Goal: Task Accomplishment & Management: Complete application form

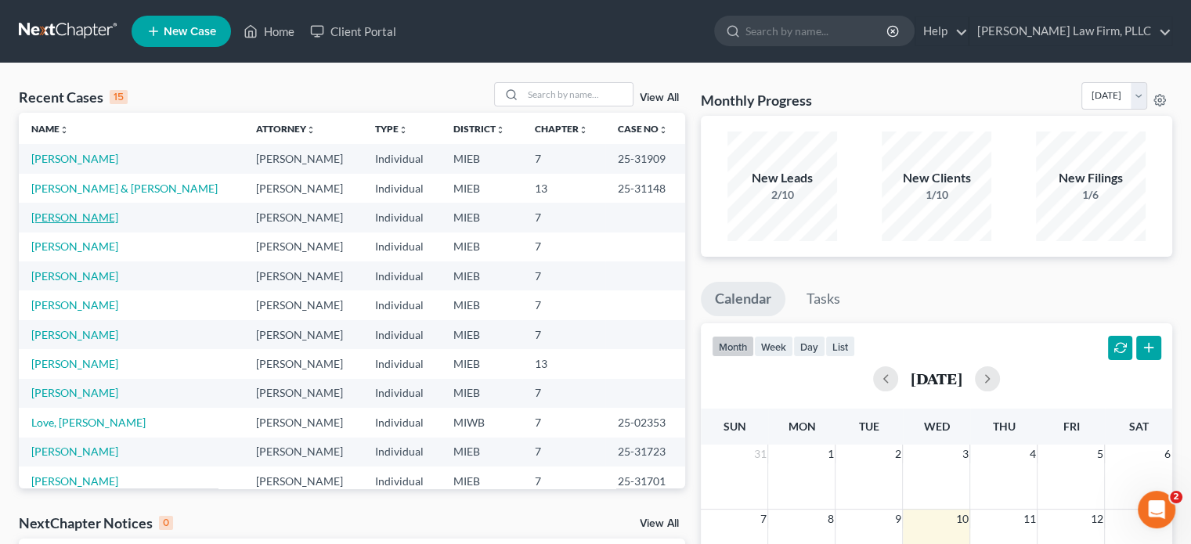
click at [73, 217] on link "[PERSON_NAME]" at bounding box center [74, 217] width 87 height 13
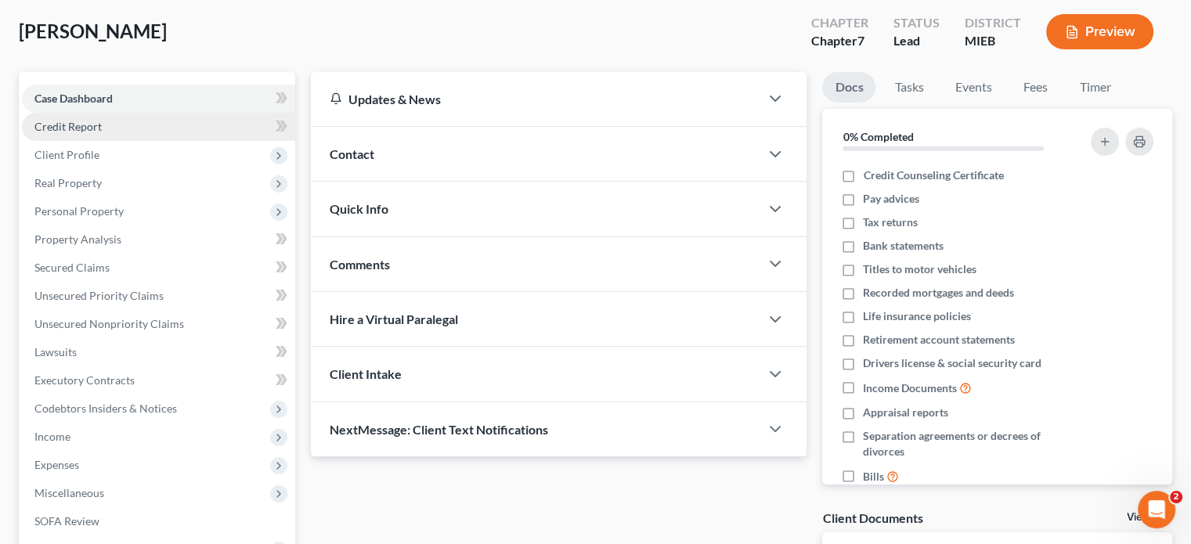
scroll to position [157, 0]
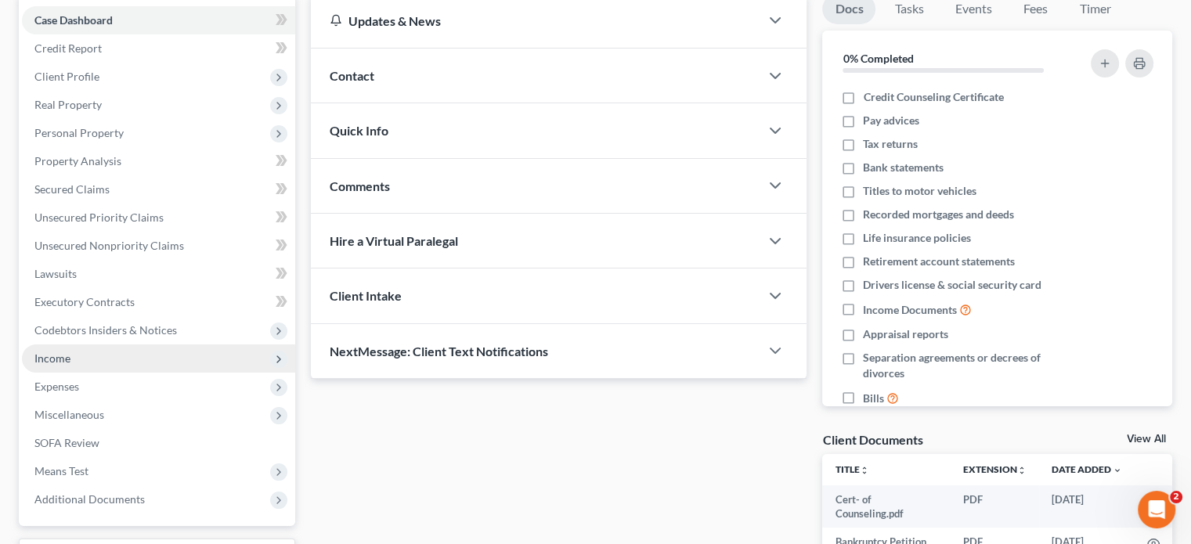
click at [68, 356] on span "Income" at bounding box center [52, 358] width 36 height 13
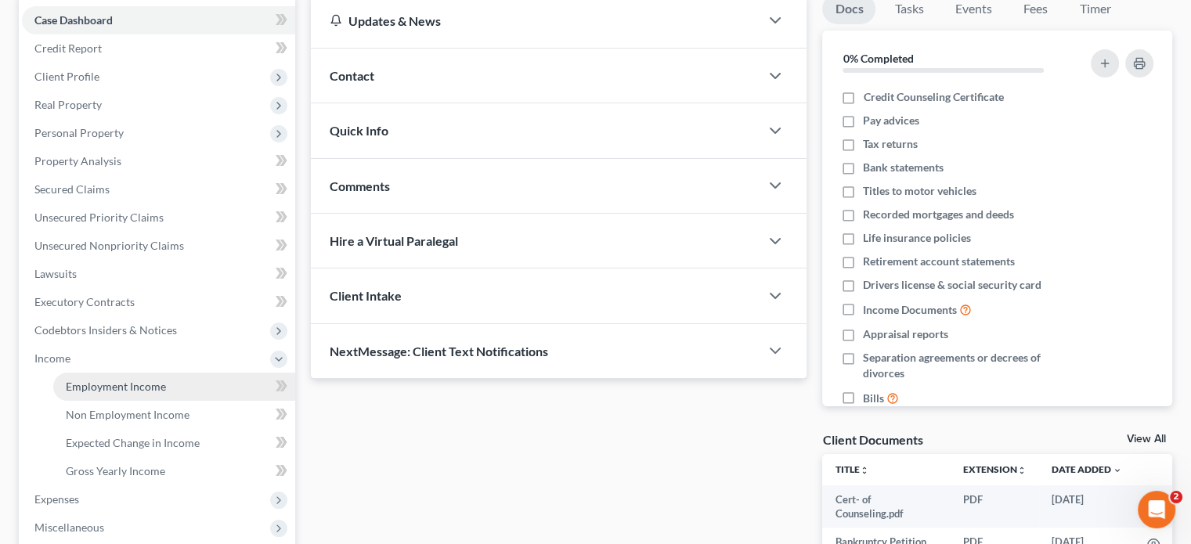
click at [108, 384] on span "Employment Income" at bounding box center [116, 386] width 100 height 13
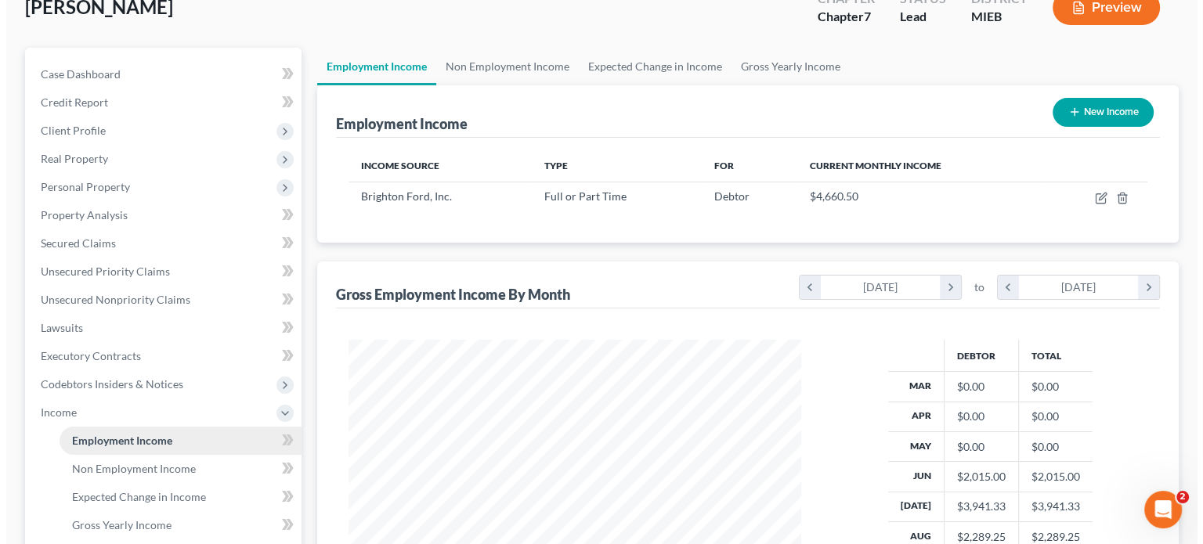
scroll to position [78, 0]
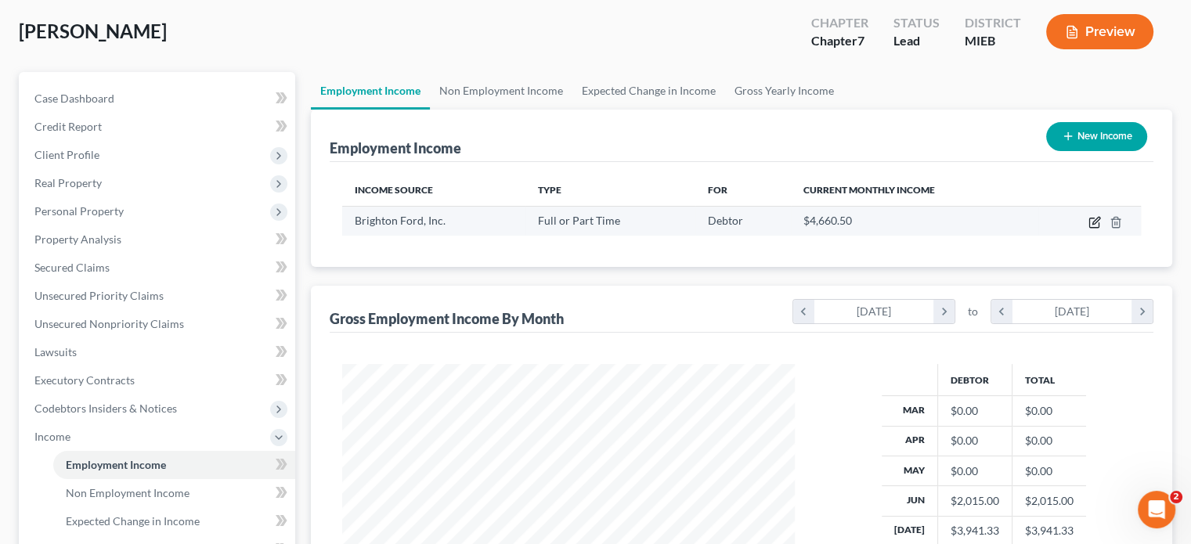
click at [1097, 223] on icon "button" at bounding box center [1095, 222] width 13 height 13
select select "0"
select select "23"
select select "3"
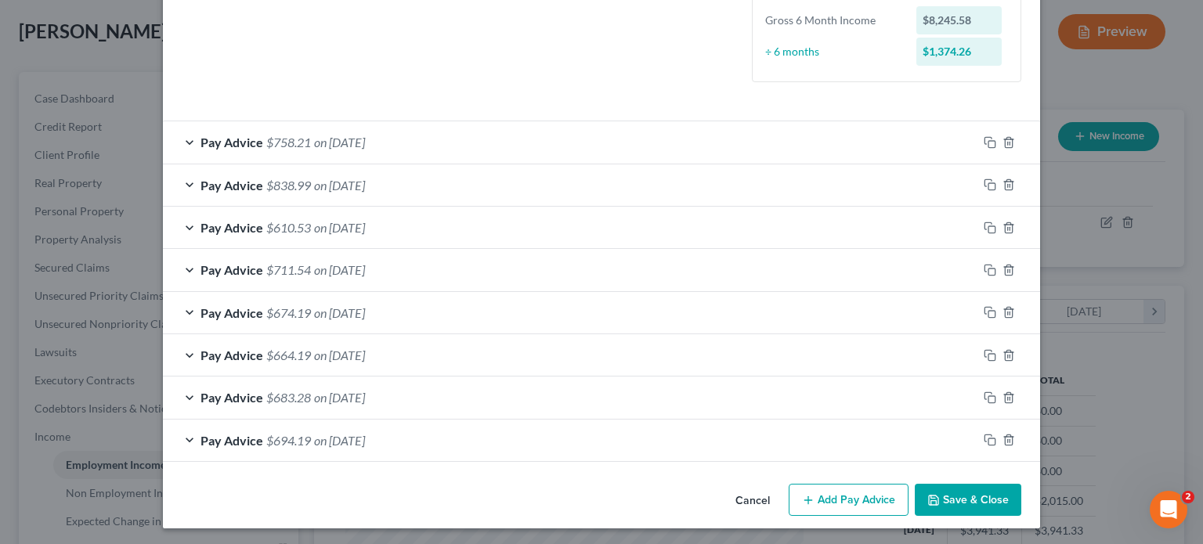
scroll to position [410, 0]
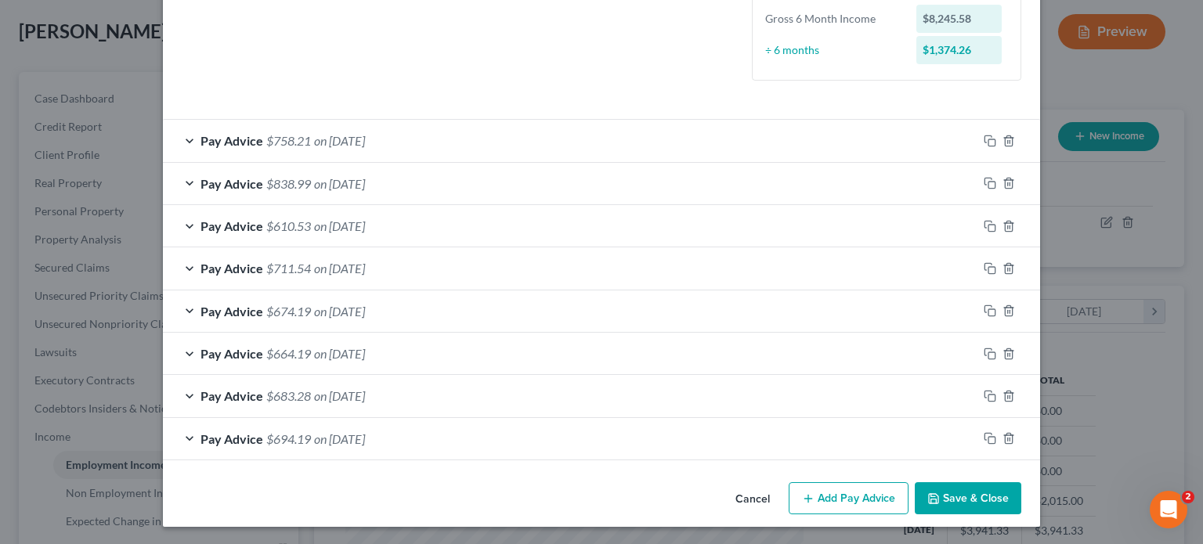
click at [846, 491] on button "Add Pay Advice" at bounding box center [849, 498] width 120 height 33
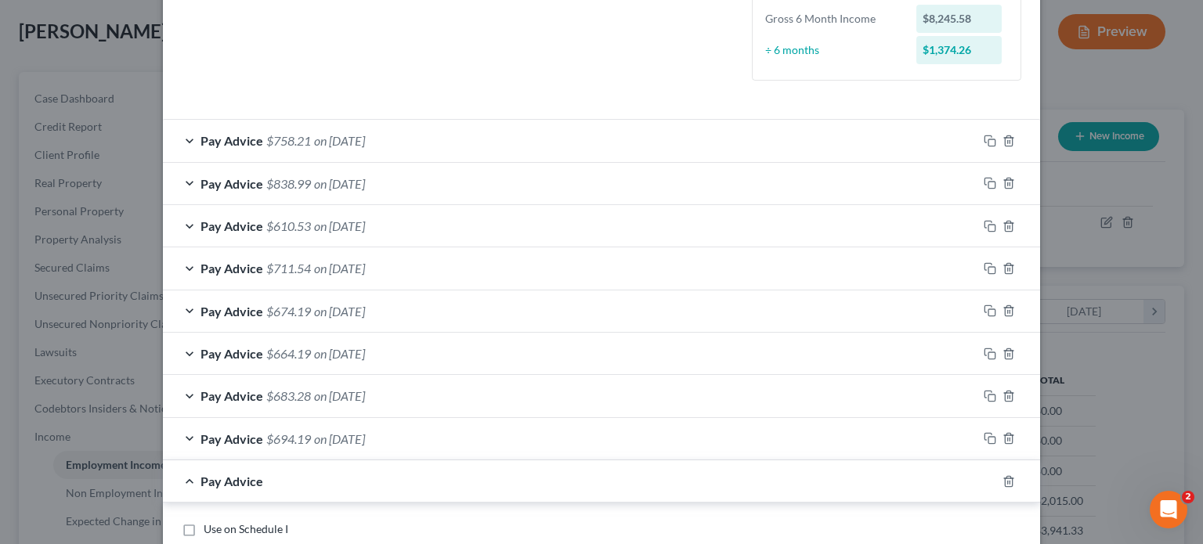
scroll to position [488, 0]
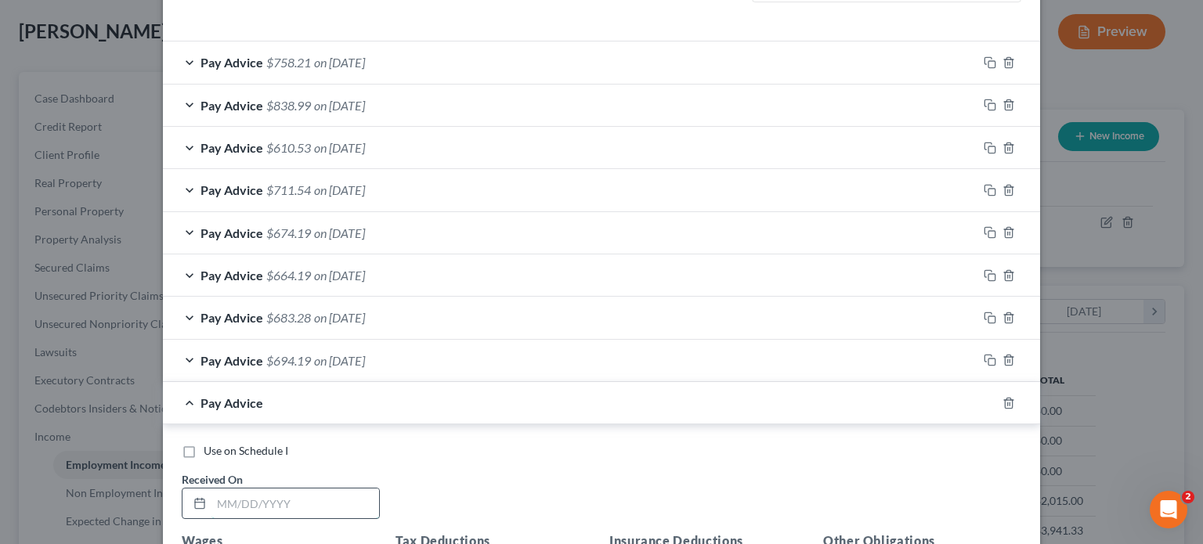
click at [276, 511] on input "text" at bounding box center [295, 504] width 168 height 30
type input "[DATE]"
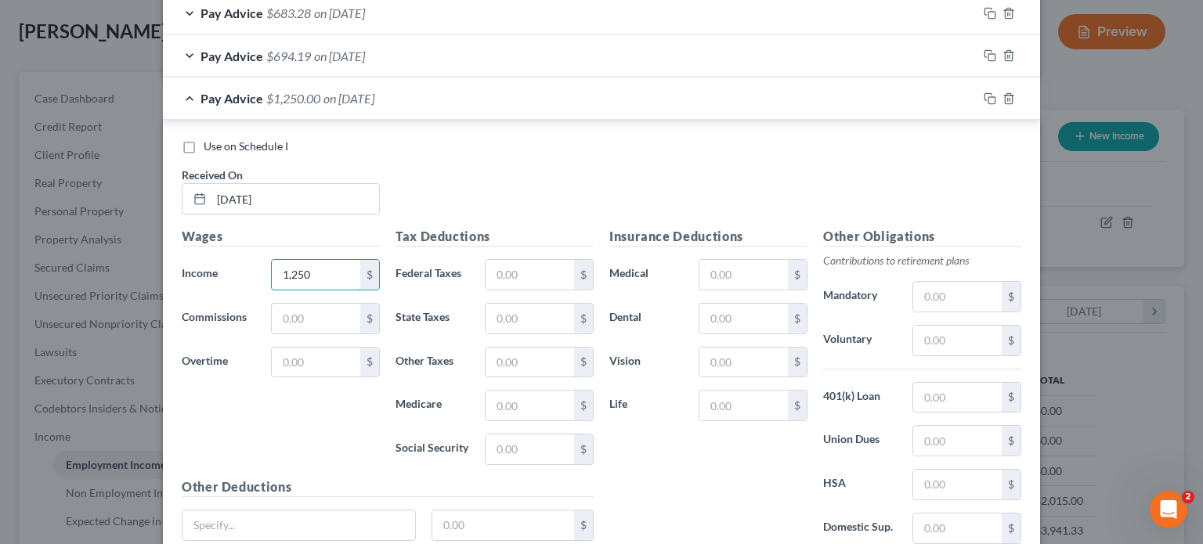
type input "1,250"
type input "74.29"
type input "71.69"
type input "16.76"
type input "47.02"
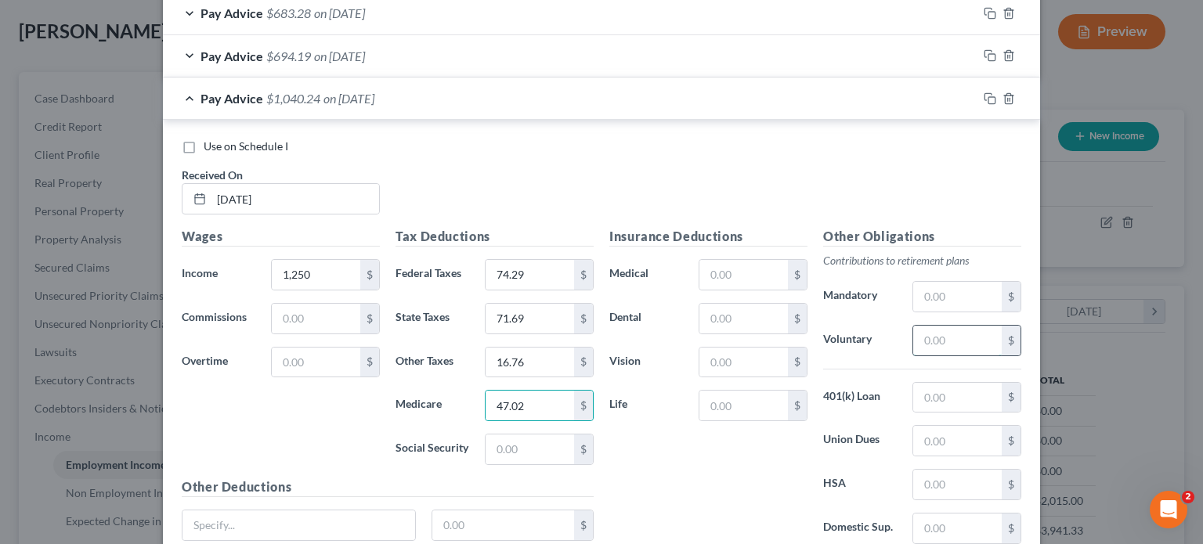
click at [937, 339] on input "text" at bounding box center [957, 341] width 88 height 30
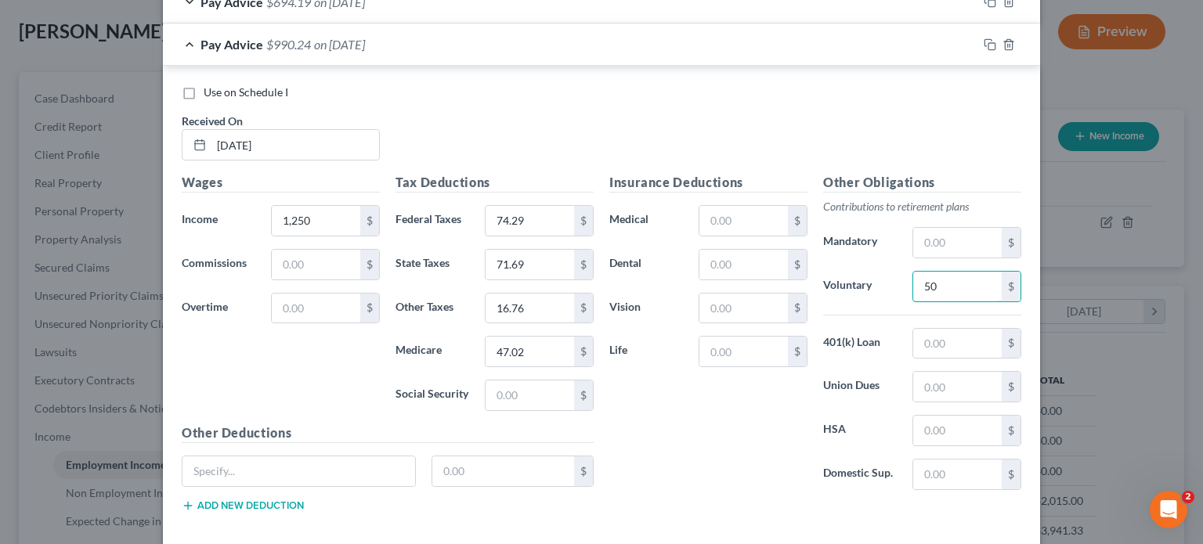
scroll to position [871, 0]
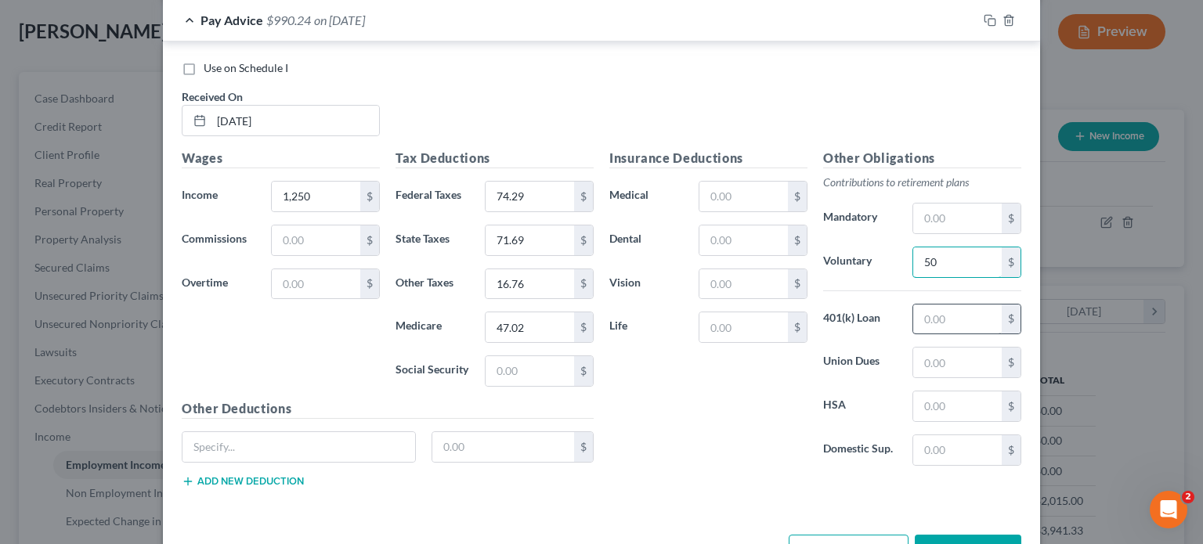
type input "50"
click at [948, 321] on input "text" at bounding box center [957, 320] width 88 height 30
type input "29.62"
click at [719, 195] on input "text" at bounding box center [743, 197] width 88 height 30
type input "71.20"
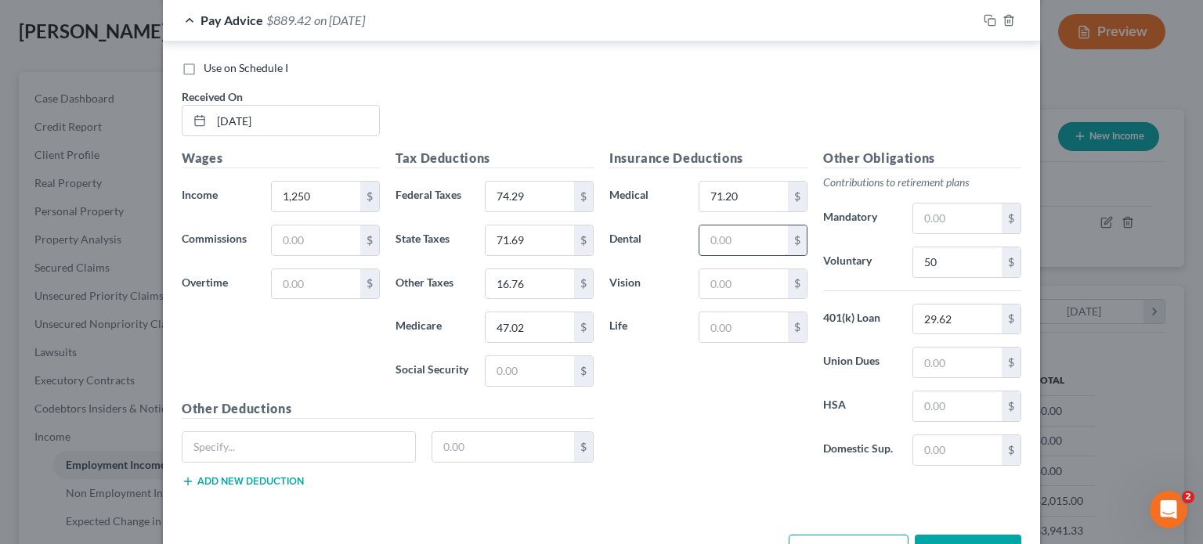
click at [727, 244] on input "text" at bounding box center [743, 241] width 88 height 30
type input "2.53"
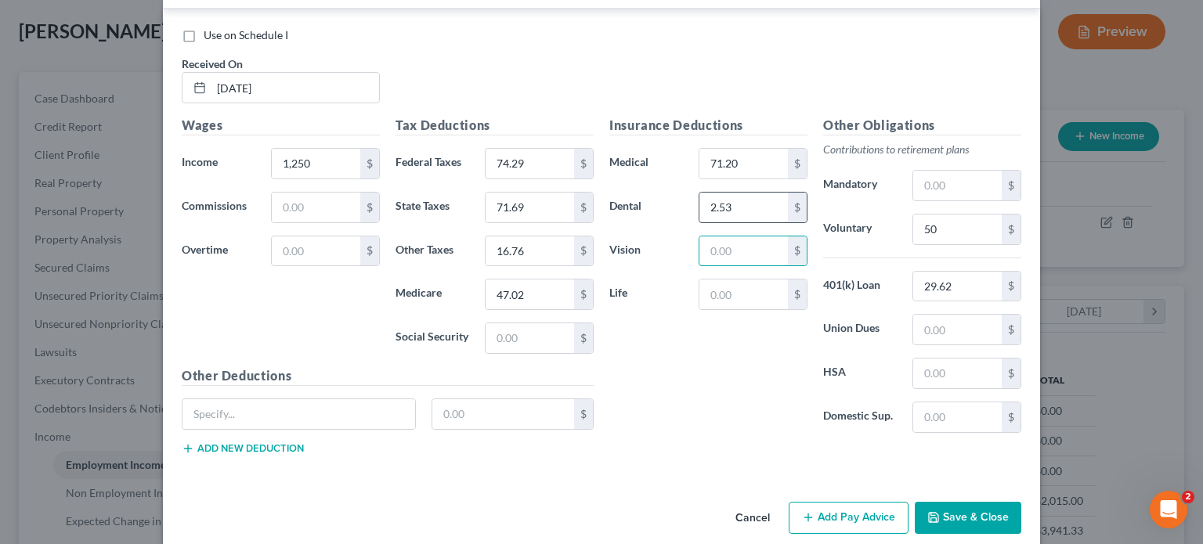
scroll to position [920, 0]
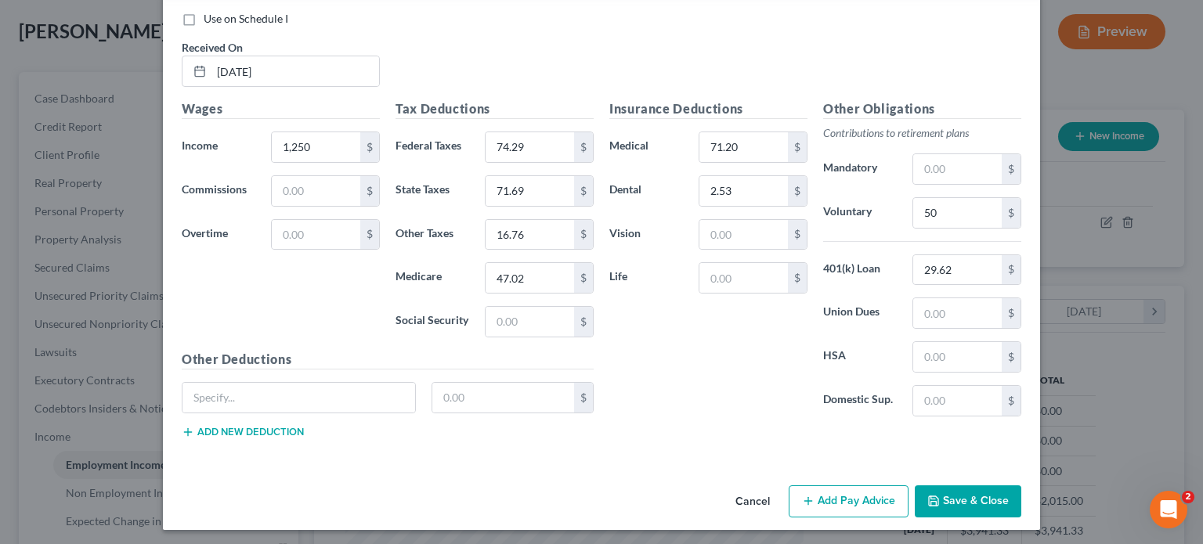
click at [822, 495] on button "Add Pay Advice" at bounding box center [849, 502] width 120 height 33
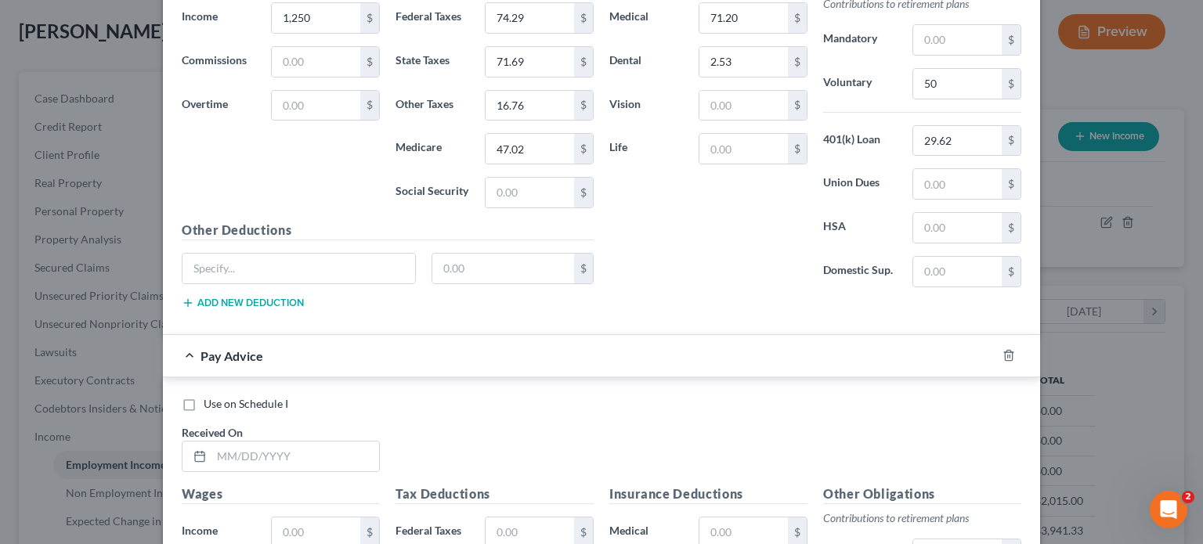
scroll to position [1077, 0]
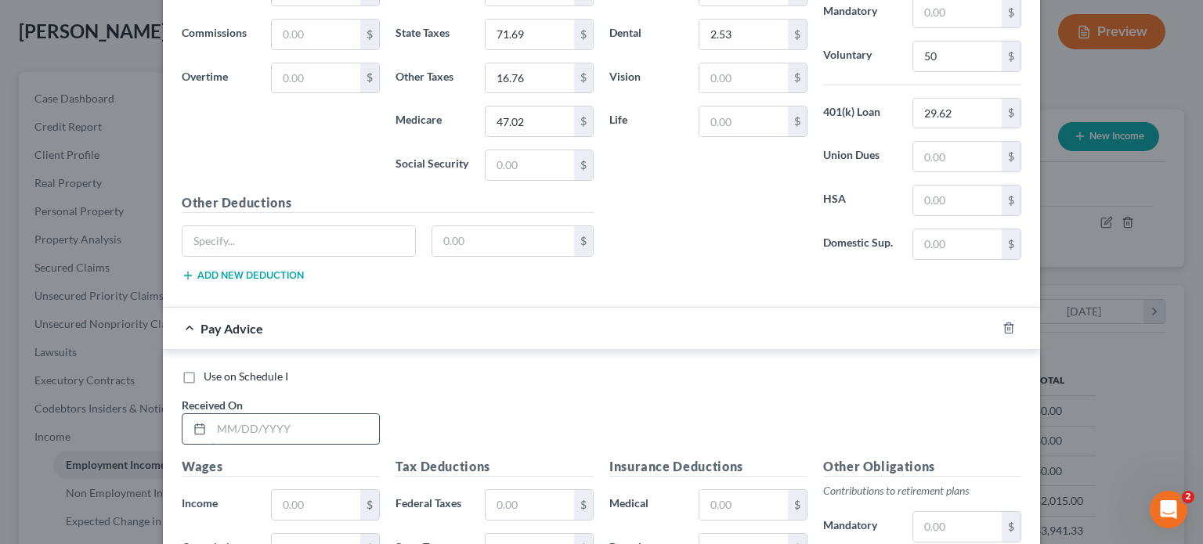
click at [254, 414] on input "text" at bounding box center [295, 429] width 168 height 30
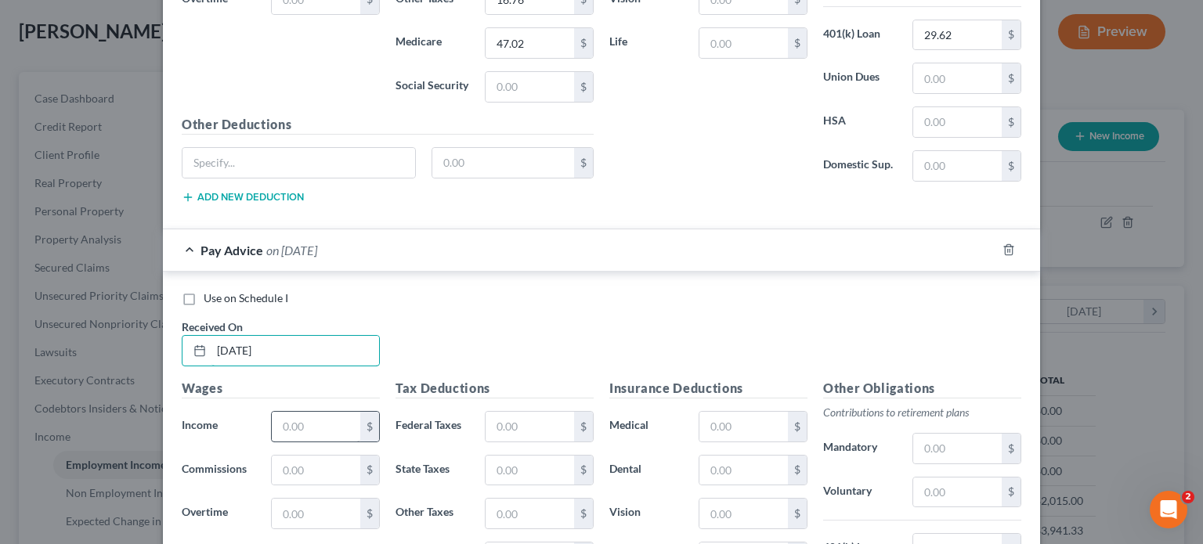
type input "[DATE]"
click at [285, 421] on input "text" at bounding box center [316, 427] width 88 height 30
type input "1,105"
click at [547, 421] on input "text" at bounding box center [530, 427] width 88 height 30
type input "57.59"
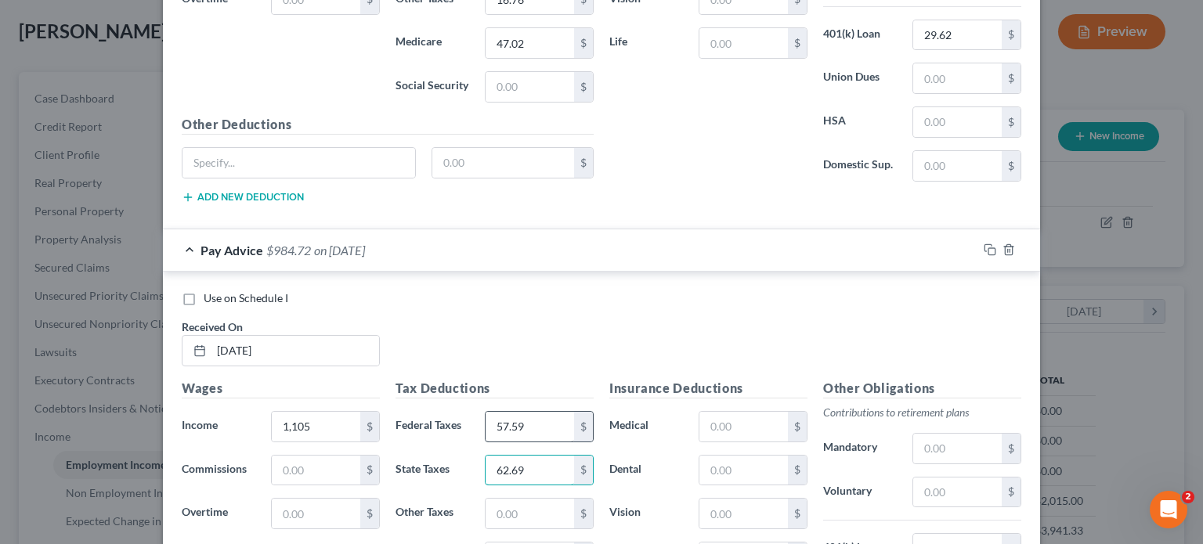
type input "62.69"
type input "14.66"
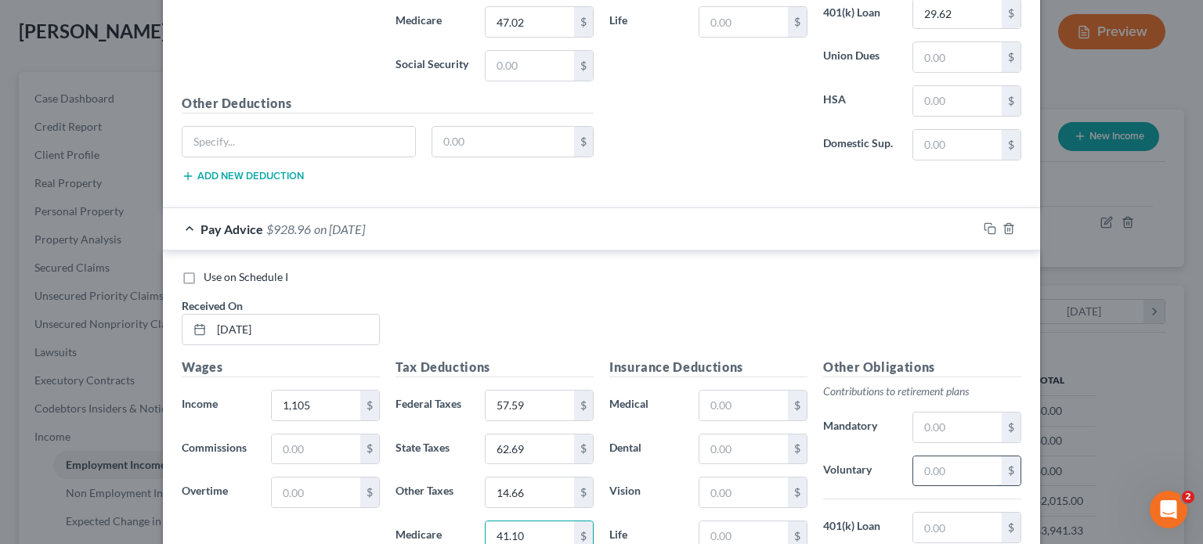
type input "41.10"
click at [973, 467] on input "text" at bounding box center [957, 472] width 88 height 30
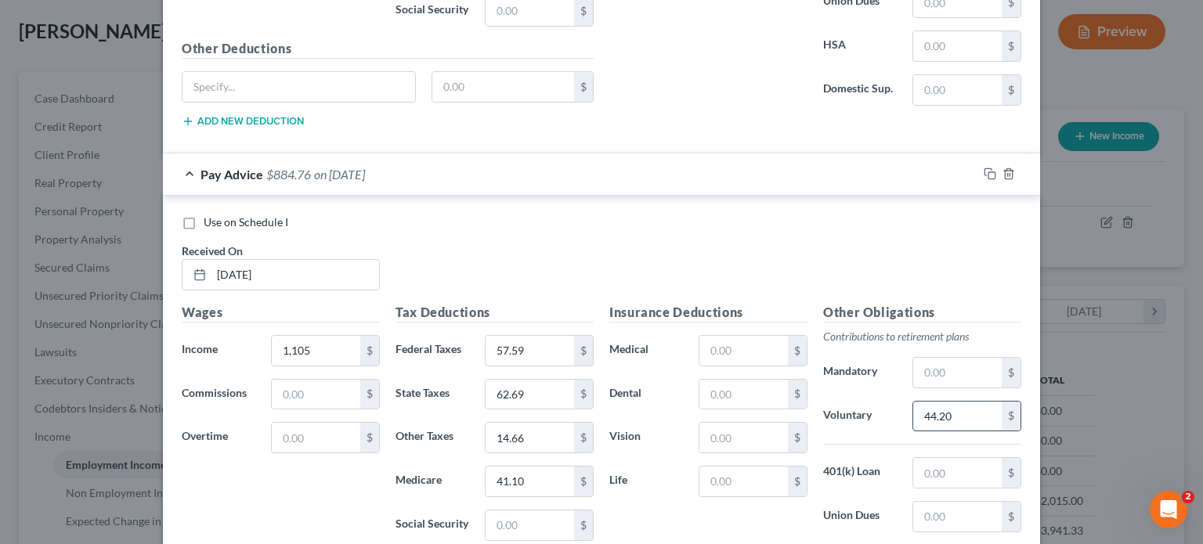
scroll to position [1255, 0]
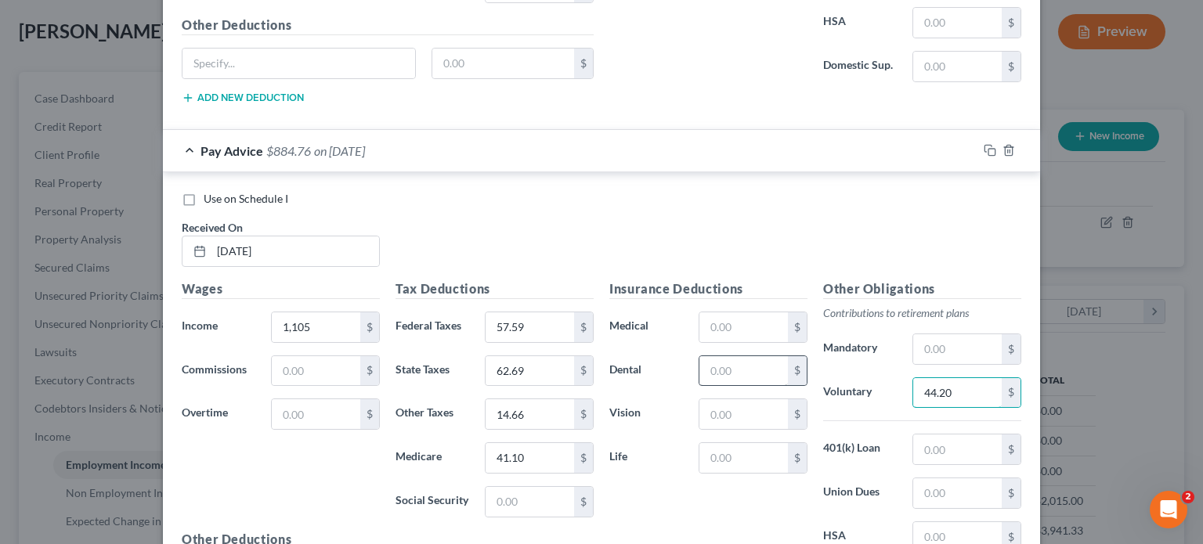
type input "44.20"
click at [742, 370] on input "text" at bounding box center [743, 371] width 88 height 30
type input "2.53"
click at [735, 318] on input "text" at bounding box center [743, 327] width 88 height 30
click at [940, 436] on input "text" at bounding box center [957, 450] width 88 height 30
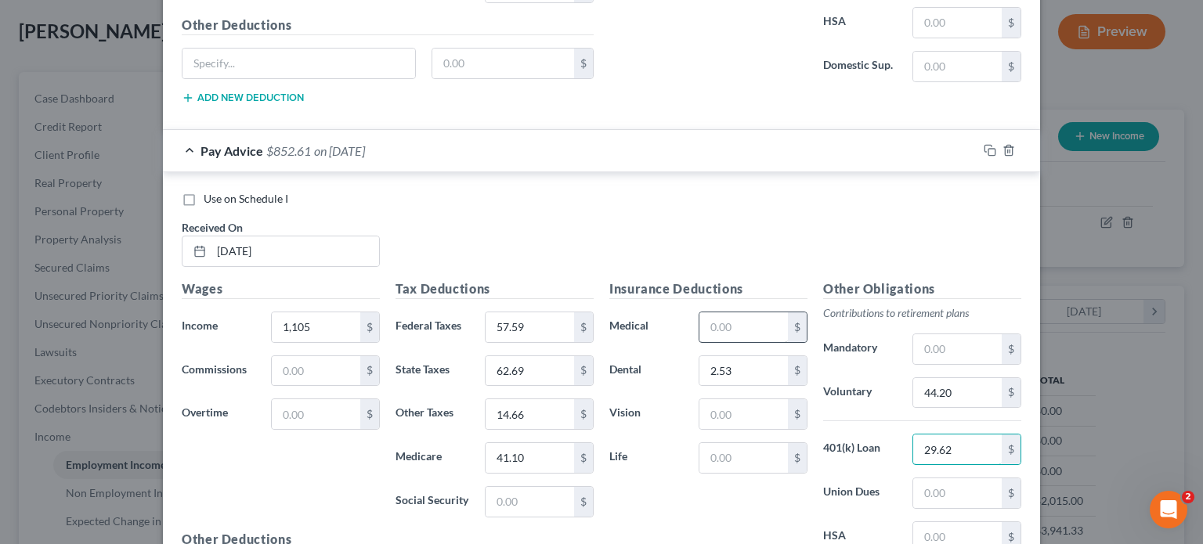
type input "29.62"
click at [749, 326] on input "text" at bounding box center [743, 327] width 88 height 30
type input "71.20"
click at [730, 443] on input "text" at bounding box center [743, 458] width 88 height 30
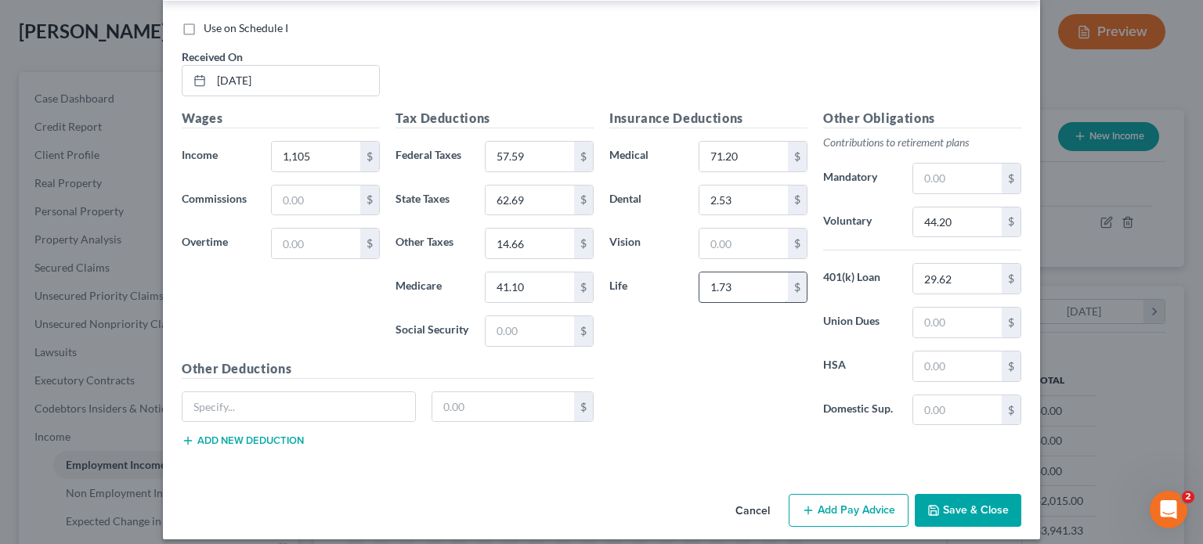
scroll to position [1432, 0]
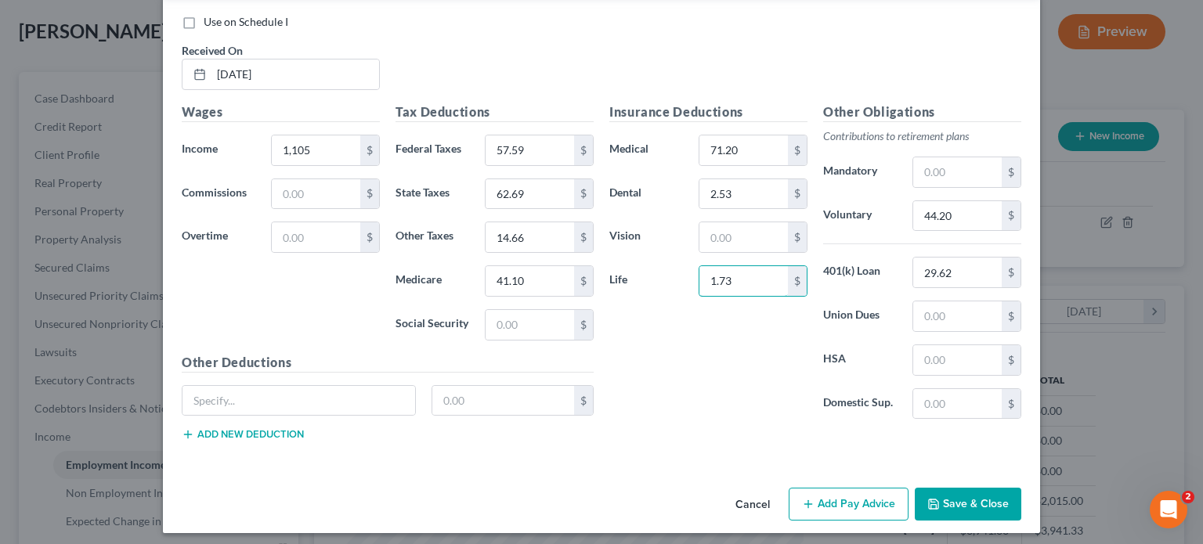
type input "1.73"
click at [846, 496] on button "Add Pay Advice" at bounding box center [849, 504] width 120 height 33
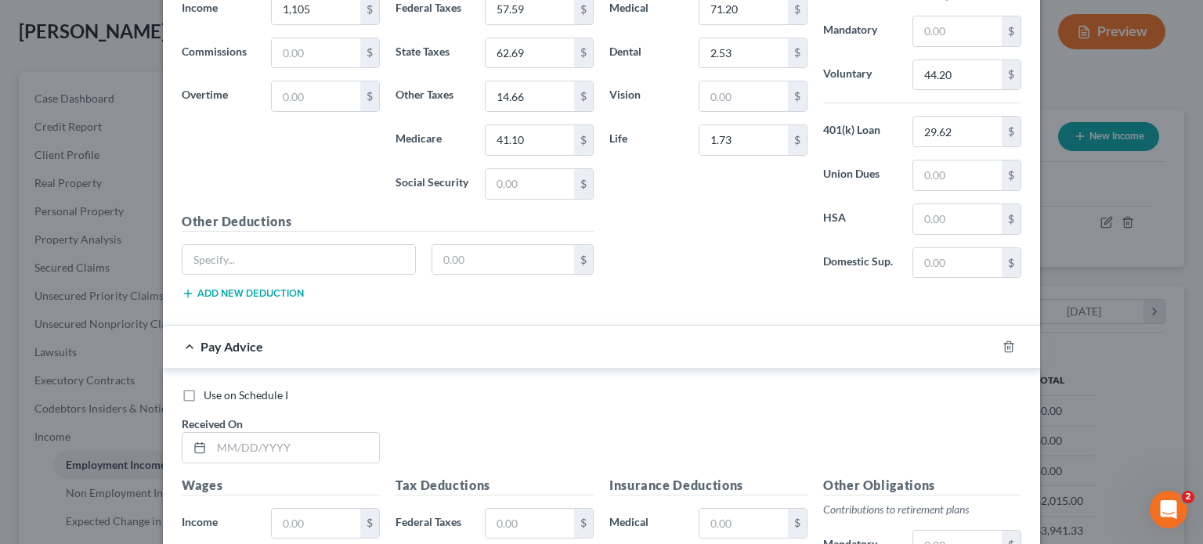
scroll to position [1588, 0]
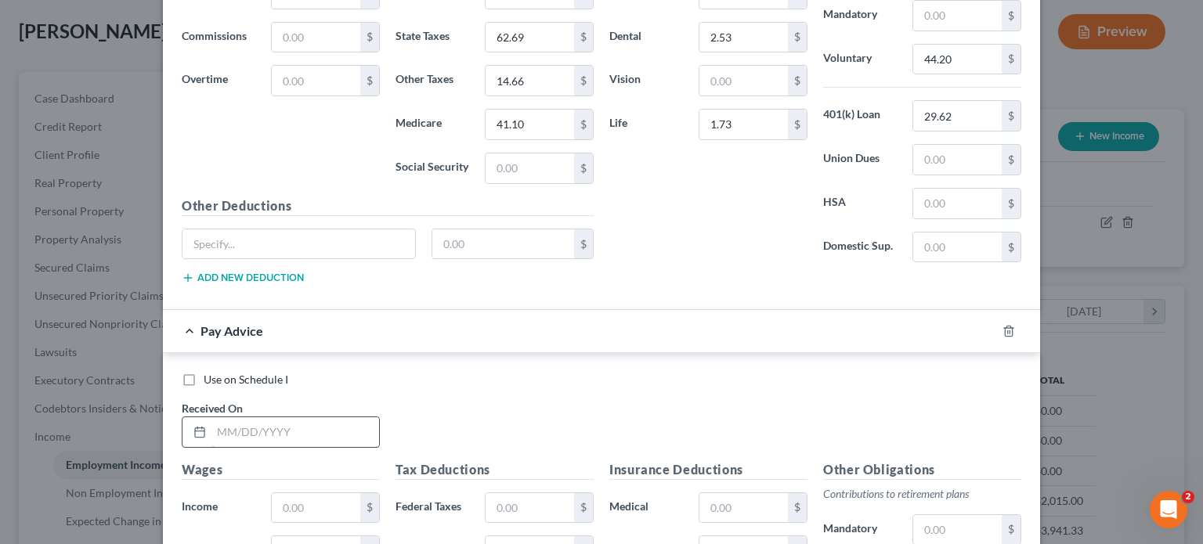
click at [264, 431] on input "text" at bounding box center [295, 432] width 168 height 30
type input "[DATE]"
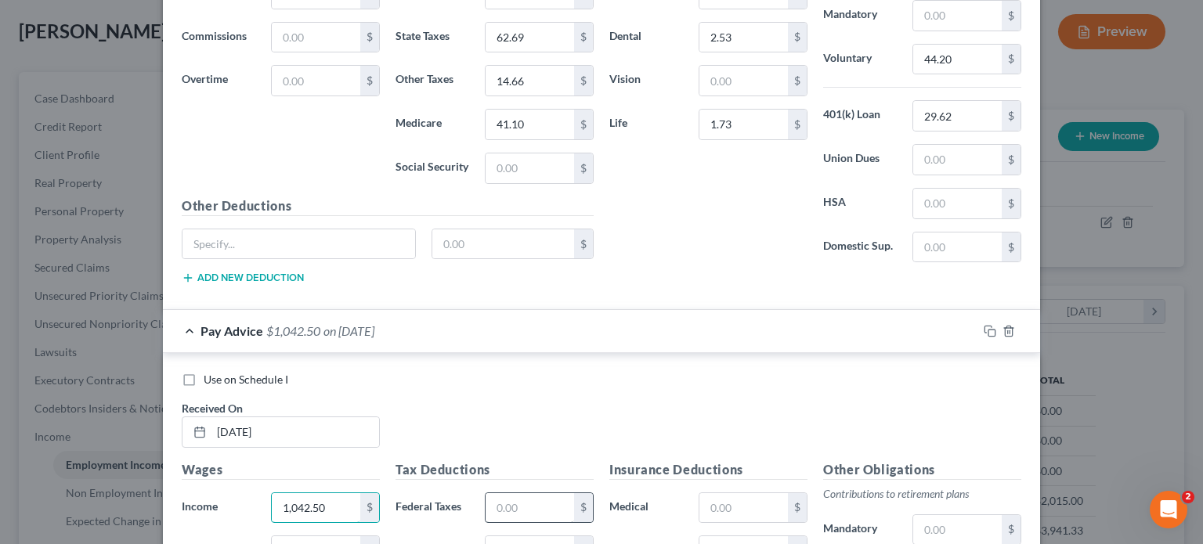
type input "1,042.50"
click at [542, 493] on input "text" at bounding box center [530, 508] width 88 height 30
type input "50.39"
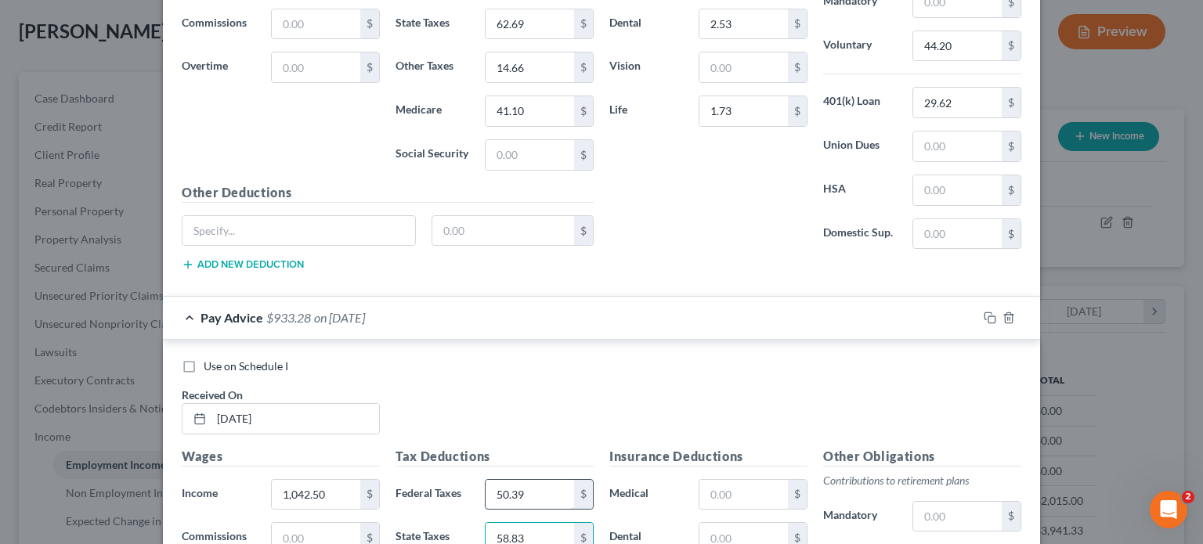
type input "58.83"
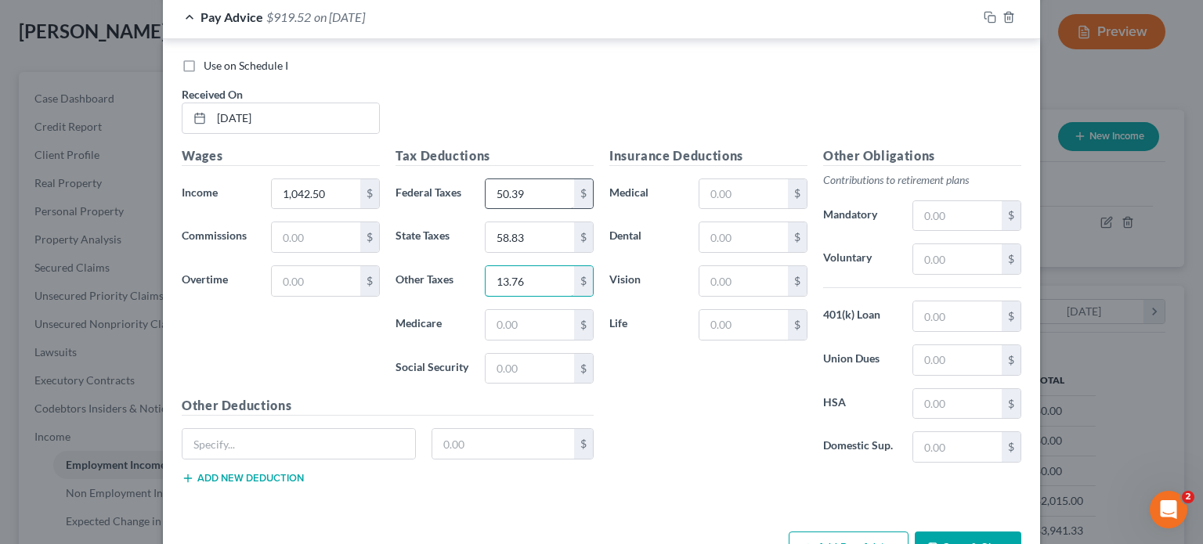
type input "13.76"
type input "38.55"
click at [737, 190] on input "text" at bounding box center [743, 194] width 88 height 30
type input "71.20"
type input "2.53"
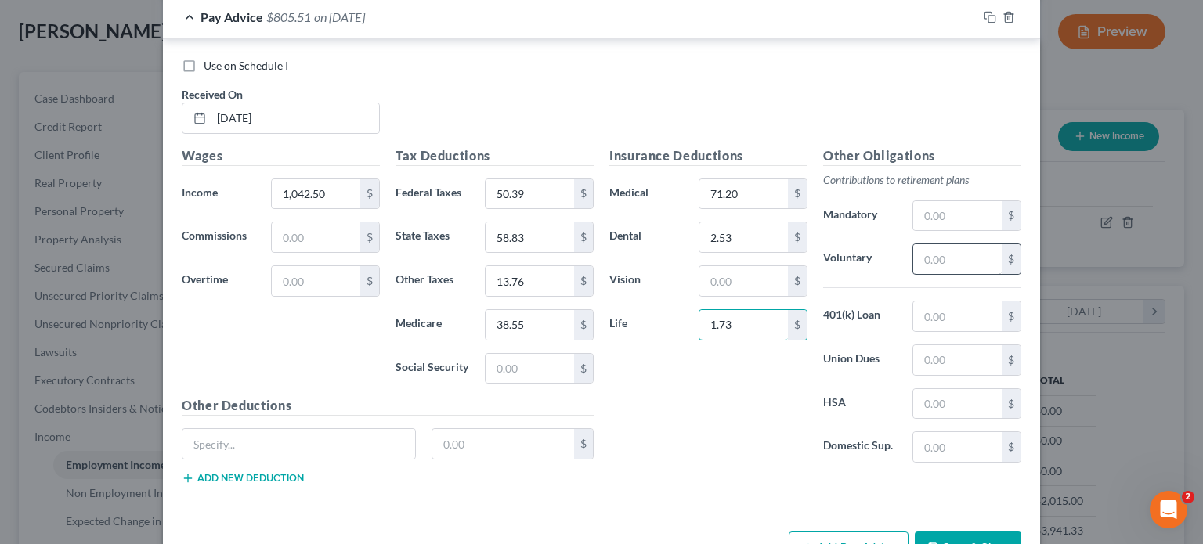
type input "1.73"
click at [987, 247] on input "text" at bounding box center [957, 259] width 88 height 30
type input "41.70"
type input "29.62"
click at [204, 59] on label "Use on Schedule I" at bounding box center [246, 66] width 85 height 16
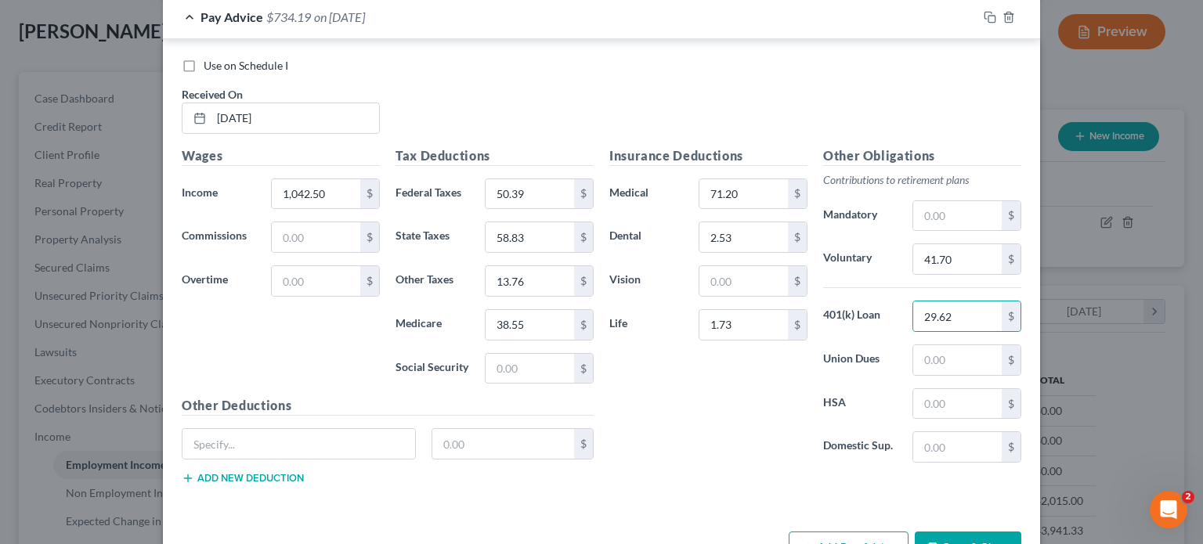
click at [210, 59] on input "Use on Schedule I" at bounding box center [215, 63] width 10 height 10
checkbox input "true"
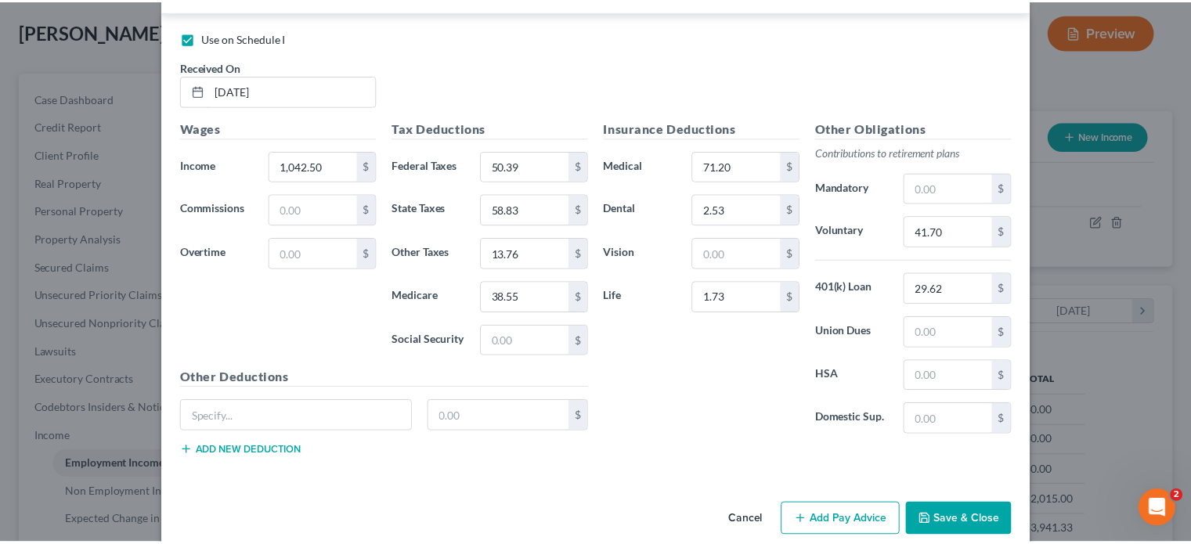
scroll to position [1944, 0]
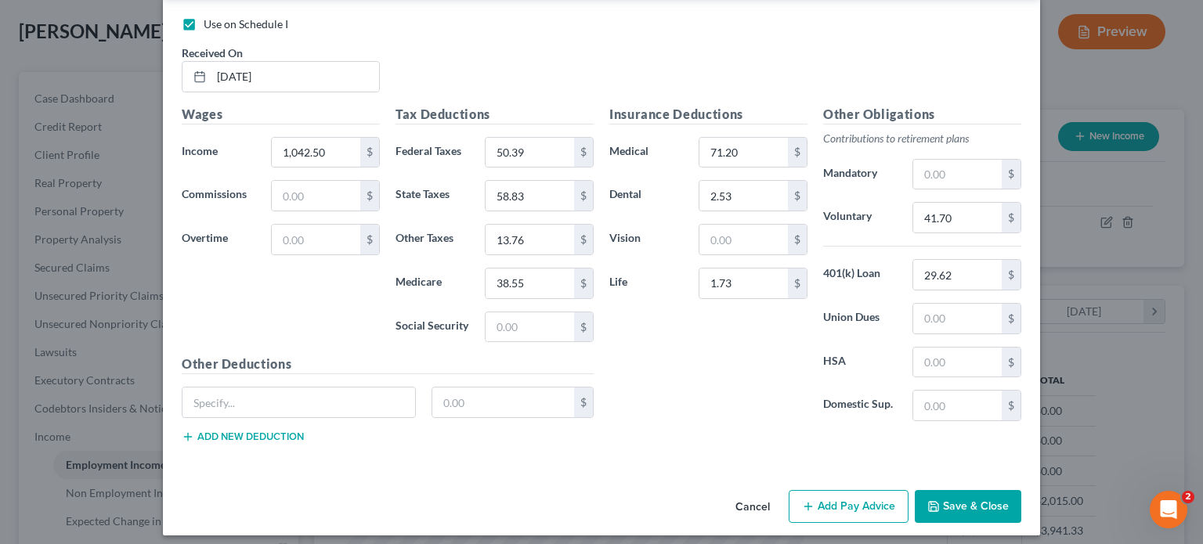
click at [975, 500] on button "Save & Close" at bounding box center [968, 506] width 107 height 33
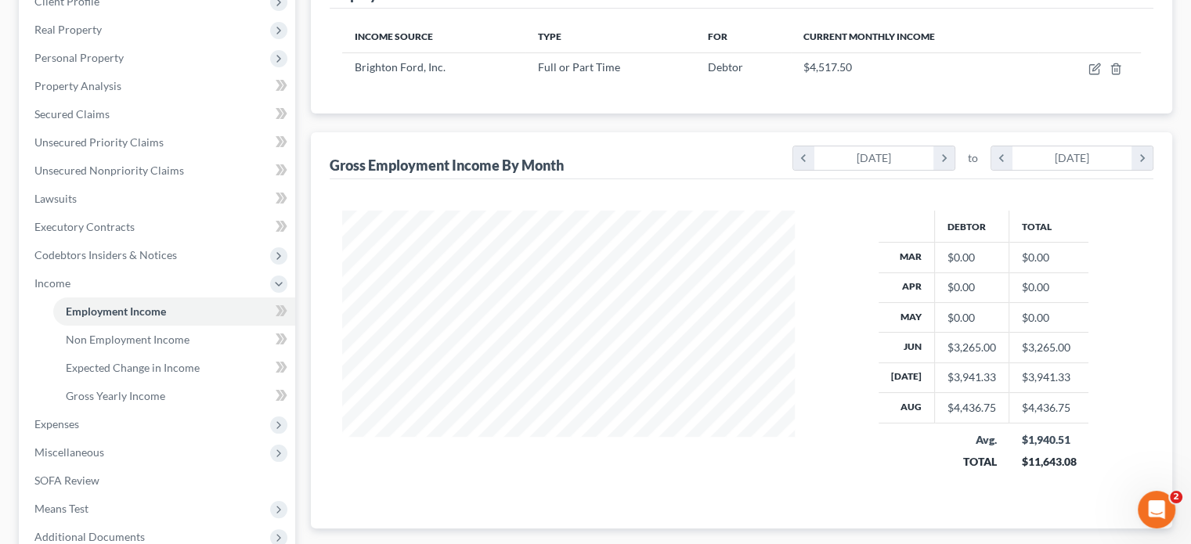
scroll to position [235, 0]
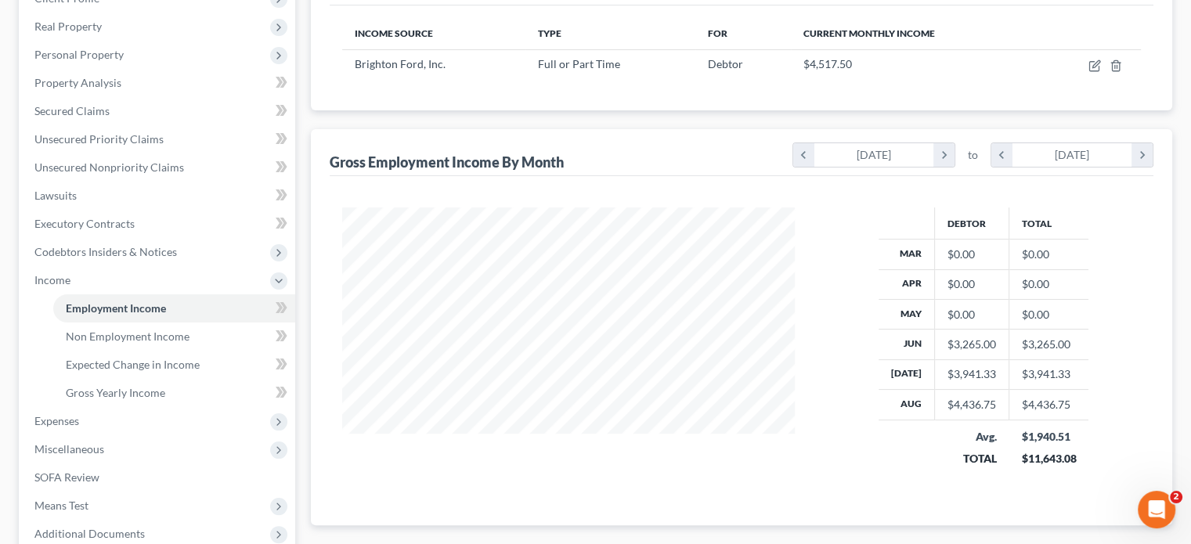
click at [879, 488] on div "Debtor Total Mar $0.00 $0.00 Apr $0.00 $0.00 May $0.00 $0.00 Jun $3,265.00 $3,2…" at bounding box center [742, 350] width 824 height 349
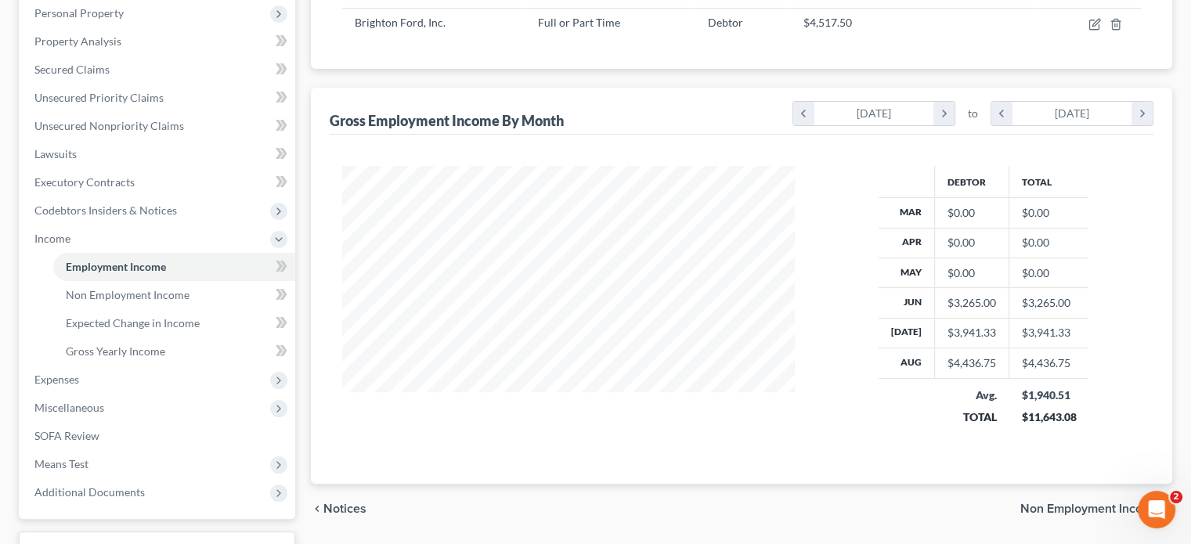
scroll to position [313, 0]
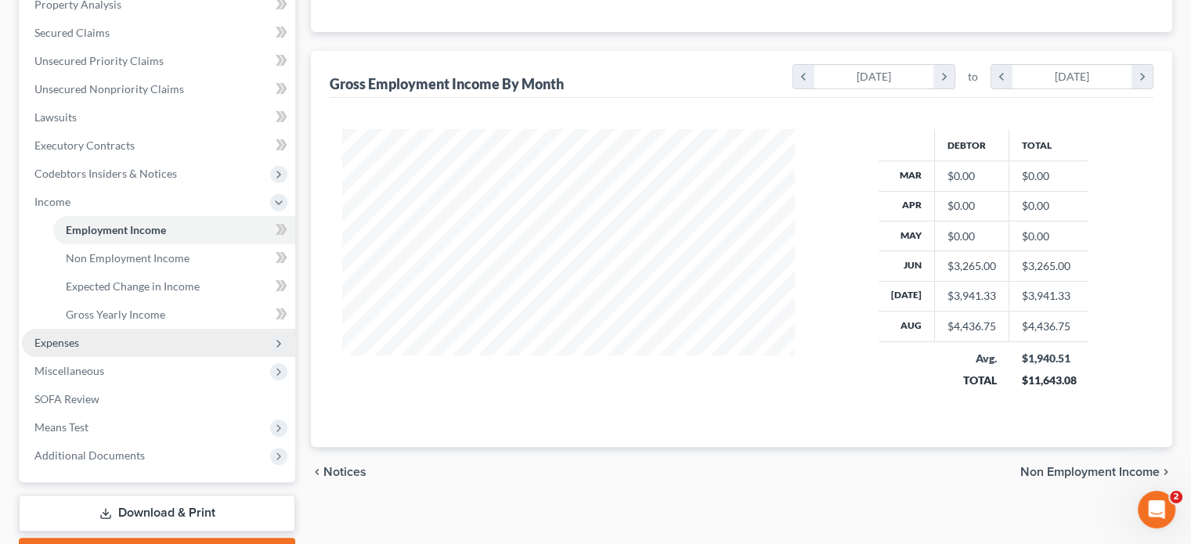
click at [97, 341] on span "Expenses" at bounding box center [158, 343] width 273 height 28
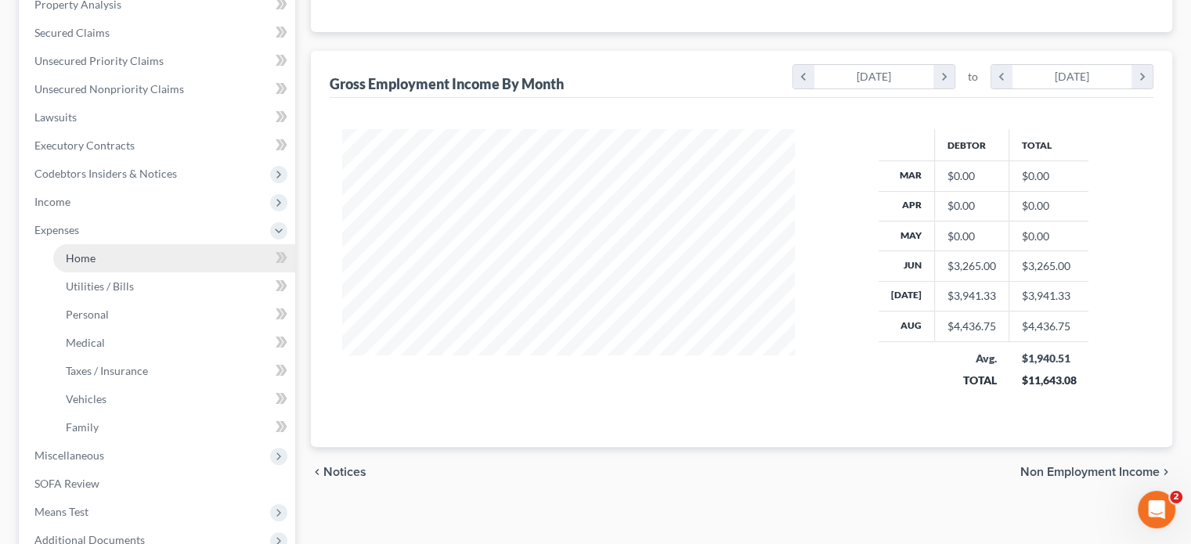
click at [75, 251] on span "Home" at bounding box center [81, 257] width 30 height 13
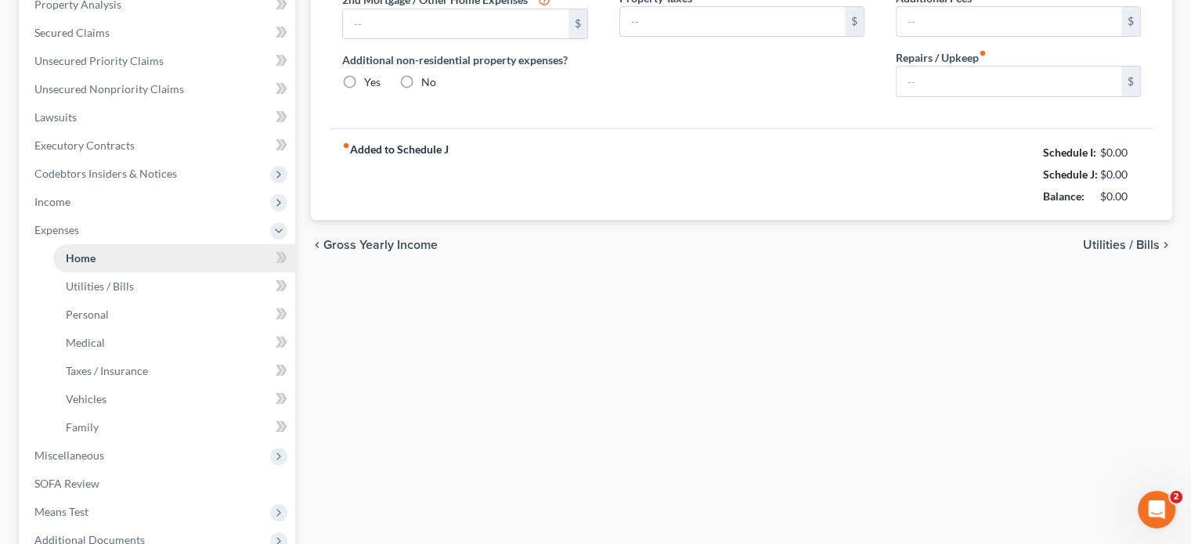
type input "577.00"
type input "0.00"
radio input "true"
type input "0.00"
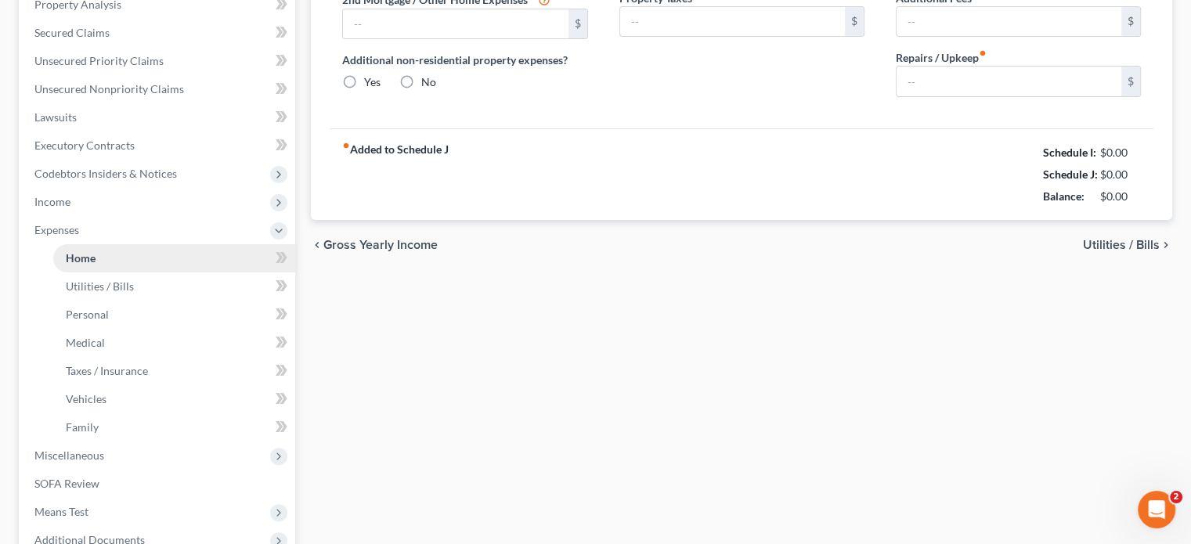
type input "0.00"
type input "250.00"
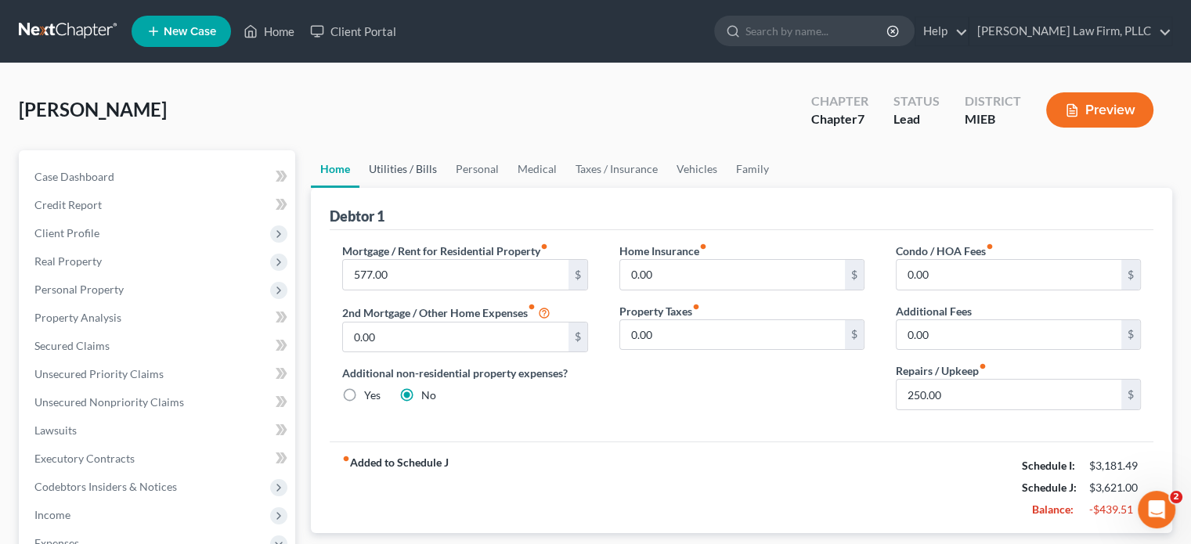
click at [407, 173] on link "Utilities / Bills" at bounding box center [402, 169] width 87 height 38
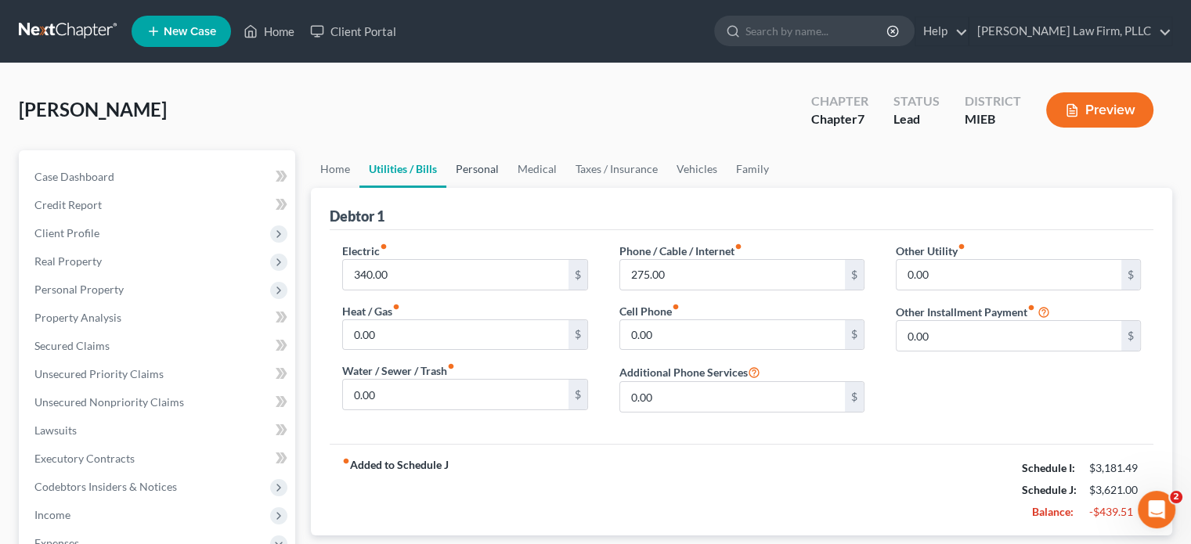
click at [473, 168] on link "Personal" at bounding box center [477, 169] width 62 height 38
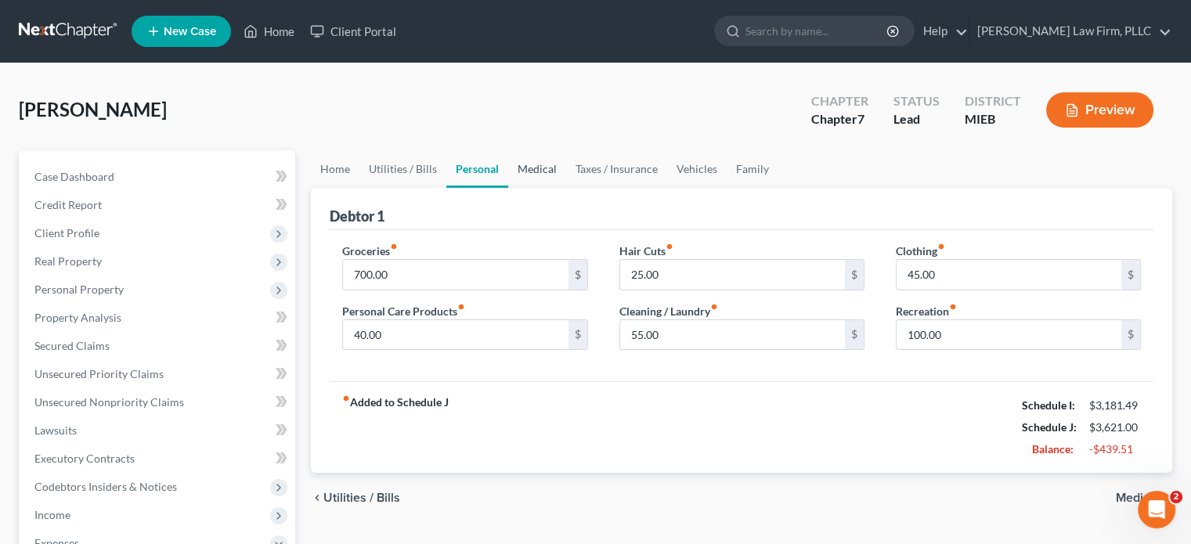
click at [526, 167] on link "Medical" at bounding box center [537, 169] width 58 height 38
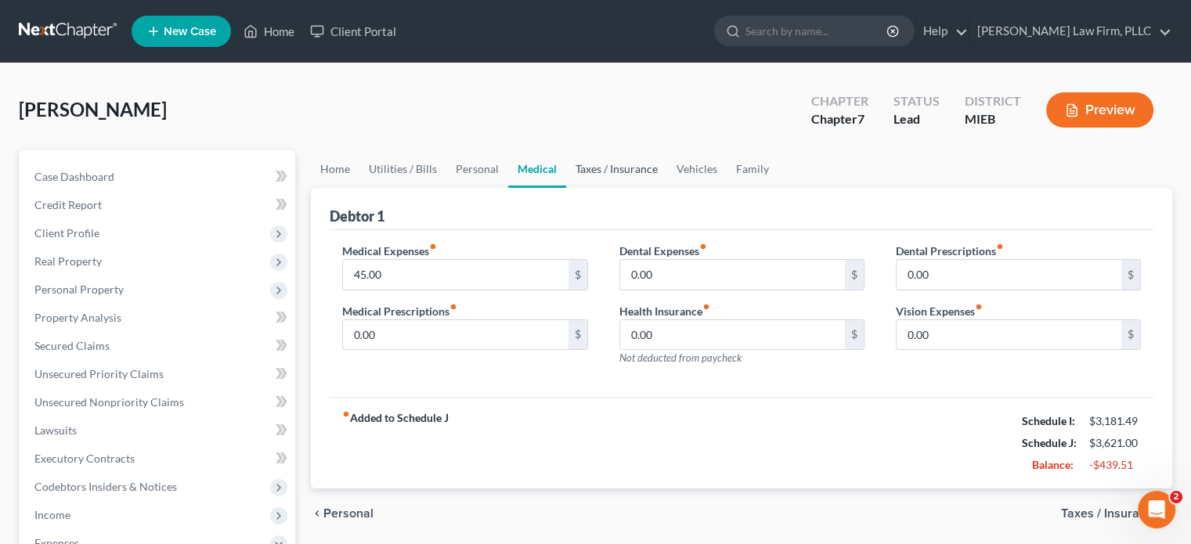
click at [623, 165] on link "Taxes / Insurance" at bounding box center [616, 169] width 101 height 38
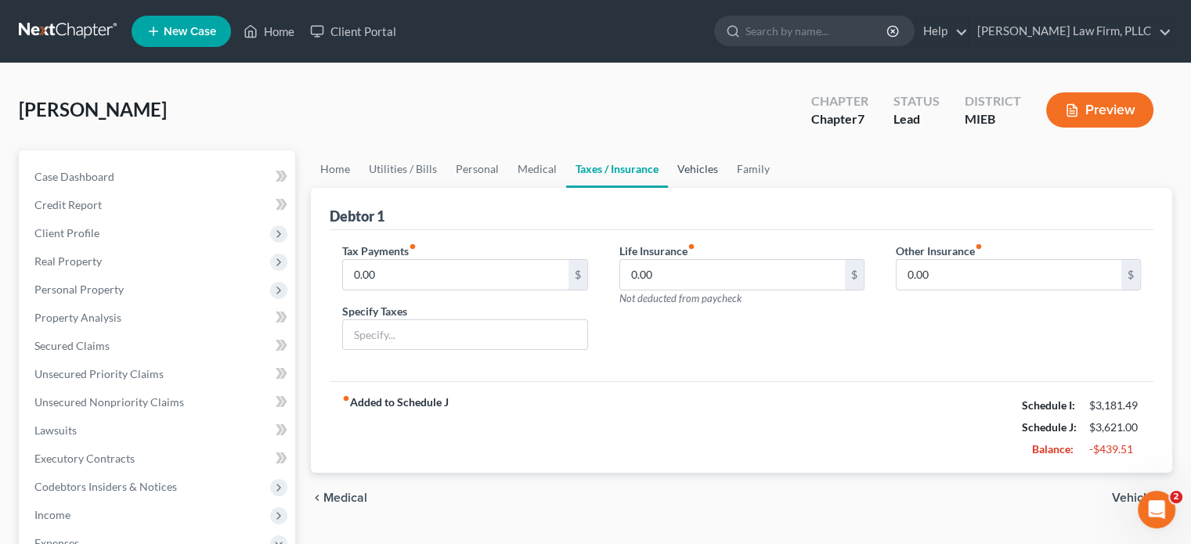
click at [691, 166] on link "Vehicles" at bounding box center [698, 169] width 60 height 38
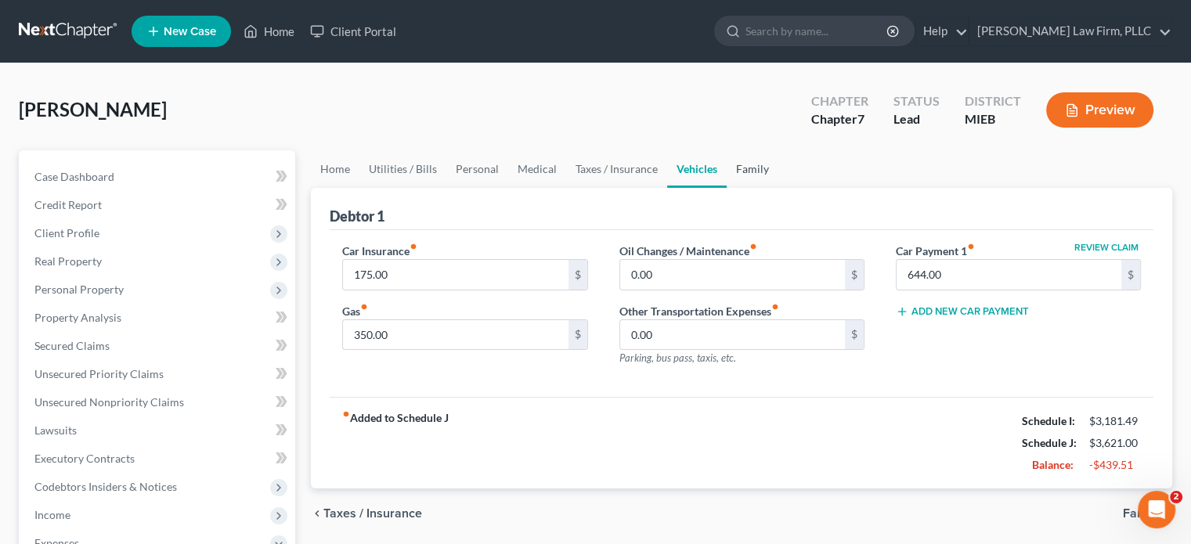
click at [748, 164] on link "Family" at bounding box center [753, 169] width 52 height 38
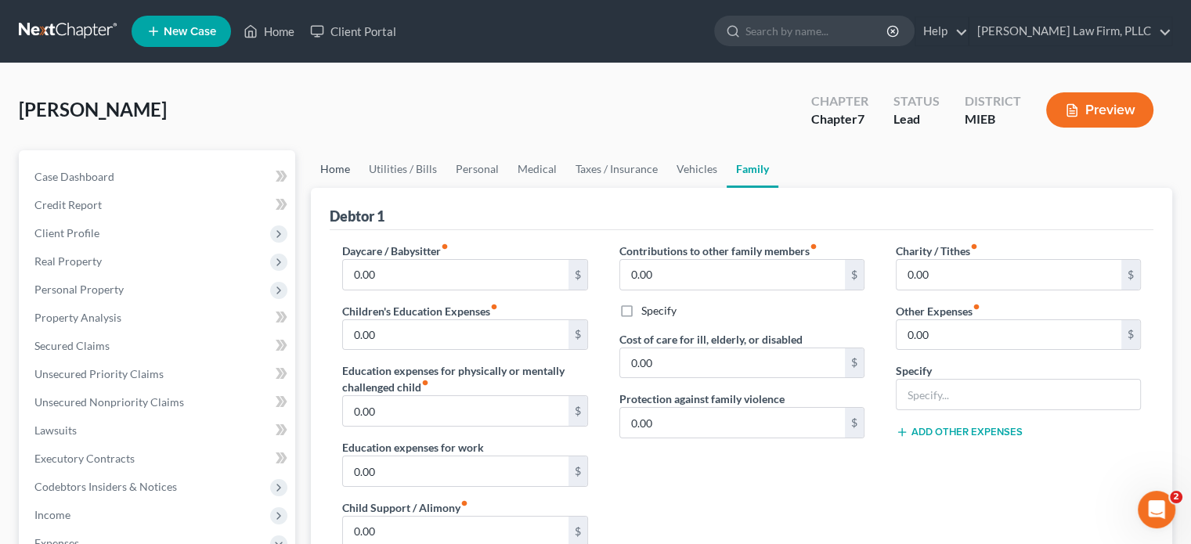
click at [322, 168] on link "Home" at bounding box center [335, 169] width 49 height 38
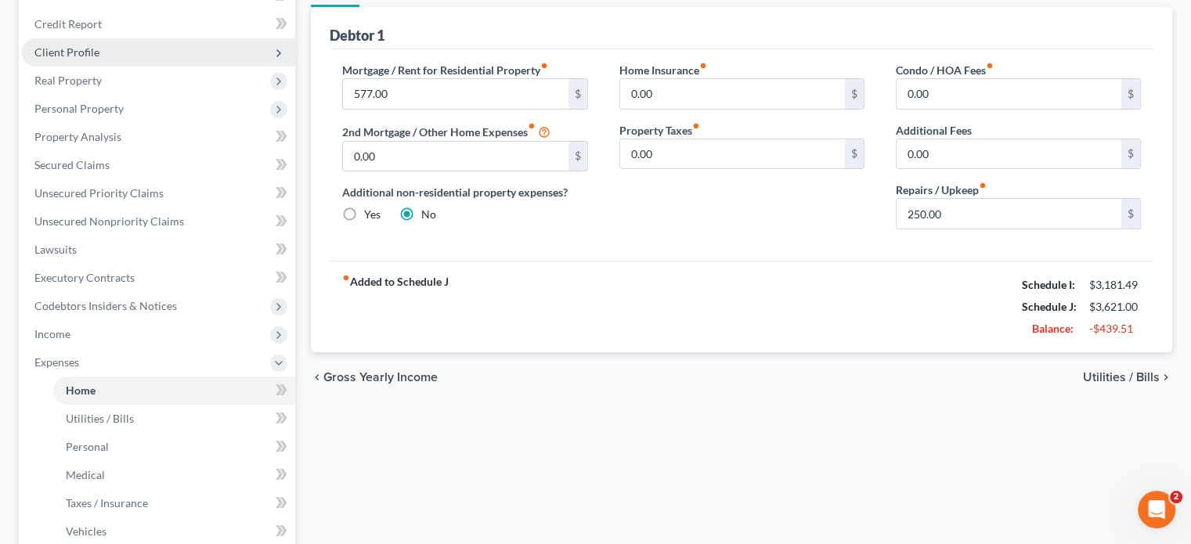
scroll to position [235, 0]
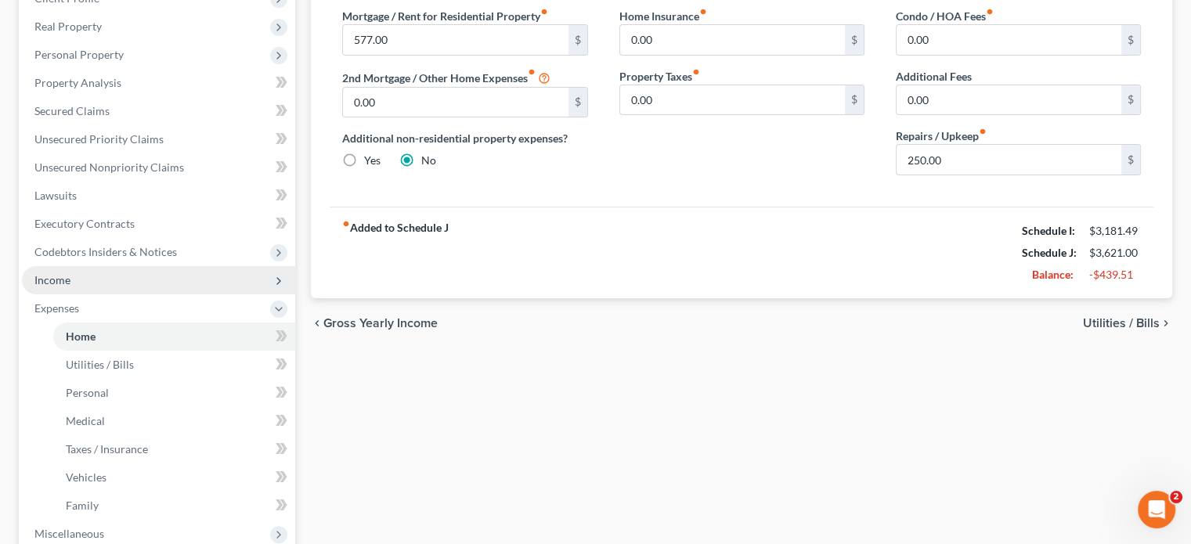
click at [117, 289] on span "Income" at bounding box center [158, 280] width 273 height 28
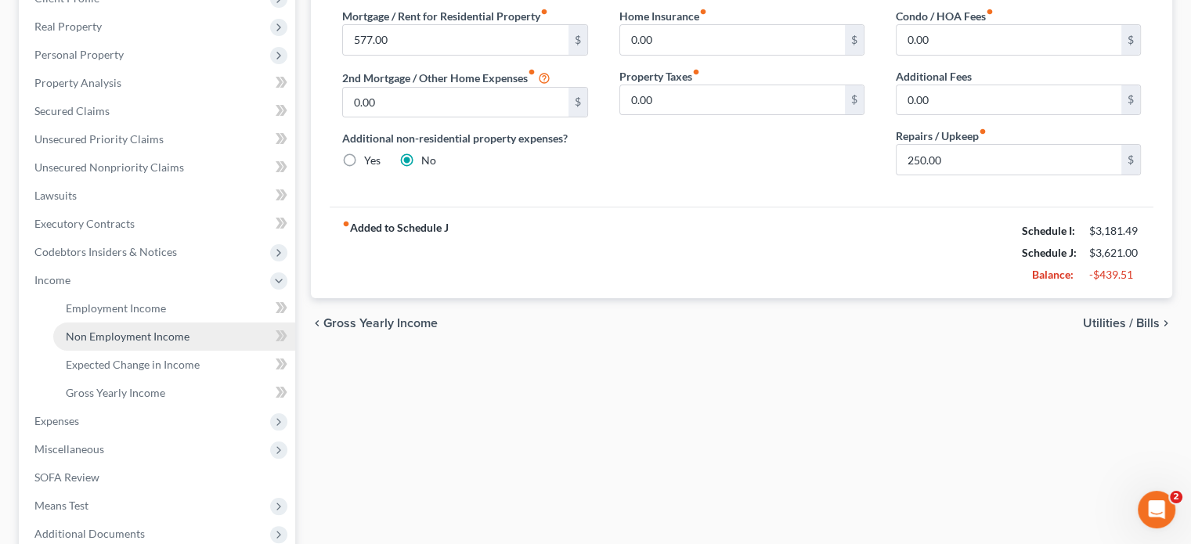
click at [116, 334] on span "Non Employment Income" at bounding box center [128, 336] width 124 height 13
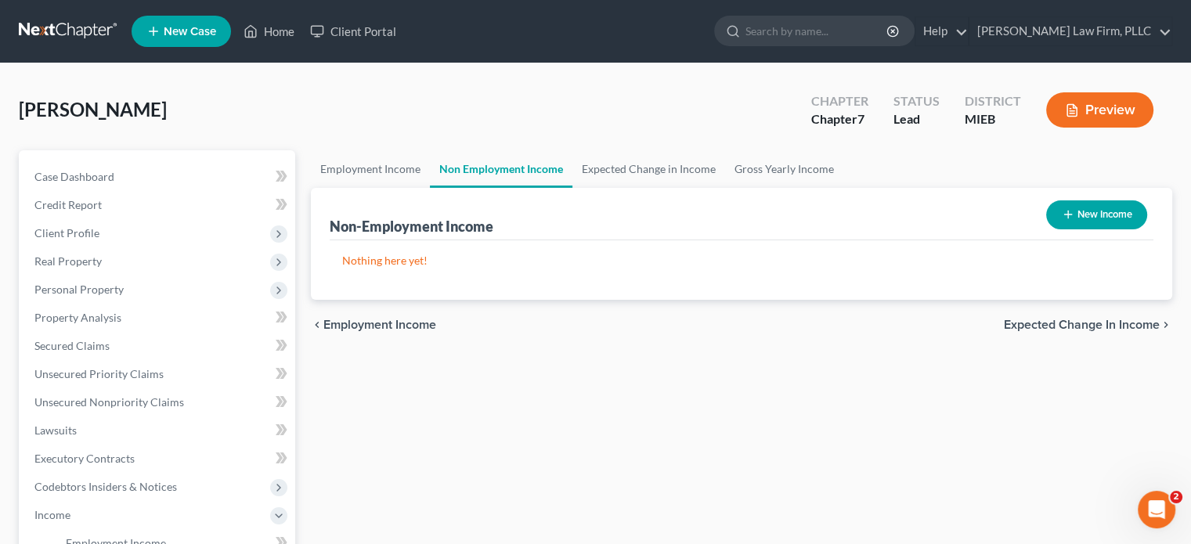
click at [1100, 215] on button "New Income" at bounding box center [1096, 214] width 101 height 29
select select "0"
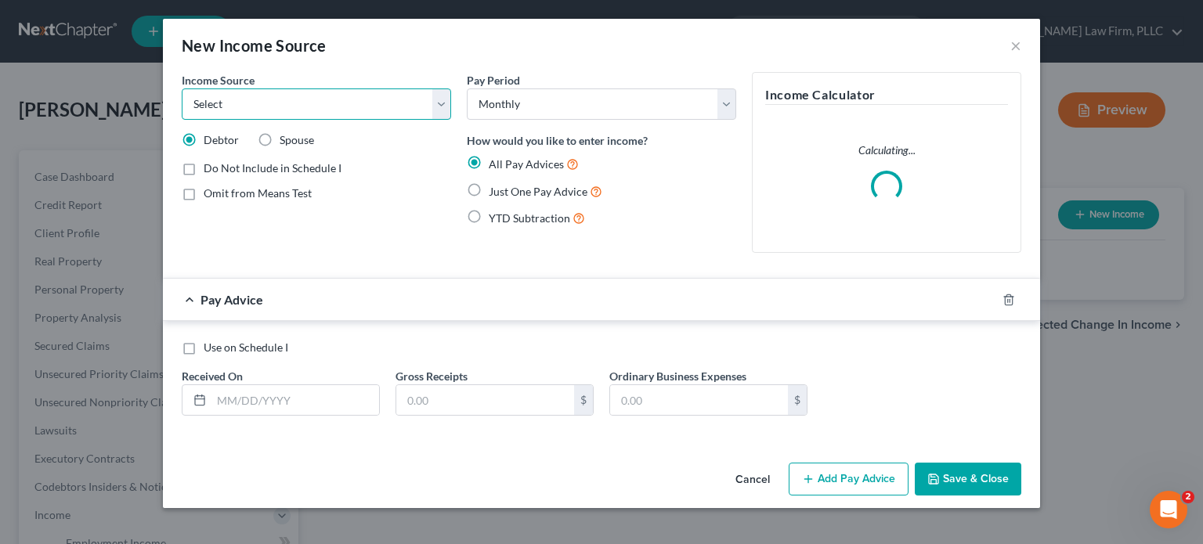
click at [385, 106] on select "Select Unemployment Disability (from employer) Pension Retirement Social Securi…" at bounding box center [316, 103] width 269 height 31
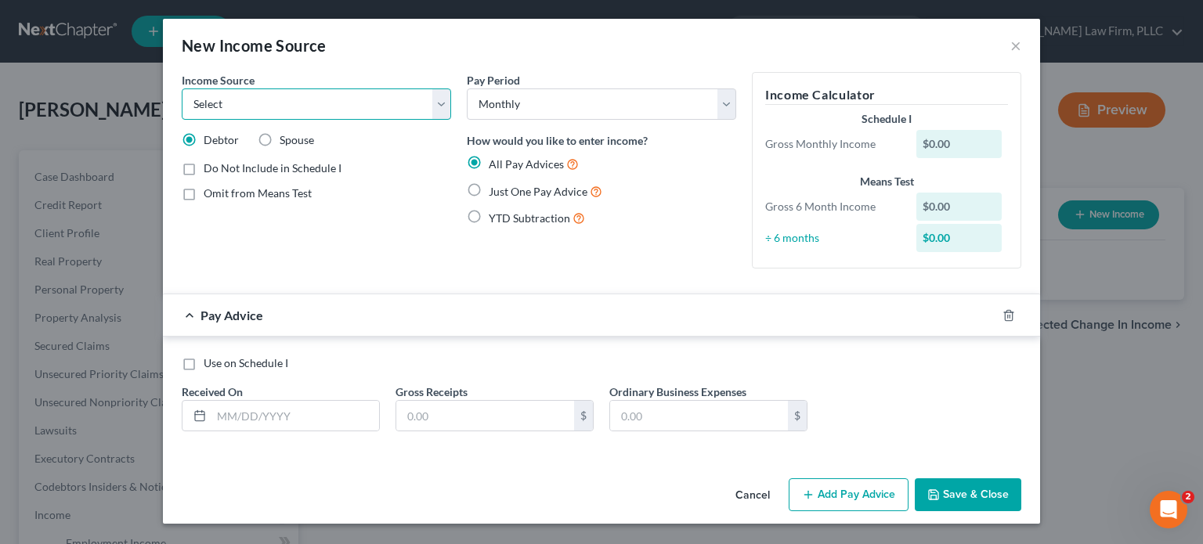
select select "7"
click at [182, 88] on select "Select Unemployment Disability (from employer) Pension Retirement Social Securi…" at bounding box center [316, 103] width 269 height 31
click at [489, 194] on label "Just One Pay Advice" at bounding box center [546, 191] width 114 height 18
click at [495, 193] on input "Just One Pay Advice" at bounding box center [500, 187] width 10 height 10
radio input "true"
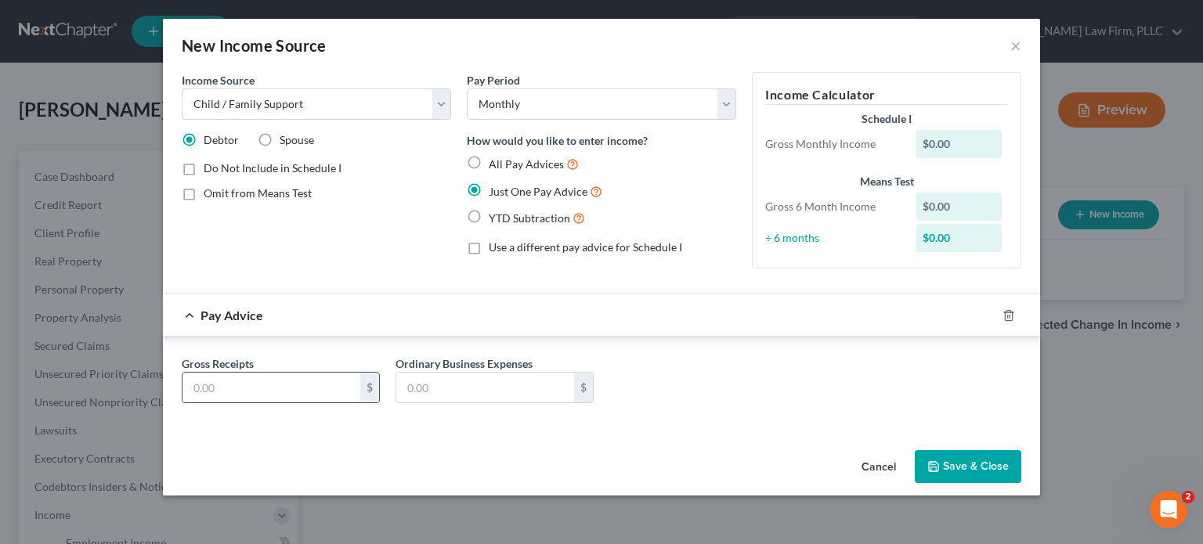
click at [282, 393] on input "text" at bounding box center [271, 388] width 178 height 30
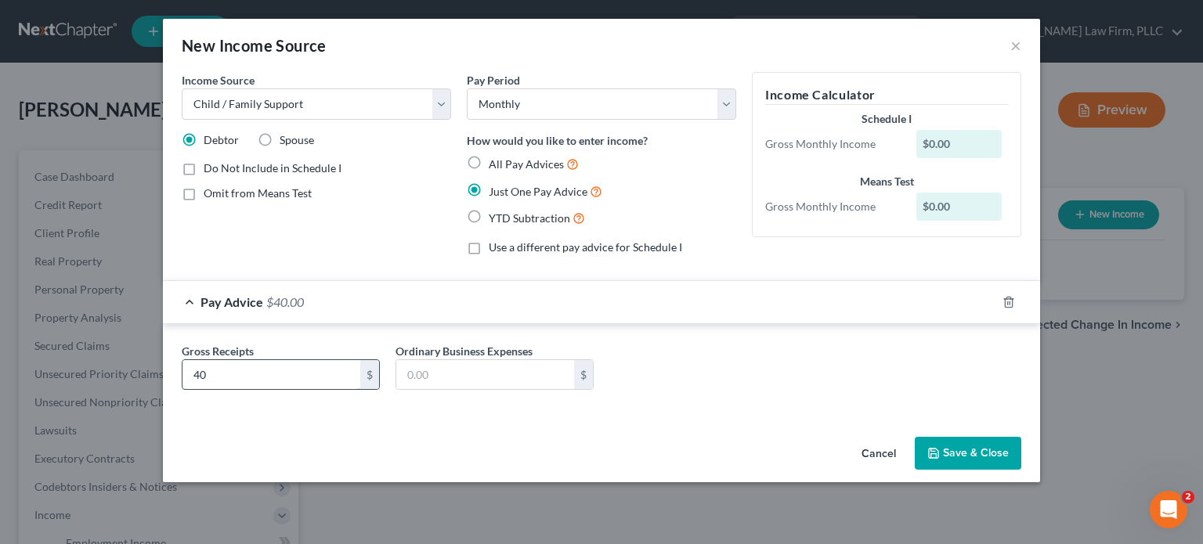
type input "4"
type input "30"
click at [948, 450] on button "Save & Close" at bounding box center [968, 453] width 107 height 33
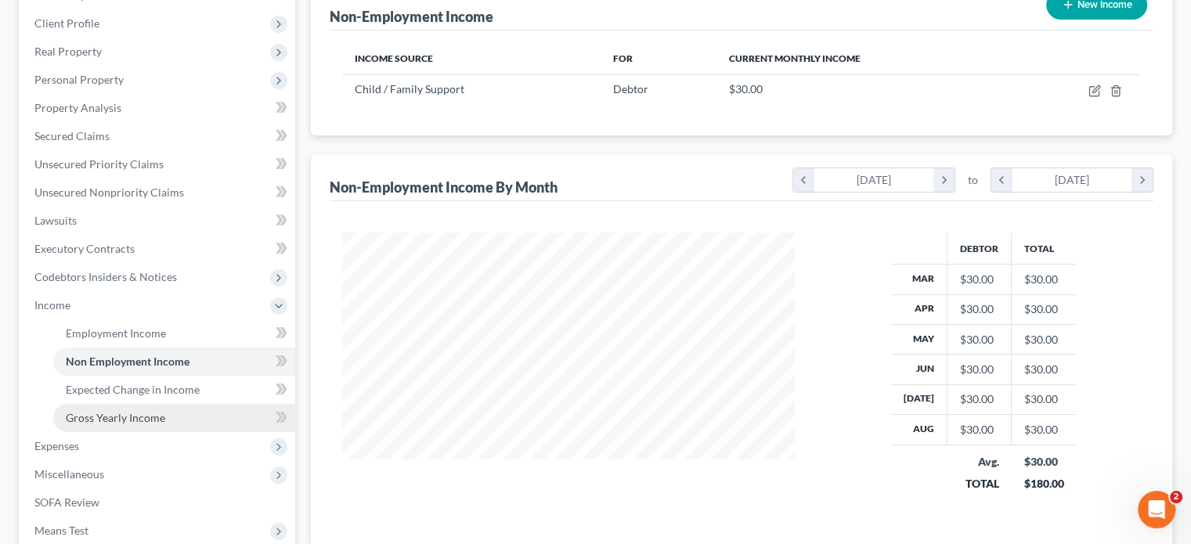
scroll to position [313, 0]
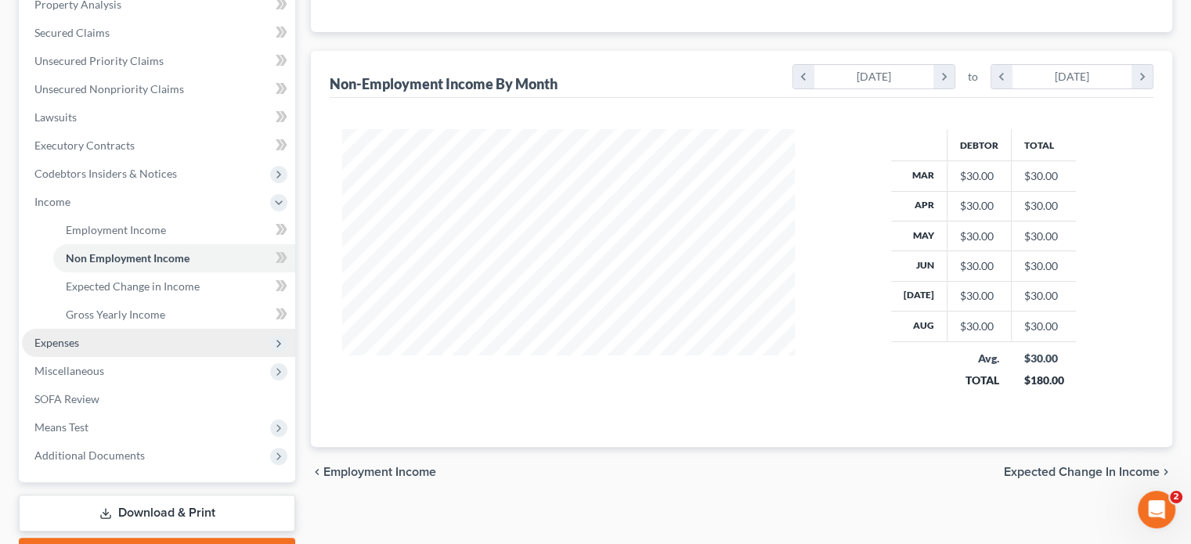
click at [94, 339] on span "Expenses" at bounding box center [158, 343] width 273 height 28
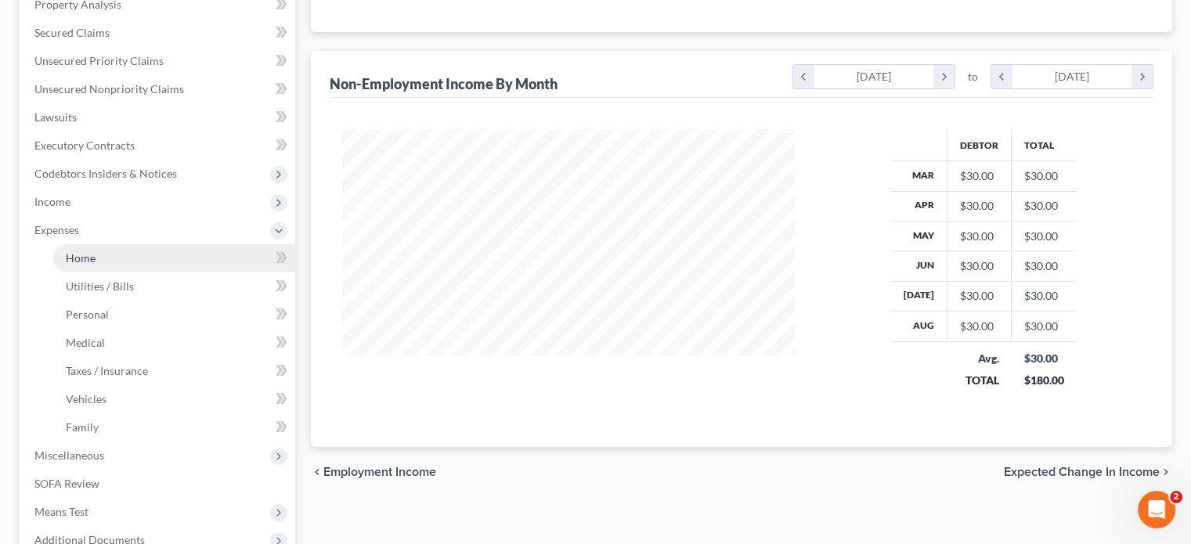
click at [117, 262] on link "Home" at bounding box center [174, 258] width 242 height 28
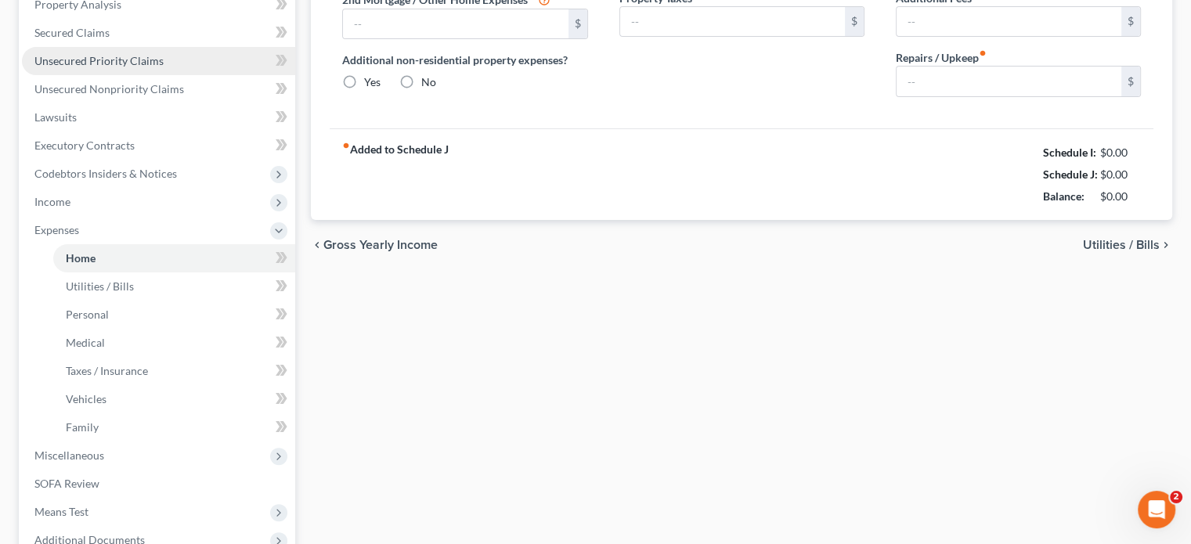
type input "577.00"
type input "0.00"
radio input "true"
type input "0.00"
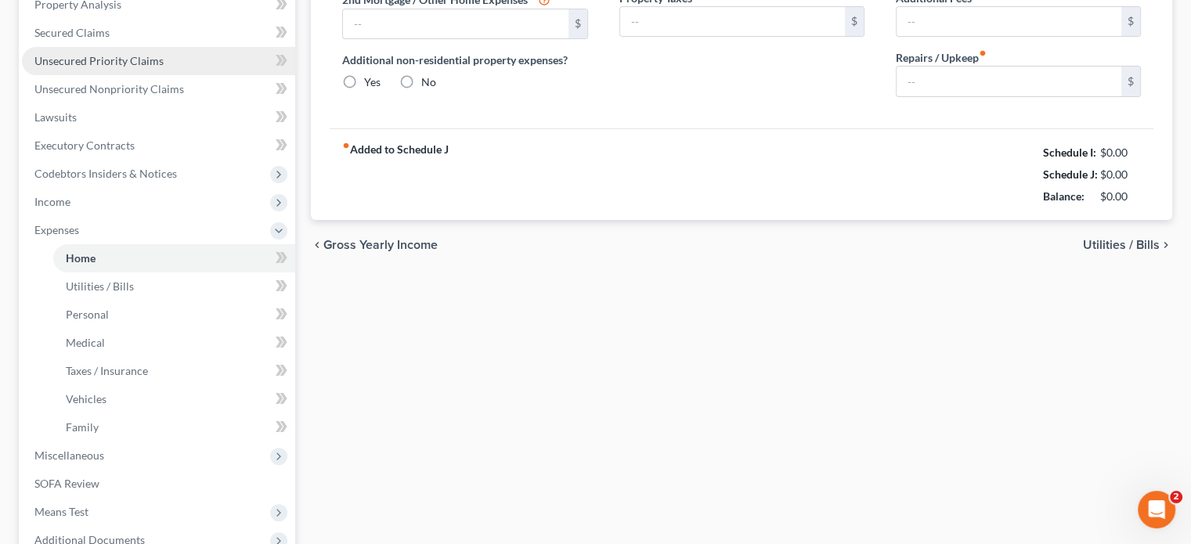
type input "0.00"
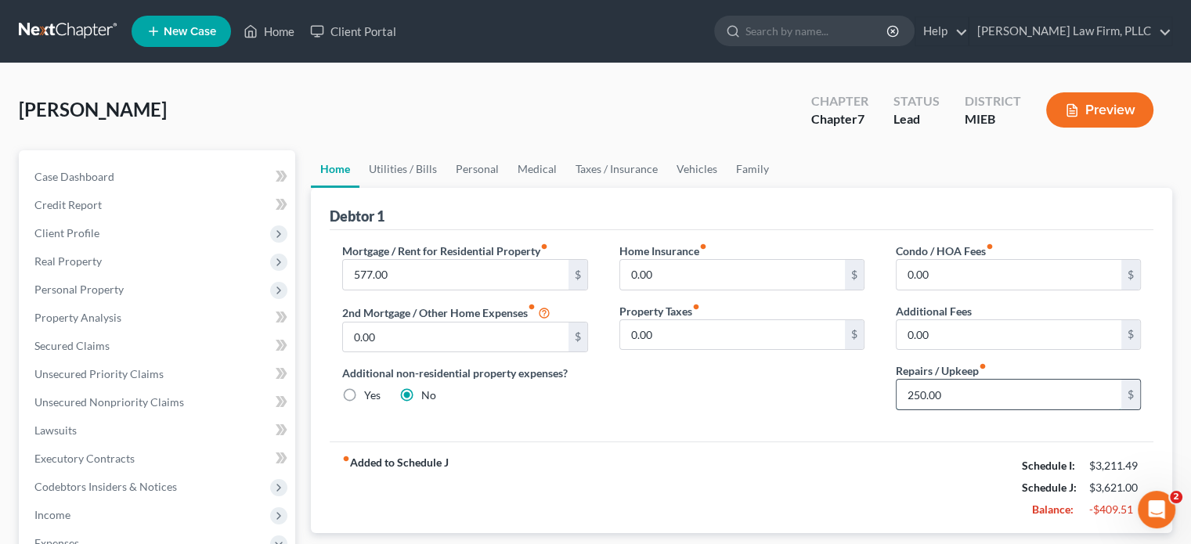
click at [916, 392] on input "250.00" at bounding box center [1009, 395] width 225 height 30
click at [921, 391] on input "250.00" at bounding box center [1009, 395] width 225 height 30
drag, startPoint x: 921, startPoint y: 391, endPoint x: 905, endPoint y: 398, distance: 17.2
click at [905, 398] on input "250.00" at bounding box center [1009, 395] width 225 height 30
type input "50.00"
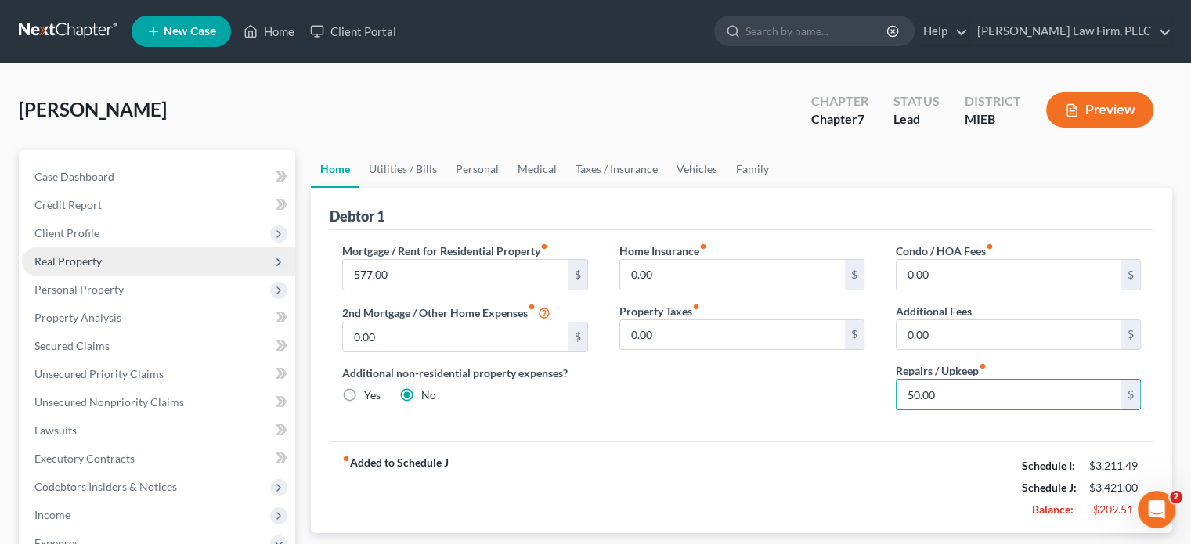
click at [91, 260] on span "Real Property" at bounding box center [67, 261] width 67 height 13
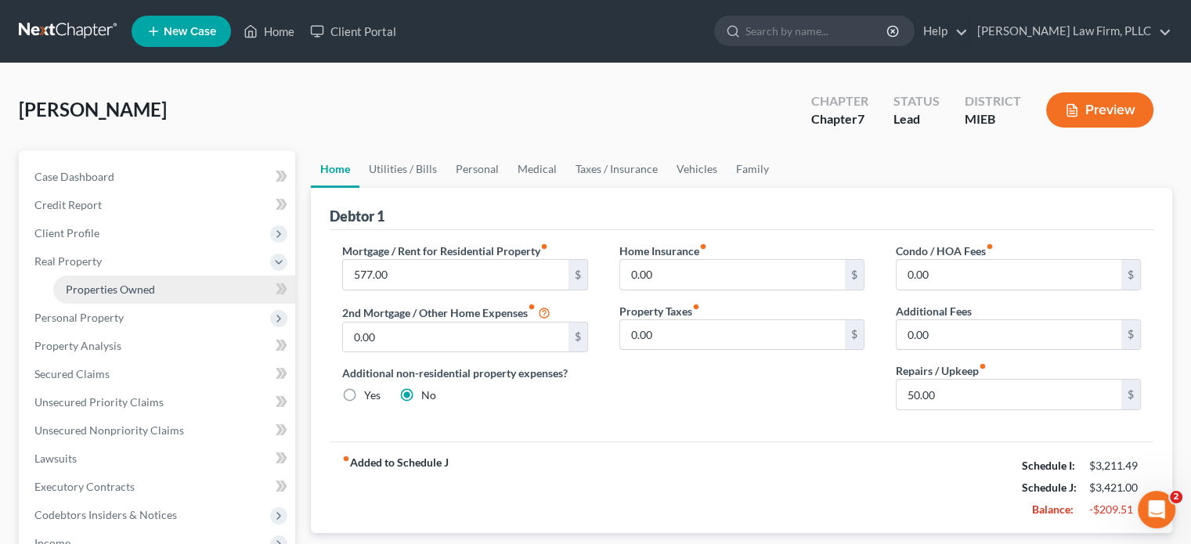
click at [92, 291] on span "Properties Owned" at bounding box center [110, 289] width 89 height 13
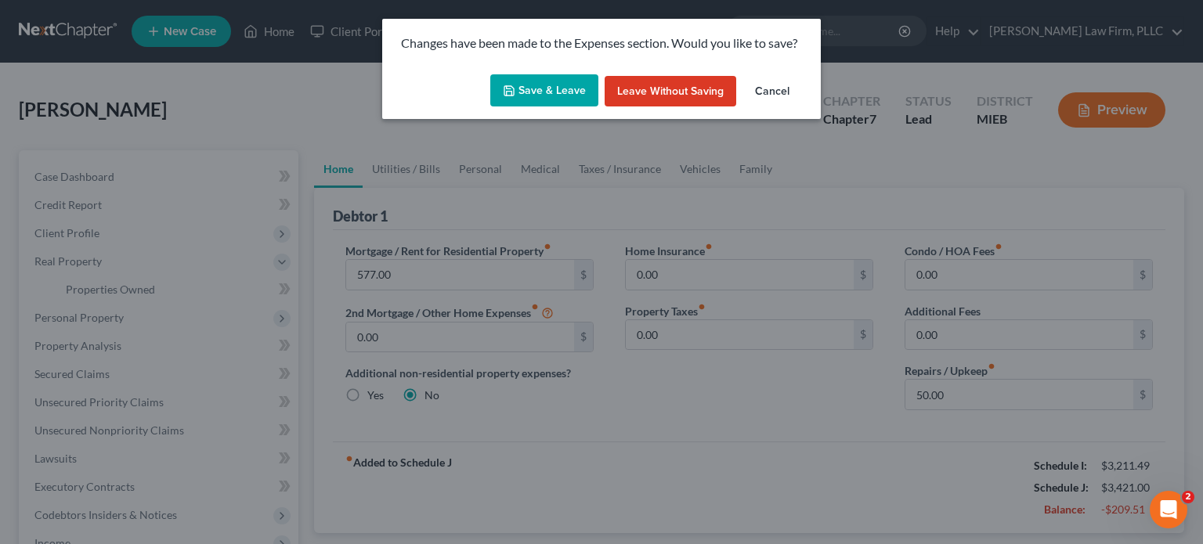
click at [545, 84] on button "Save & Leave" at bounding box center [544, 90] width 108 height 33
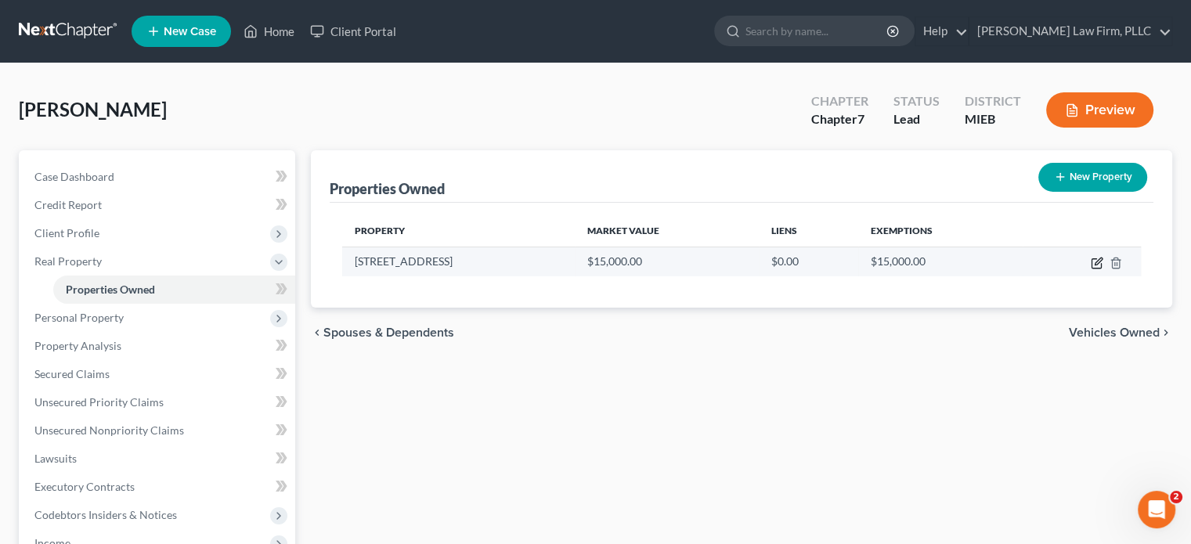
click at [1096, 265] on icon "button" at bounding box center [1097, 263] width 13 height 13
select select "23"
select select "0"
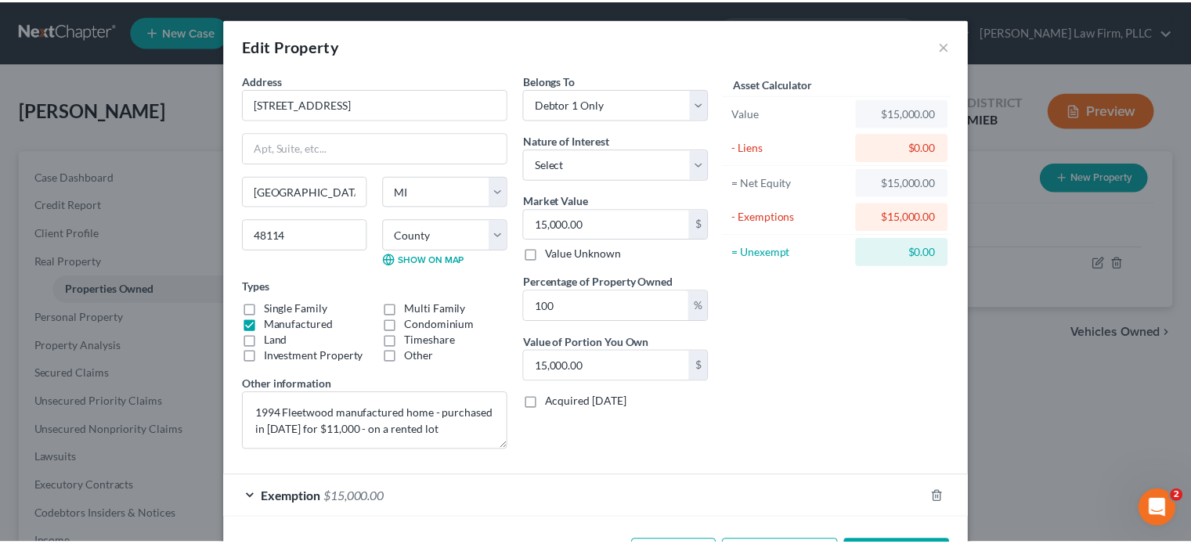
scroll to position [59, 0]
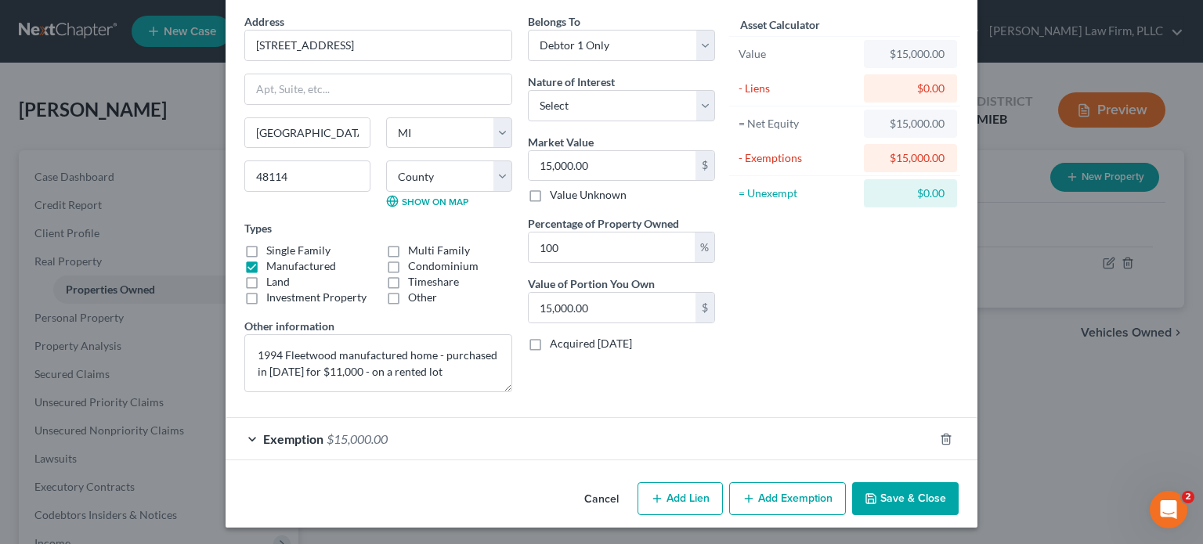
click at [894, 512] on button "Save & Close" at bounding box center [905, 498] width 107 height 33
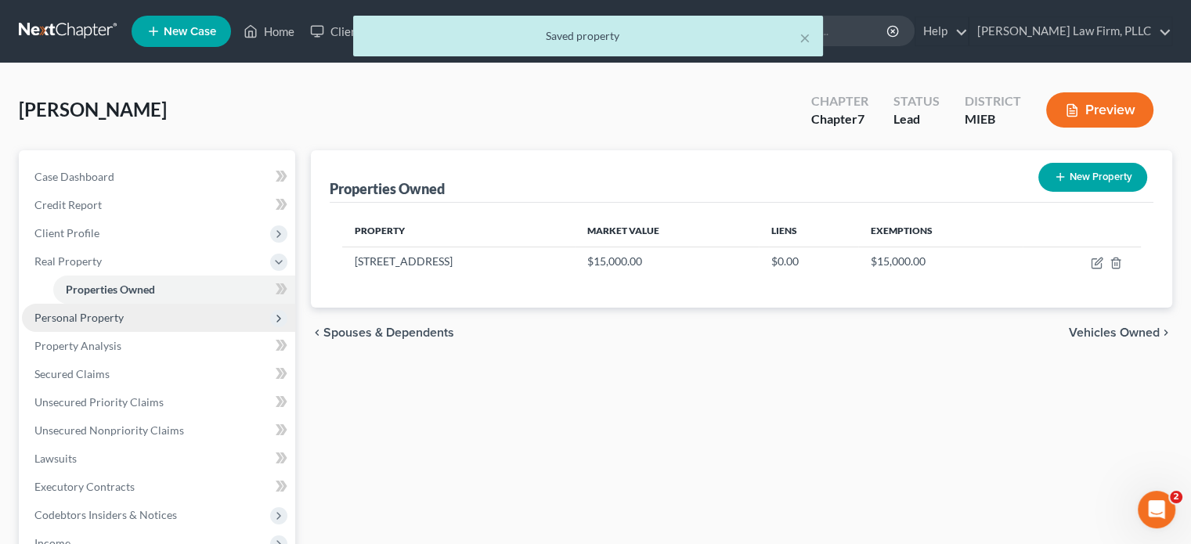
click at [130, 316] on span "Personal Property" at bounding box center [158, 318] width 273 height 28
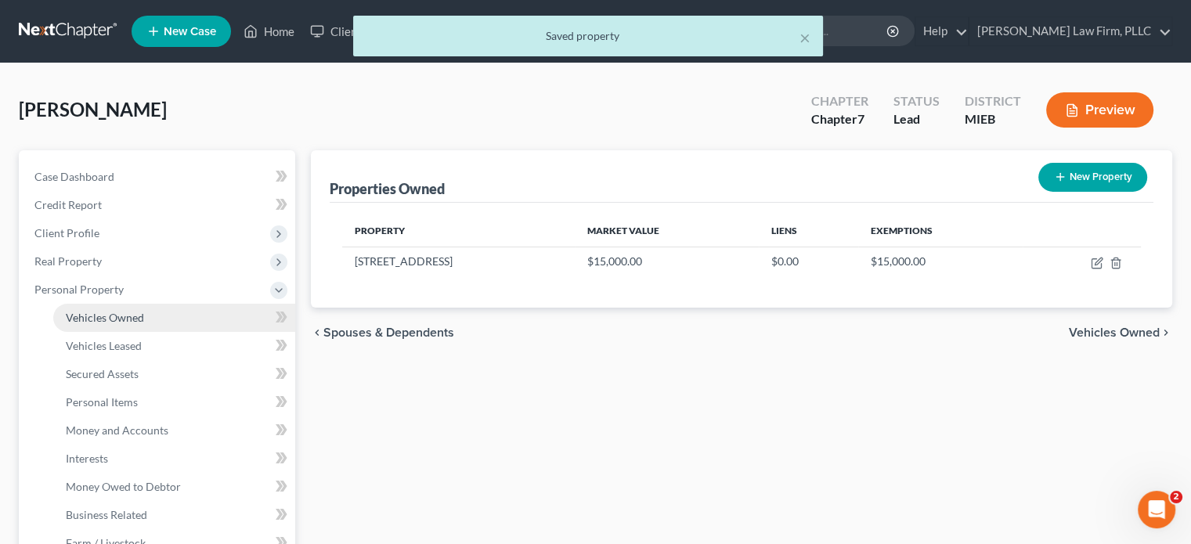
click at [127, 321] on span "Vehicles Owned" at bounding box center [105, 317] width 78 height 13
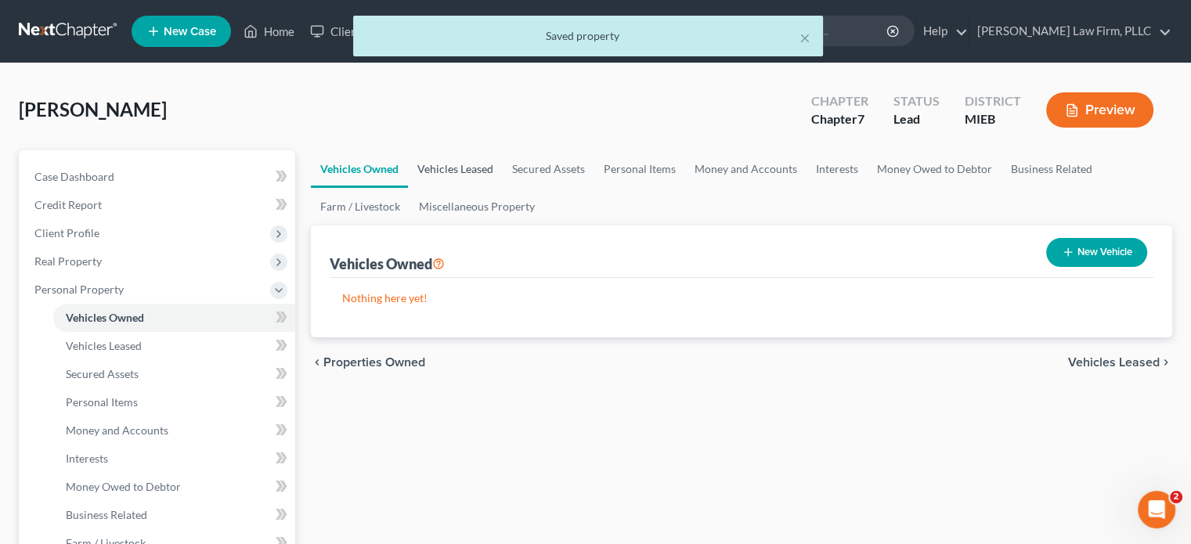
click at [455, 171] on link "Vehicles Leased" at bounding box center [455, 169] width 95 height 38
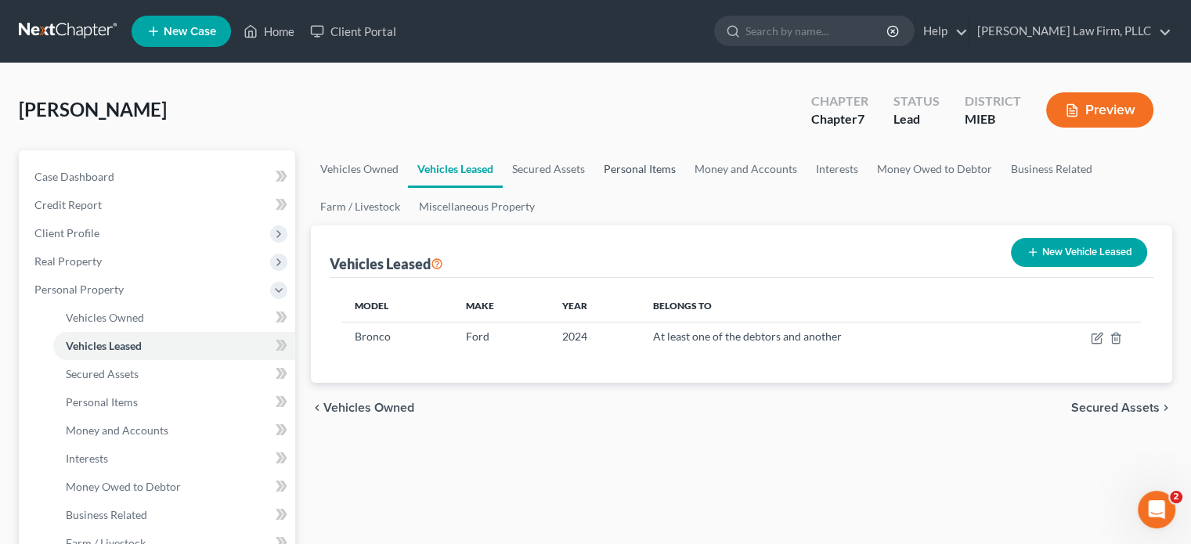
click at [647, 168] on link "Personal Items" at bounding box center [639, 169] width 91 height 38
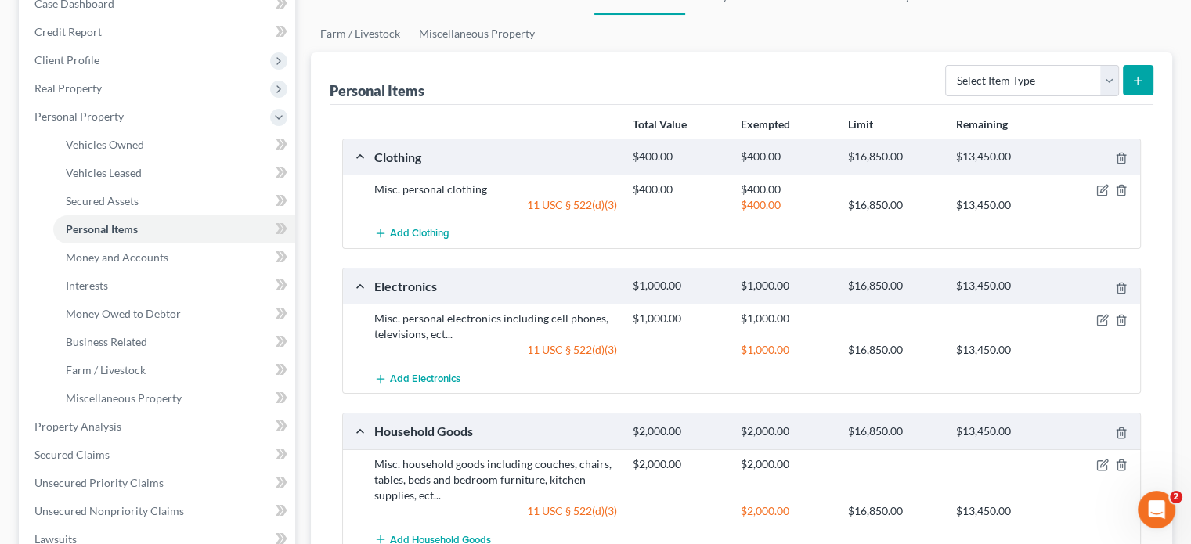
scroll to position [78, 0]
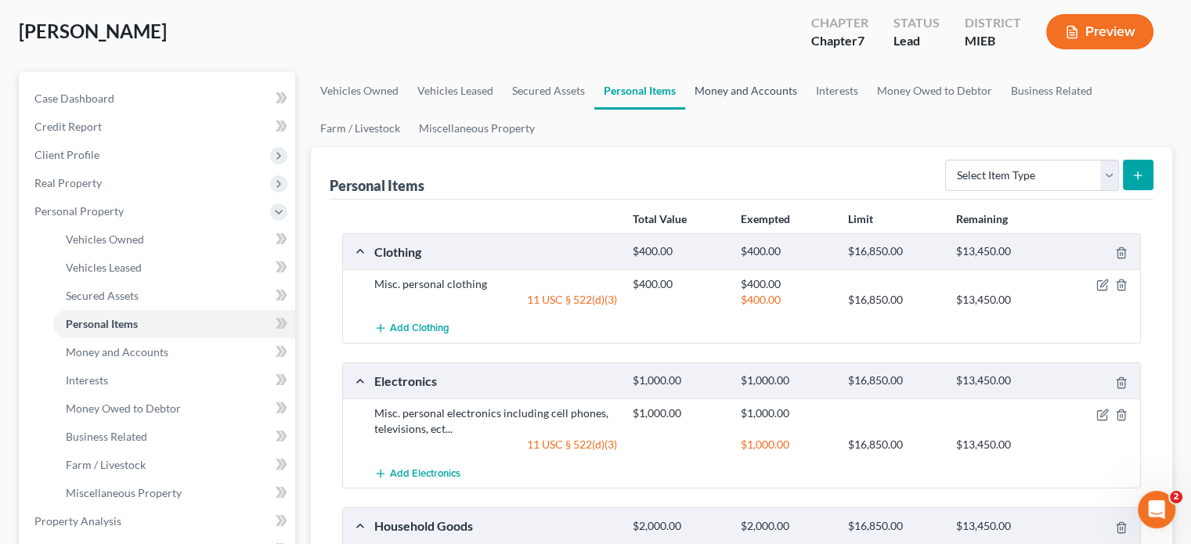
click at [750, 87] on link "Money and Accounts" at bounding box center [745, 91] width 121 height 38
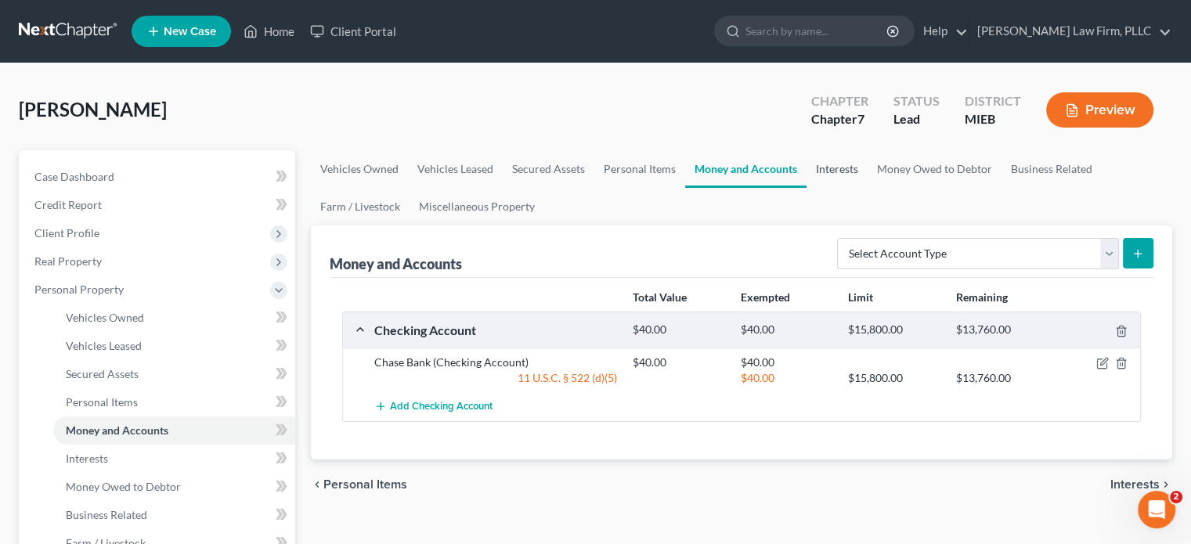
click at [833, 171] on link "Interests" at bounding box center [837, 169] width 61 height 38
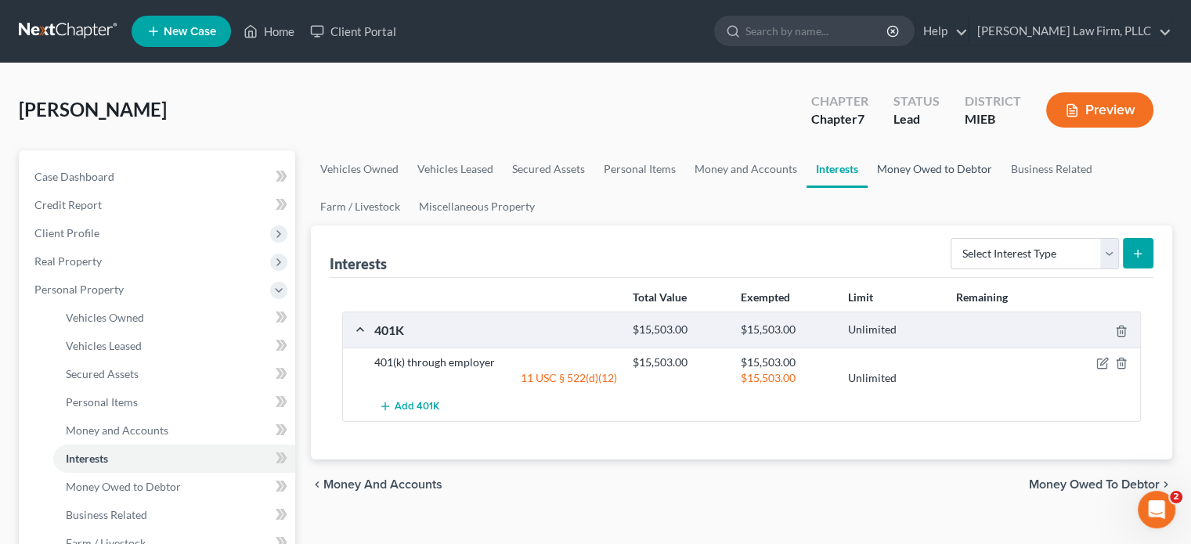
click at [904, 164] on link "Money Owed to Debtor" at bounding box center [935, 169] width 134 height 38
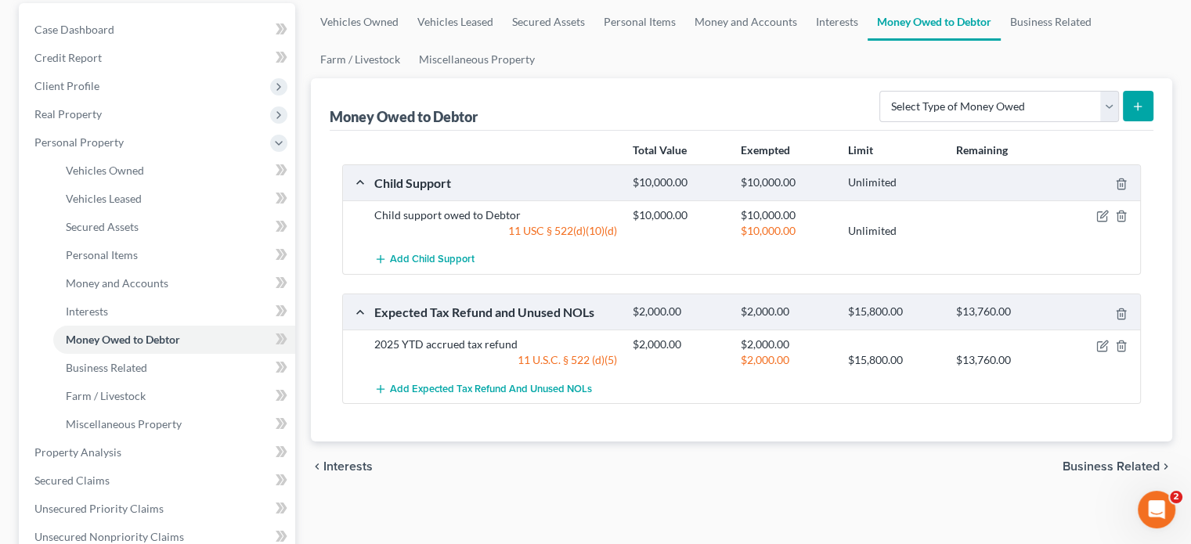
scroll to position [157, 0]
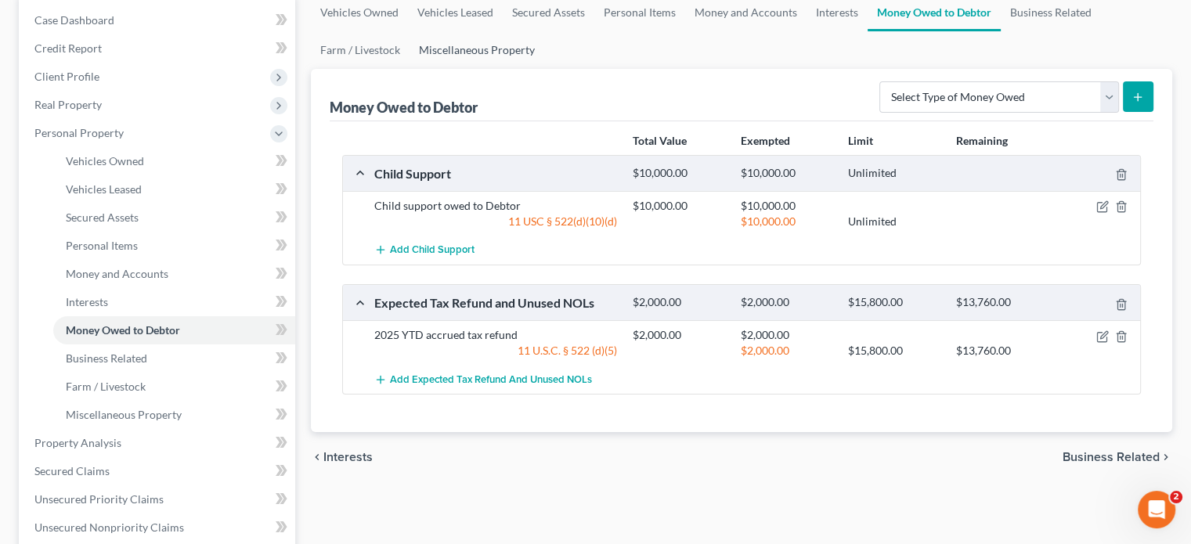
click at [496, 48] on link "Miscellaneous Property" at bounding box center [477, 50] width 135 height 38
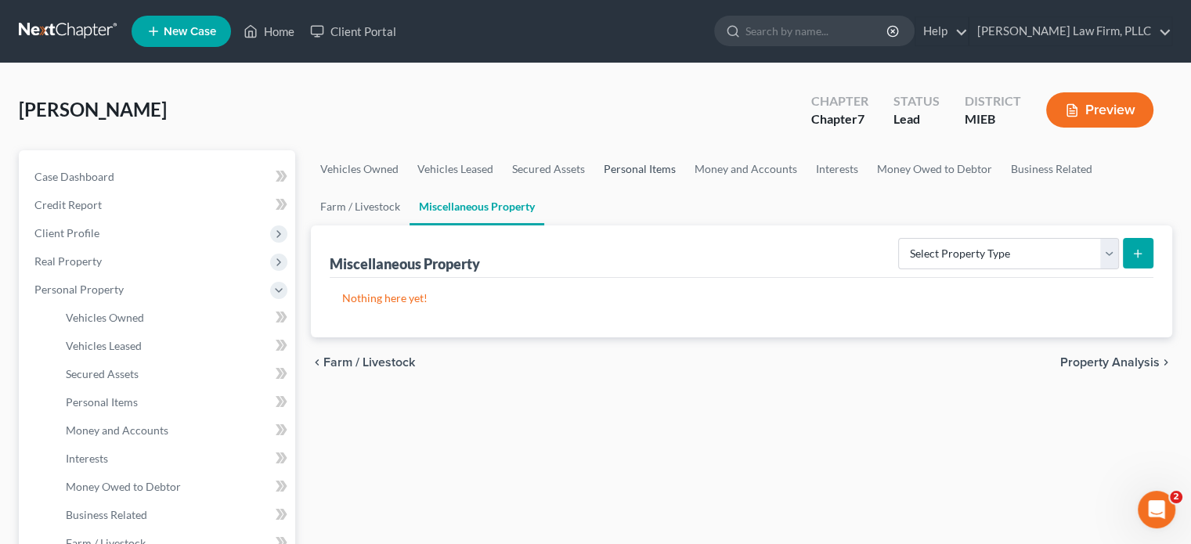
click at [642, 166] on link "Personal Items" at bounding box center [639, 169] width 91 height 38
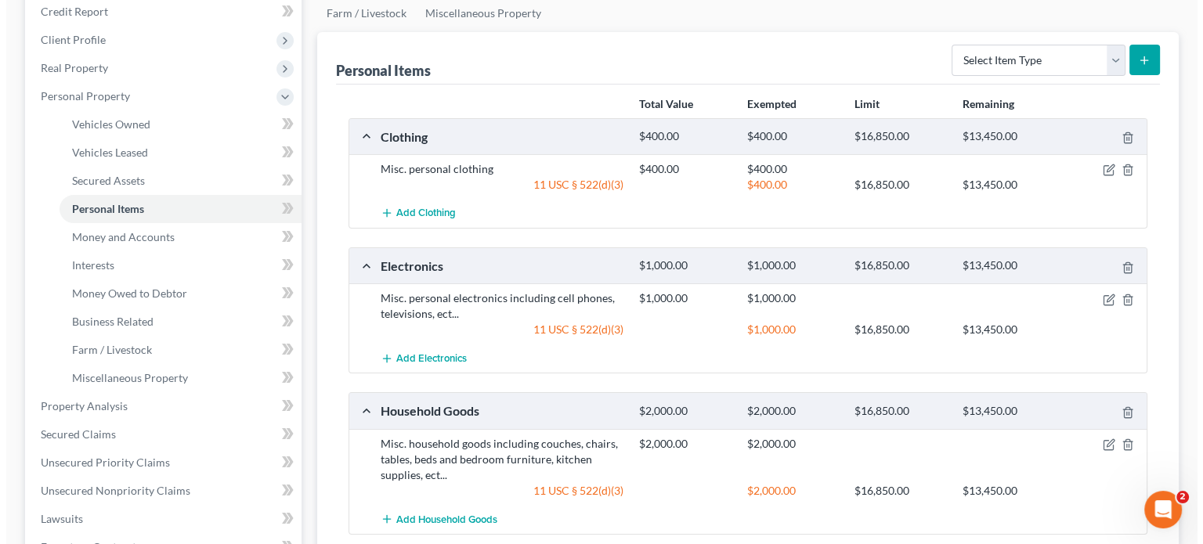
scroll to position [78, 0]
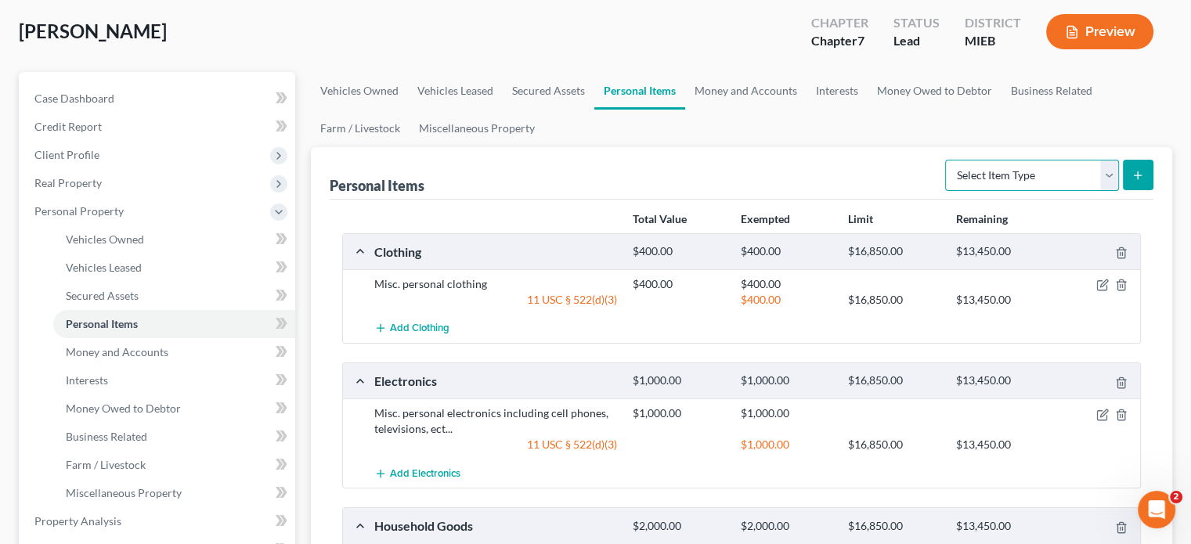
click at [1103, 175] on select "Select Item Type Clothing Collectibles Of Value Electronics Firearms Household …" at bounding box center [1032, 175] width 174 height 31
select select "pets"
click at [947, 160] on select "Select Item Type Clothing Collectibles Of Value Electronics Firearms Household …" at bounding box center [1032, 175] width 174 height 31
click at [1128, 170] on button "submit" at bounding box center [1138, 175] width 31 height 31
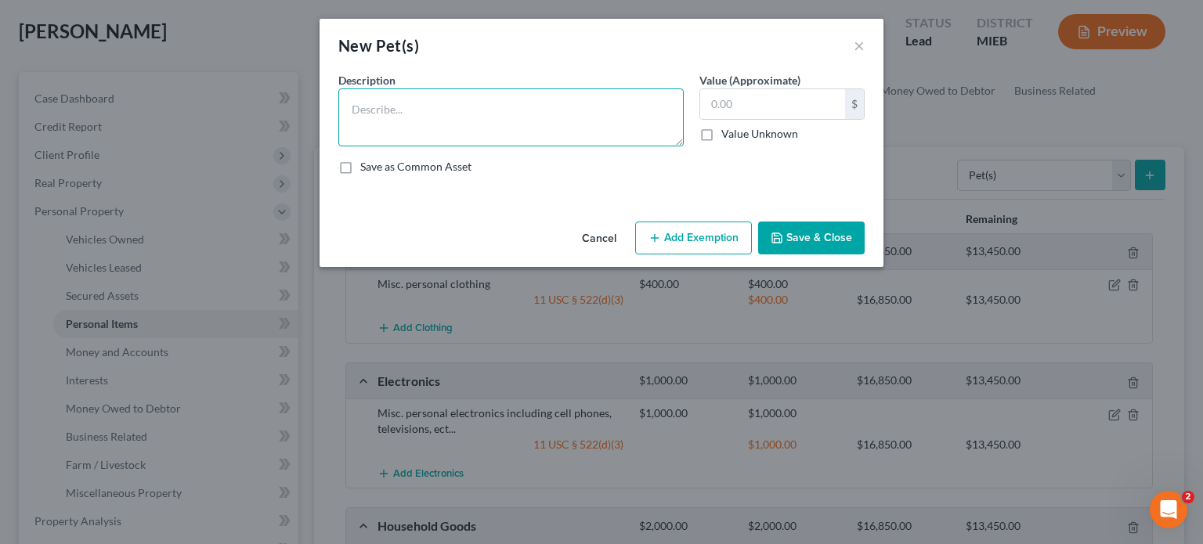
click at [572, 114] on textarea at bounding box center [510, 117] width 345 height 58
type textarea "2 dogs"
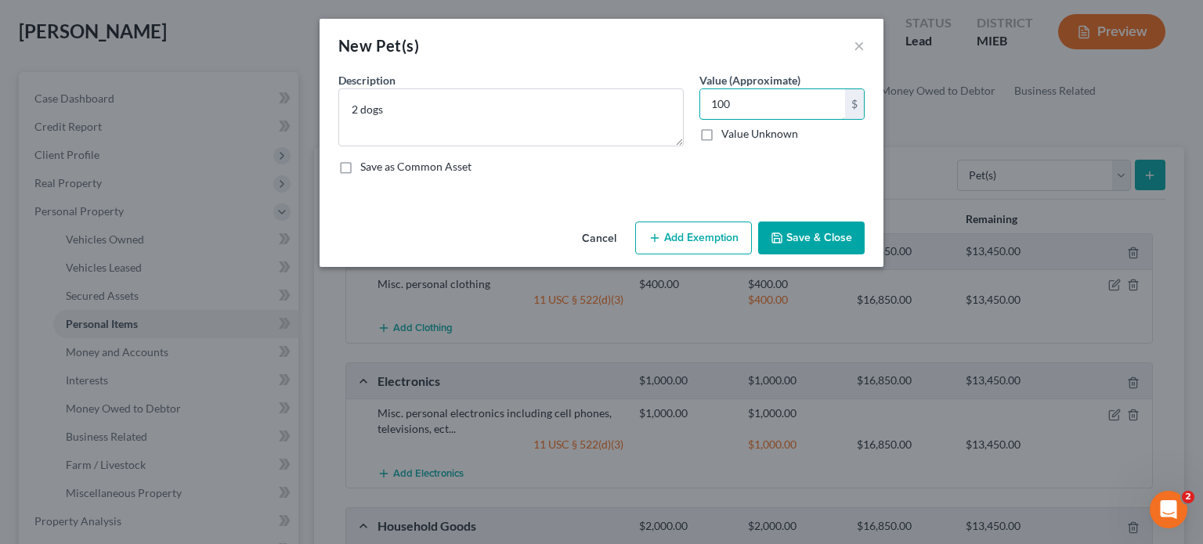
type input "100"
click at [693, 239] on button "Add Exemption" at bounding box center [693, 238] width 117 height 33
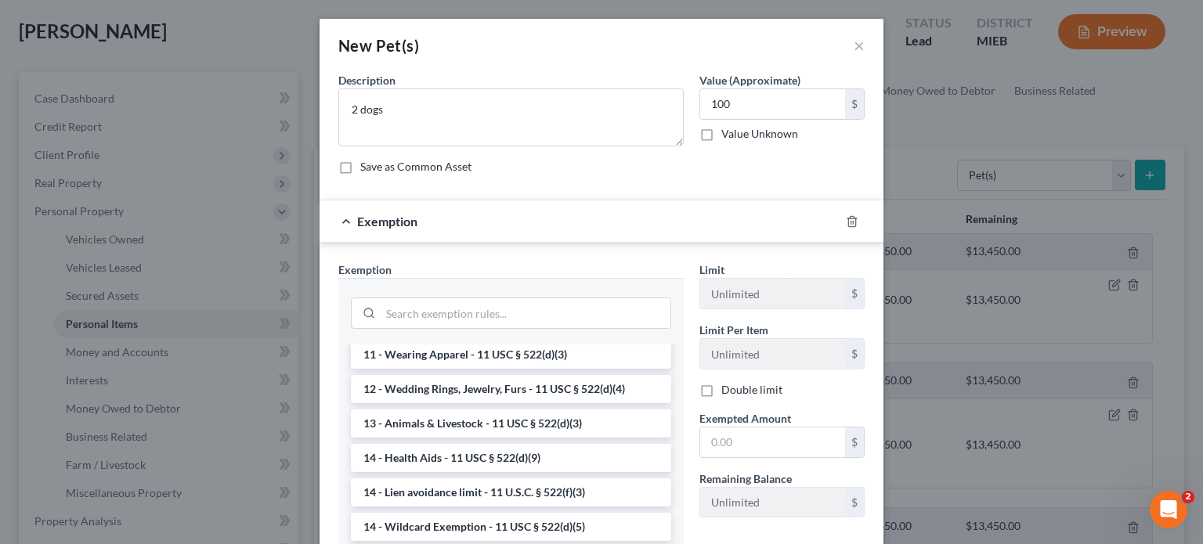
scroll to position [157, 0]
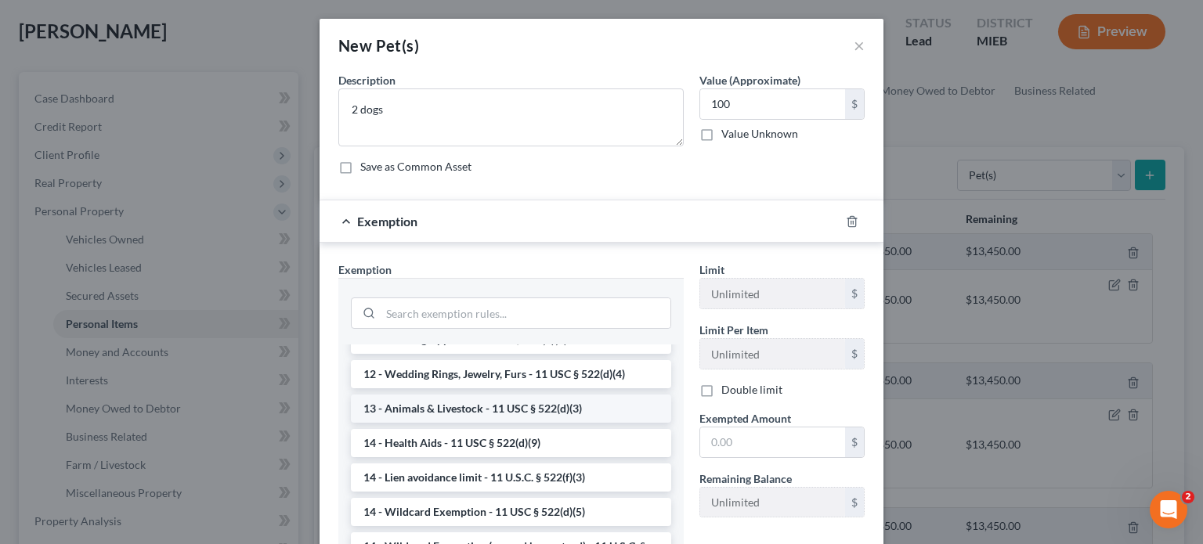
click at [579, 414] on li "13 - Animals & Livestock - 11 USC § 522(d)(3)" at bounding box center [511, 409] width 320 height 28
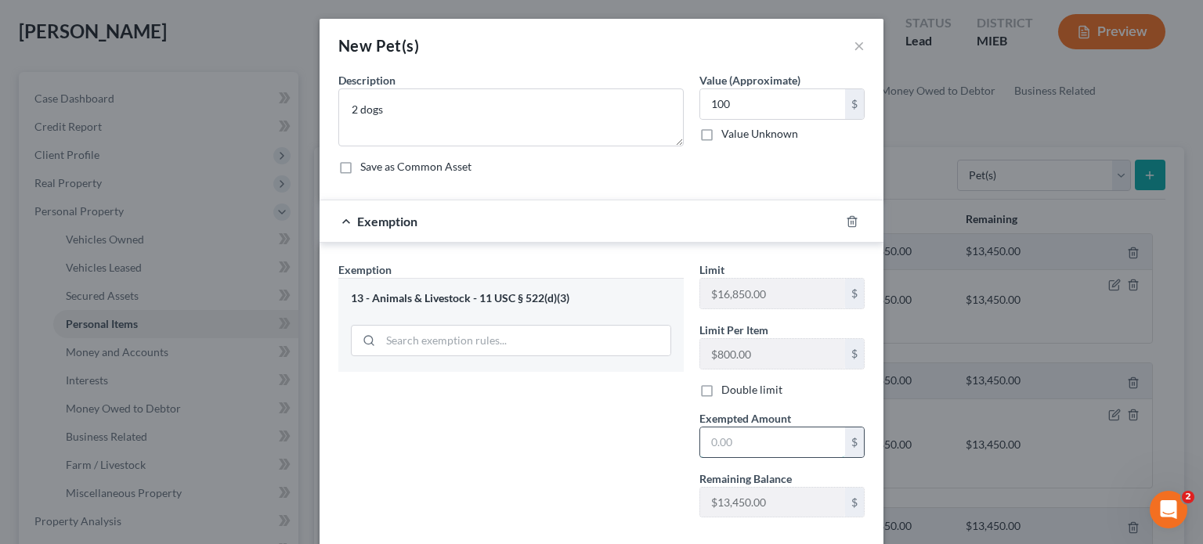
click at [761, 443] on input "text" at bounding box center [772, 443] width 145 height 30
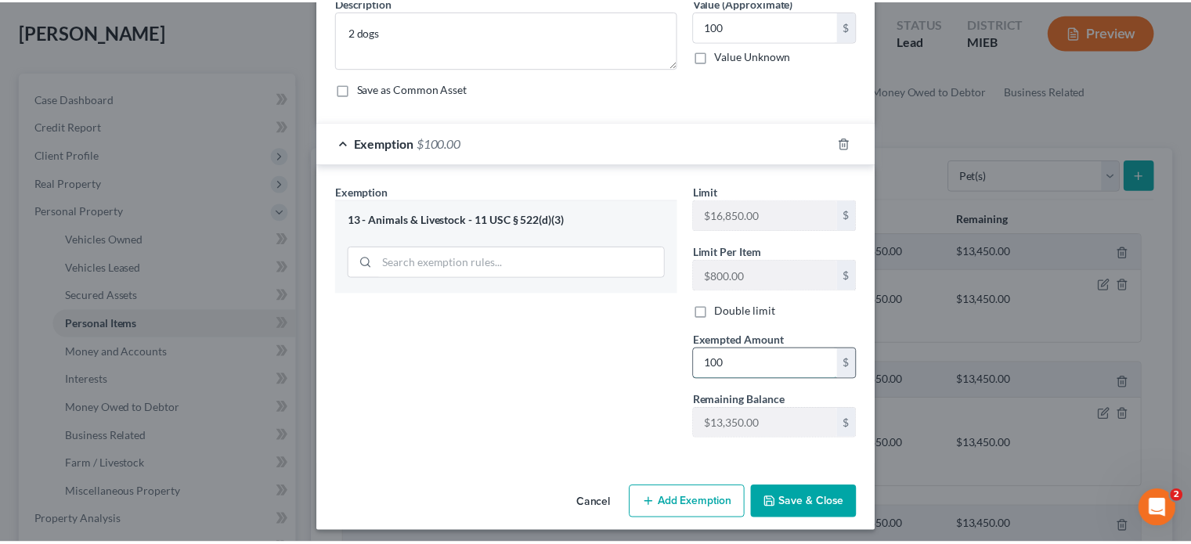
scroll to position [83, 0]
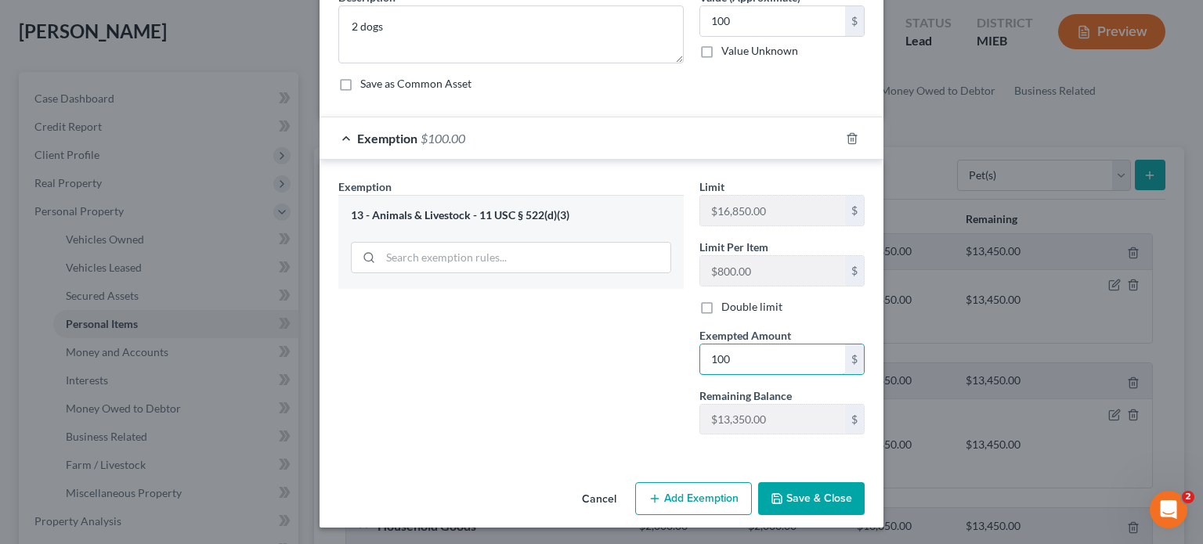
type input "100"
click at [808, 493] on button "Save & Close" at bounding box center [811, 498] width 107 height 33
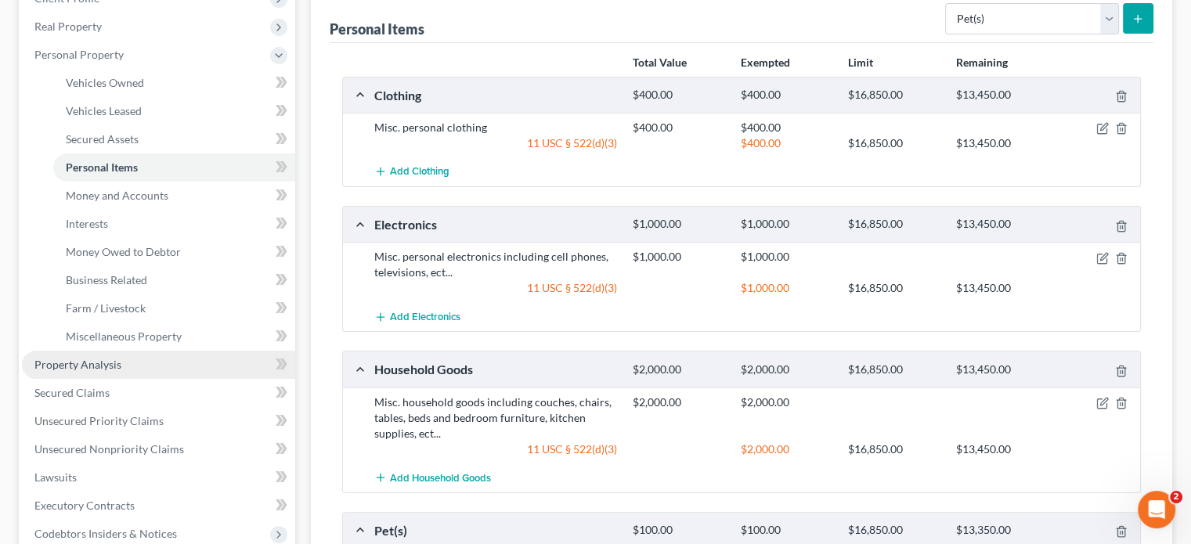
click at [132, 363] on link "Property Analysis" at bounding box center [158, 365] width 273 height 28
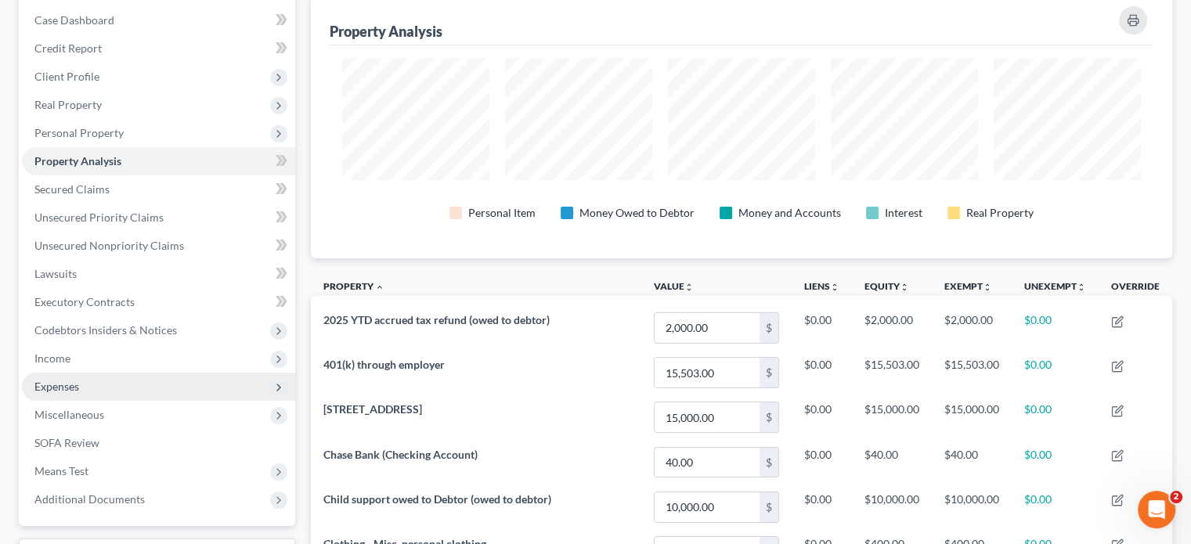
scroll to position [235, 0]
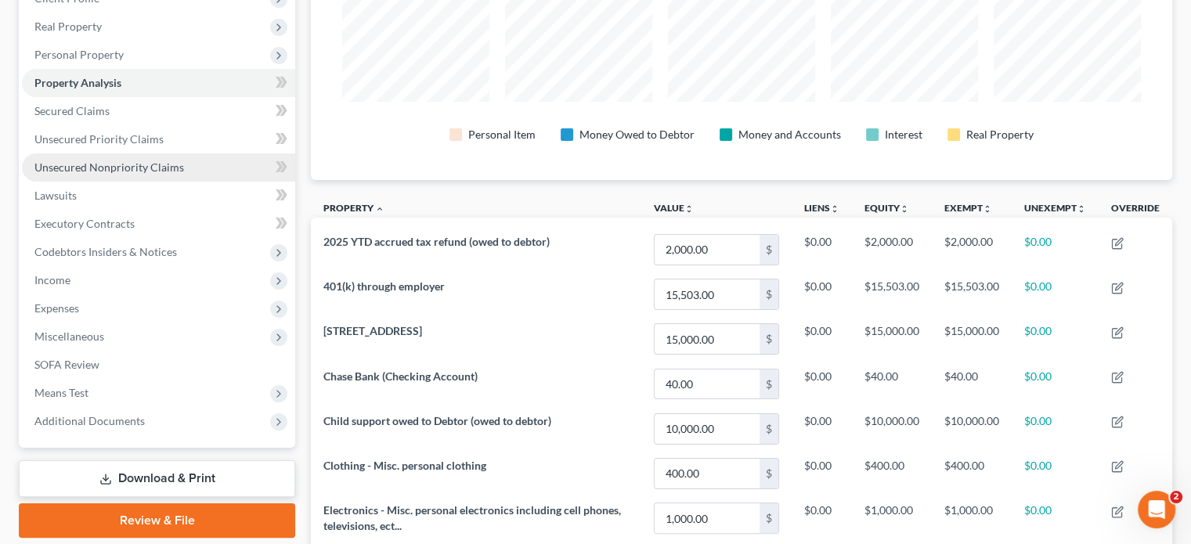
click at [72, 163] on span "Unsecured Nonpriority Claims" at bounding box center [109, 167] width 150 height 13
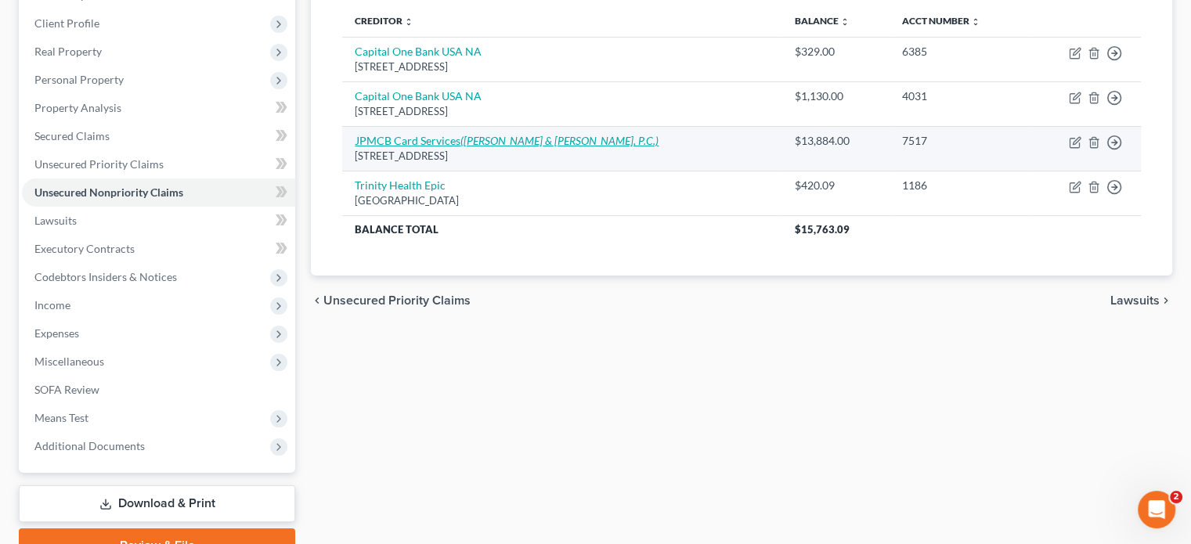
scroll to position [235, 0]
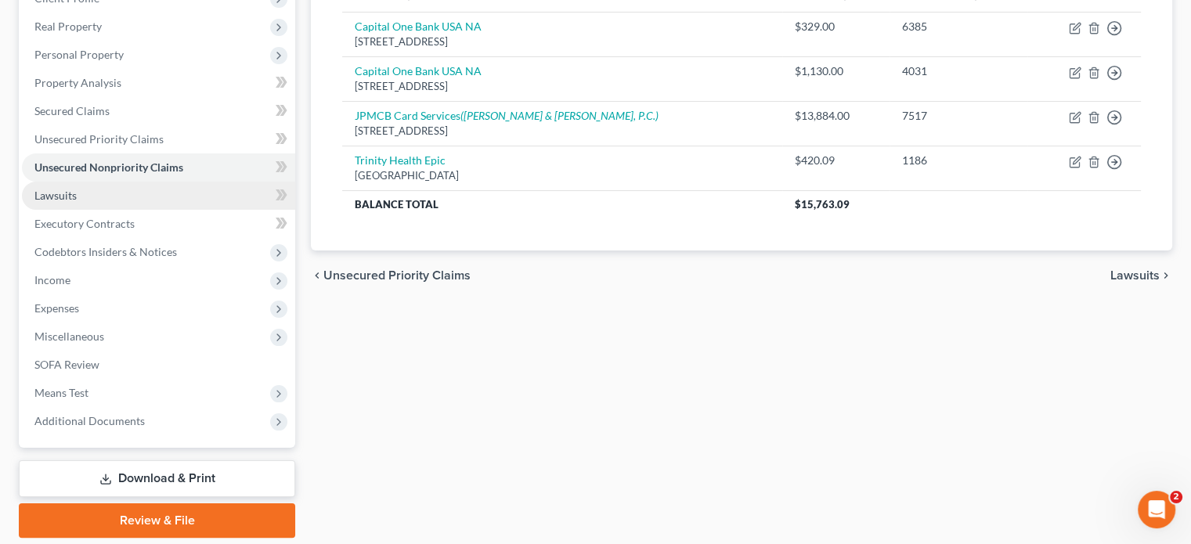
click at [81, 197] on link "Lawsuits" at bounding box center [158, 196] width 273 height 28
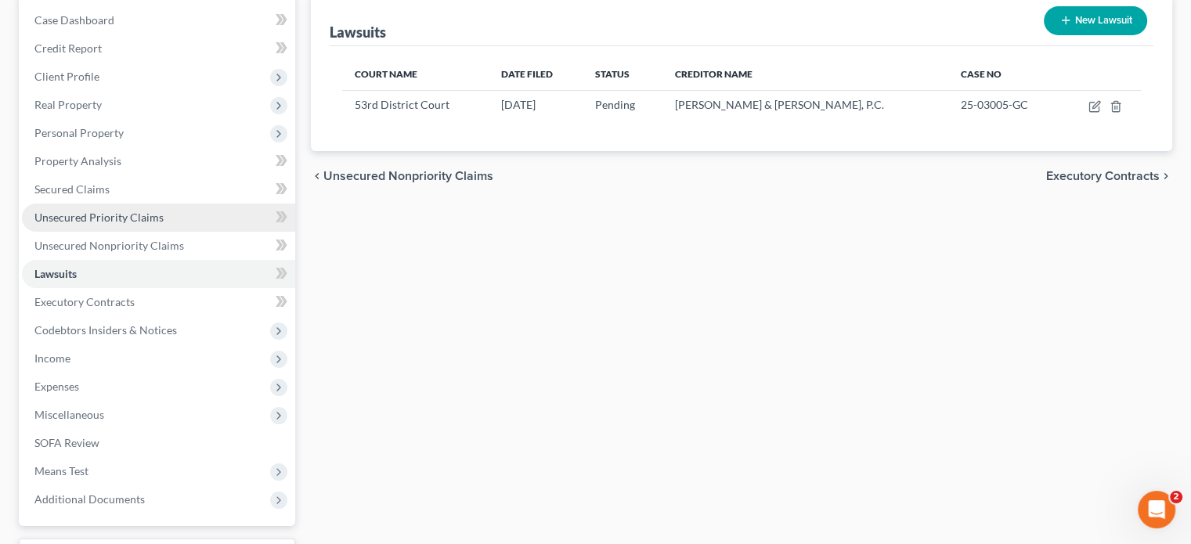
scroll to position [235, 0]
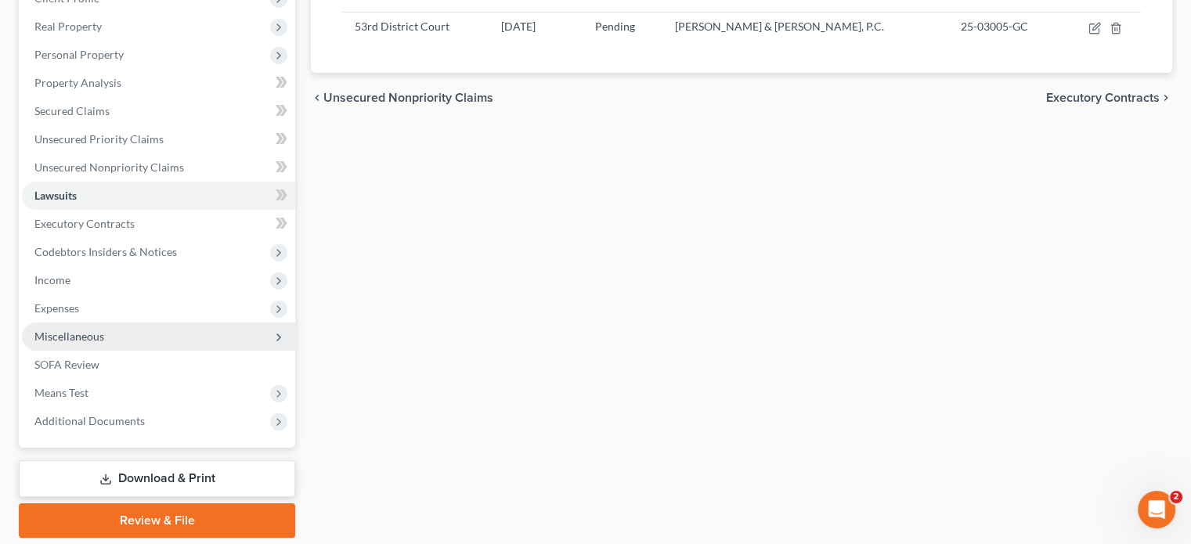
click at [87, 342] on span "Miscellaneous" at bounding box center [69, 336] width 70 height 13
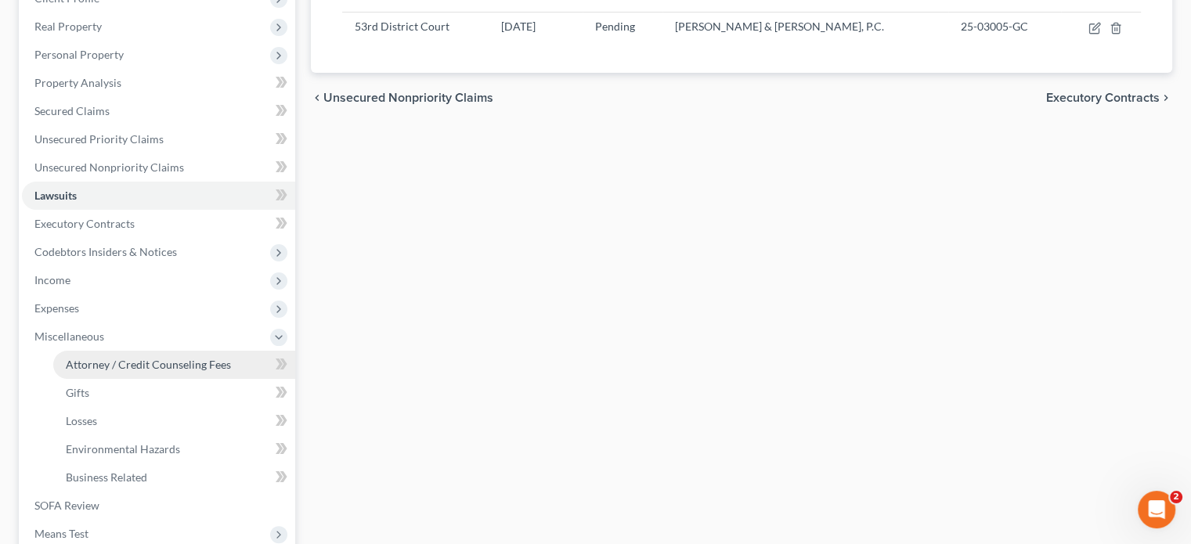
click at [101, 369] on span "Attorney / Credit Counseling Fees" at bounding box center [148, 364] width 165 height 13
select select "0"
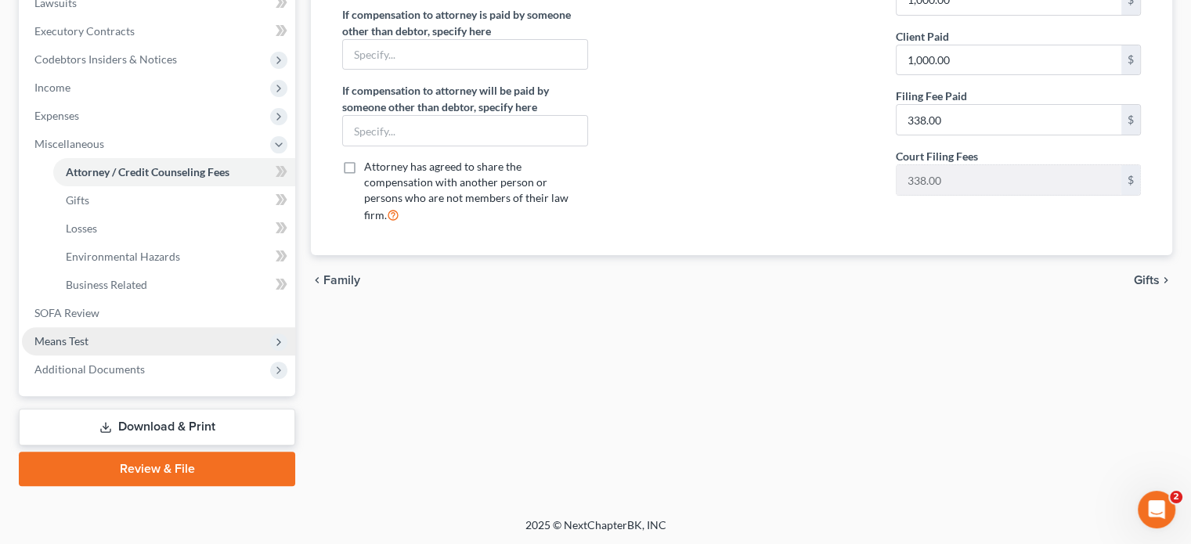
click at [82, 341] on span "Means Test" at bounding box center [61, 340] width 54 height 13
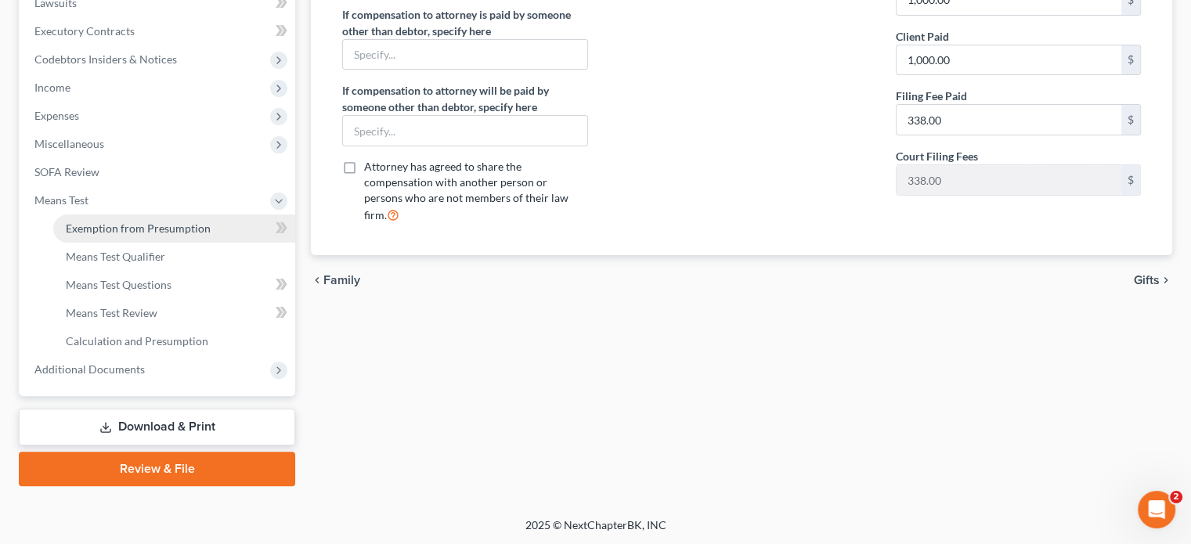
click at [120, 222] on span "Exemption from Presumption" at bounding box center [138, 228] width 145 height 13
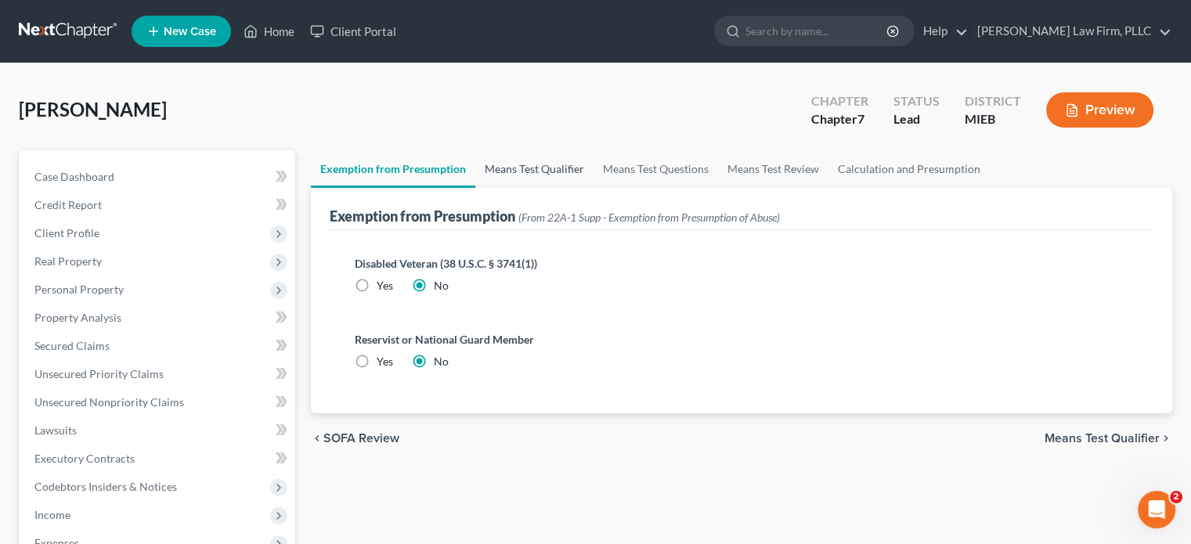
click at [520, 159] on link "Means Test Qualifier" at bounding box center [534, 169] width 118 height 38
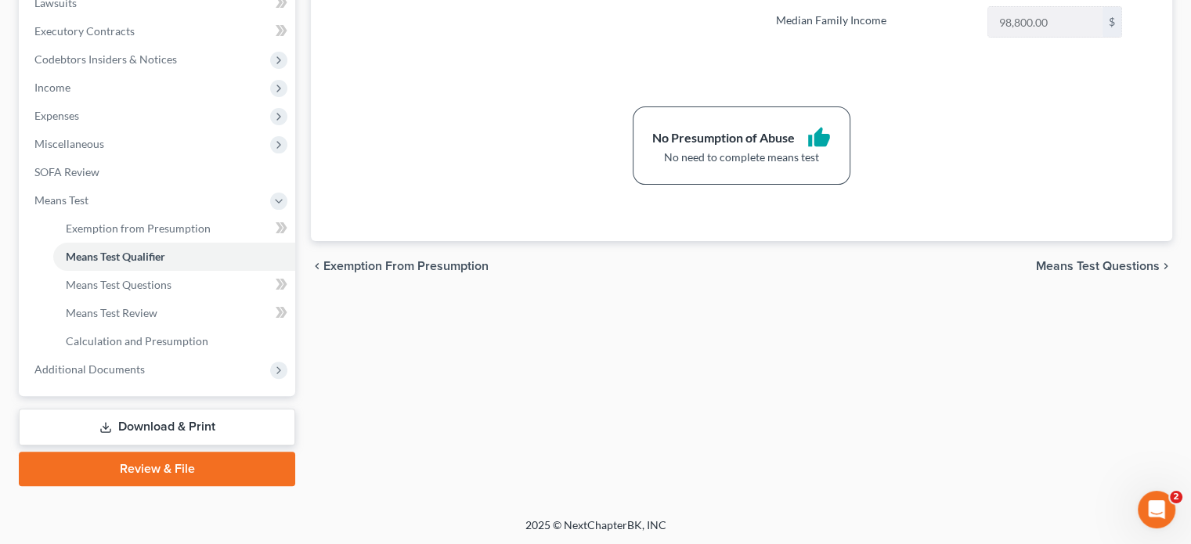
click at [226, 426] on link "Download & Print" at bounding box center [157, 427] width 276 height 37
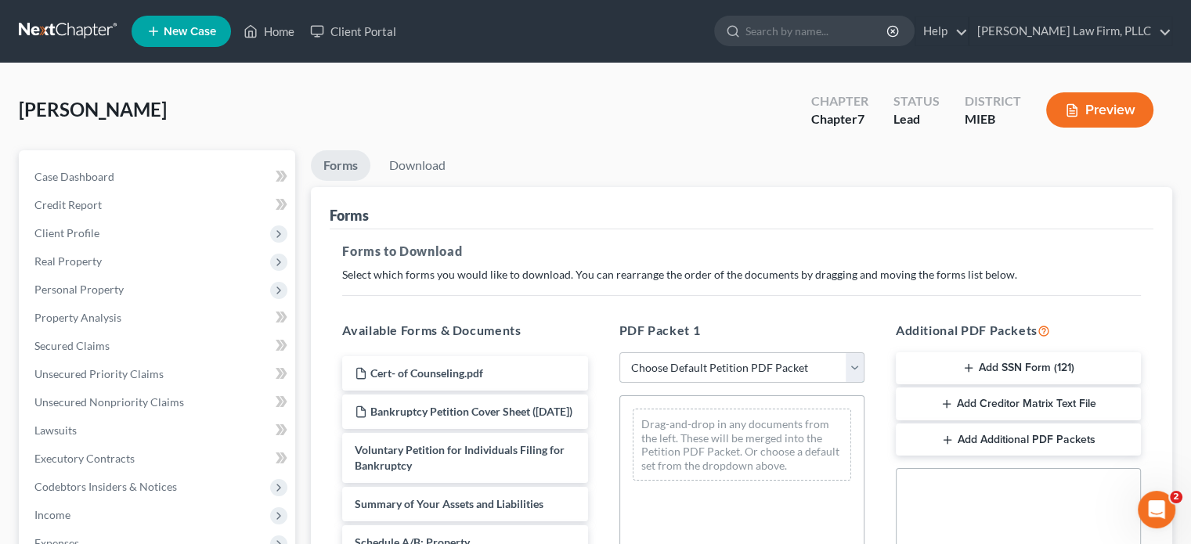
click at [855, 360] on select "Choose Default Petition PDF Packet Complete Bankruptcy Petition (all forms and …" at bounding box center [741, 367] width 245 height 31
select select "0"
click at [619, 352] on select "Choose Default Petition PDF Packet Complete Bankruptcy Petition (all forms and …" at bounding box center [741, 367] width 245 height 31
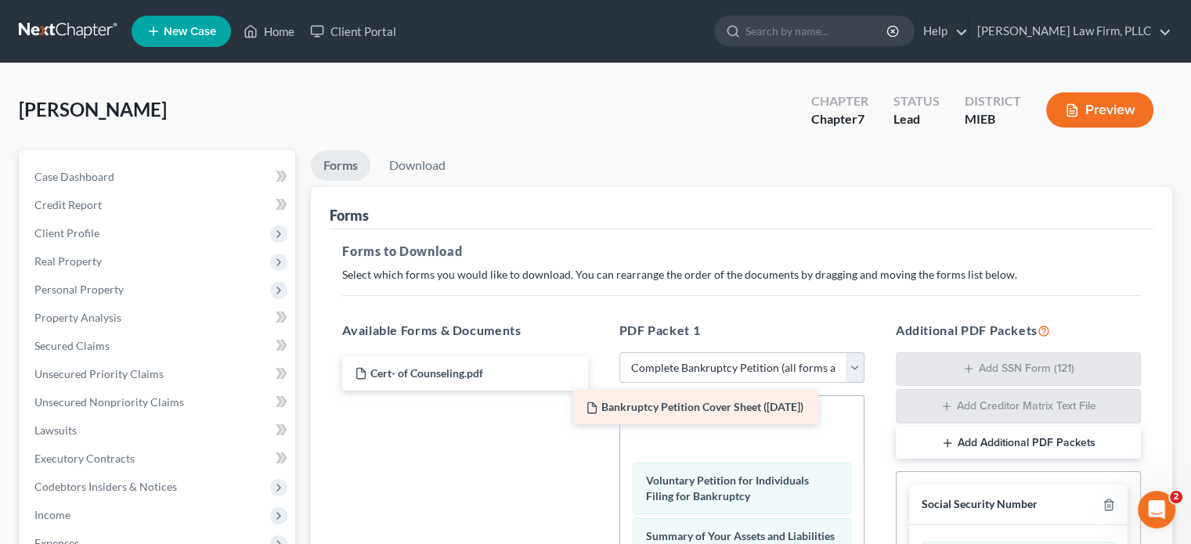
drag, startPoint x: 488, startPoint y: 406, endPoint x: 720, endPoint y: 403, distance: 231.8
click at [600, 391] on div "Bankruptcy Petition Cover Sheet ([DATE]) Cert- of Counseling.pdf Bankruptcy Pet…" at bounding box center [465, 373] width 270 height 34
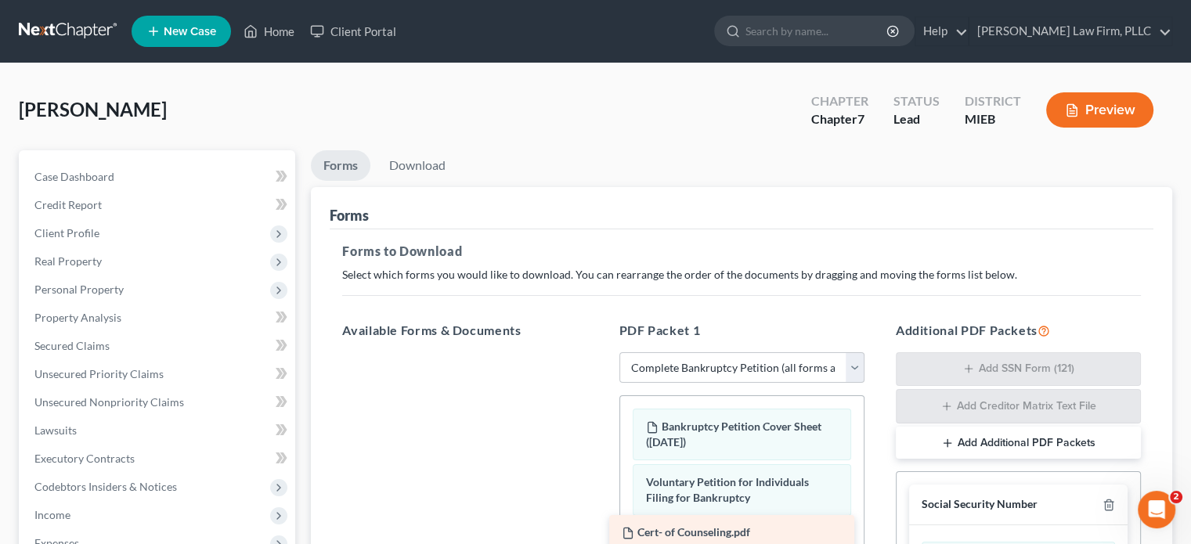
drag, startPoint x: 479, startPoint y: 365, endPoint x: 746, endPoint y: 525, distance: 311.6
click at [600, 352] on div "Cert- of Counseling.pdf Cert- of Counseling.pdf" at bounding box center [465, 352] width 270 height 0
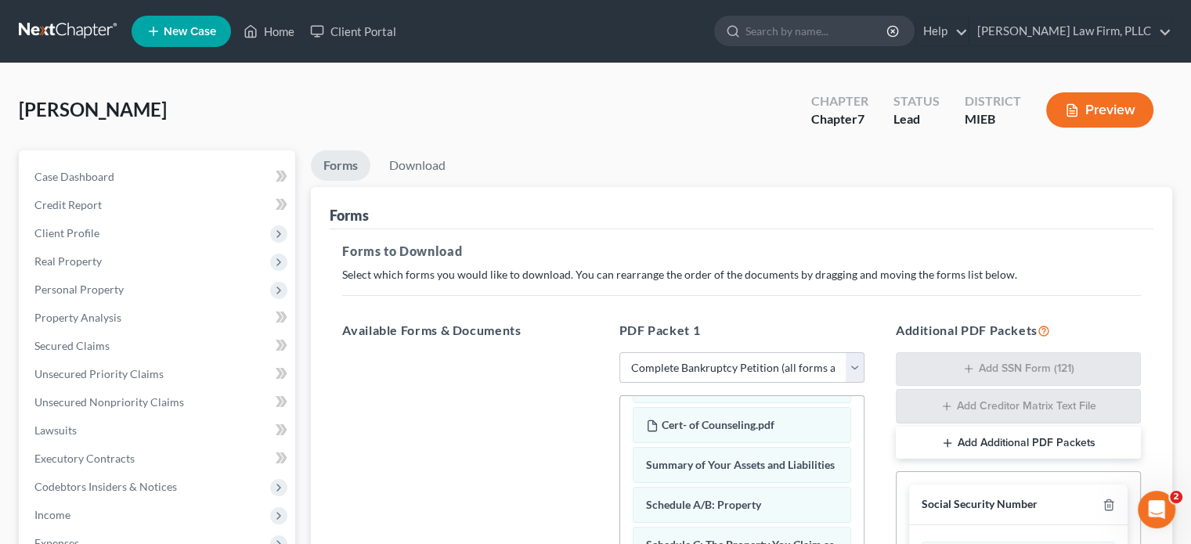
scroll to position [157, 0]
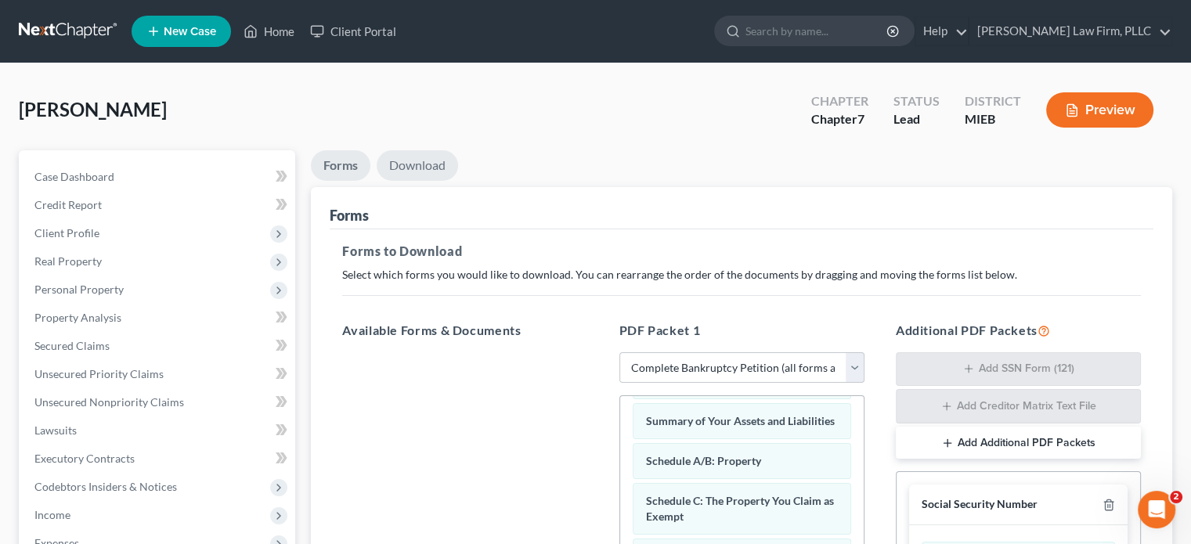
click at [435, 157] on link "Download" at bounding box center [417, 165] width 81 height 31
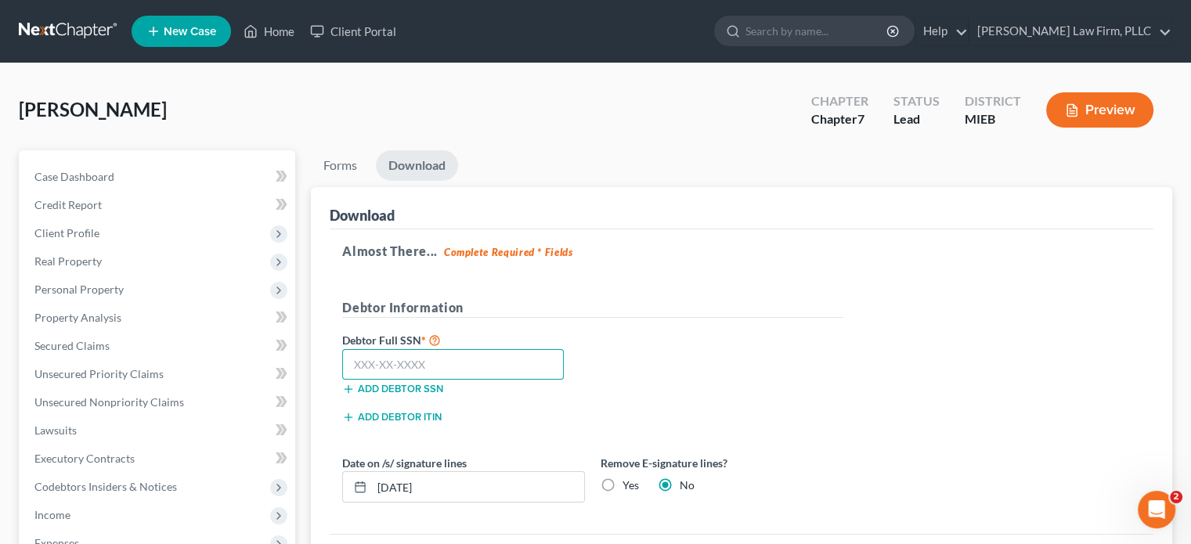
click at [427, 364] on input "text" at bounding box center [453, 364] width 222 height 31
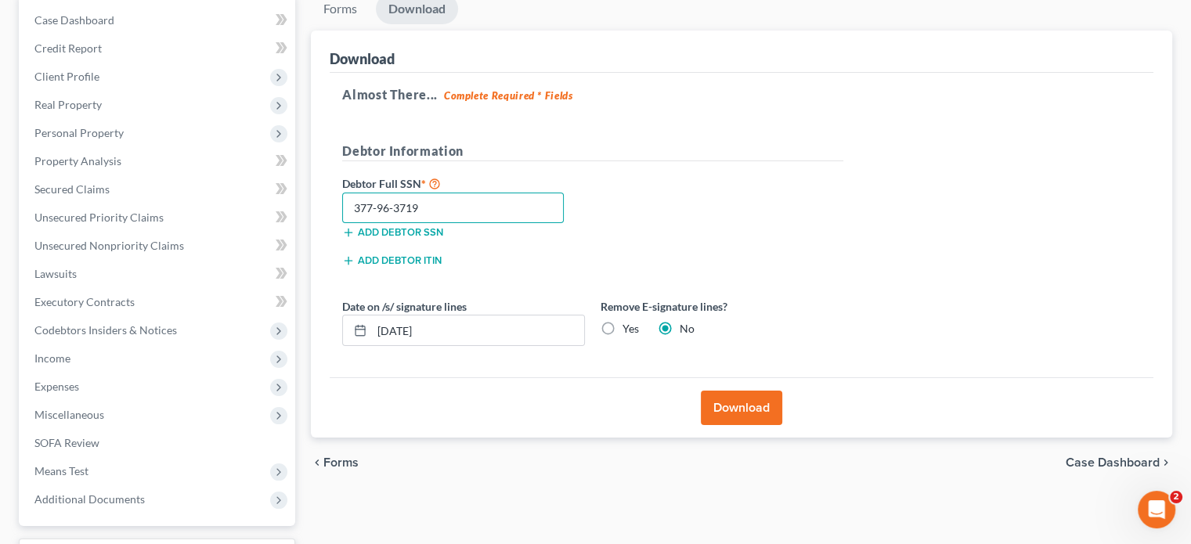
type input "377-96-3719"
click at [727, 409] on button "Download" at bounding box center [741, 408] width 81 height 34
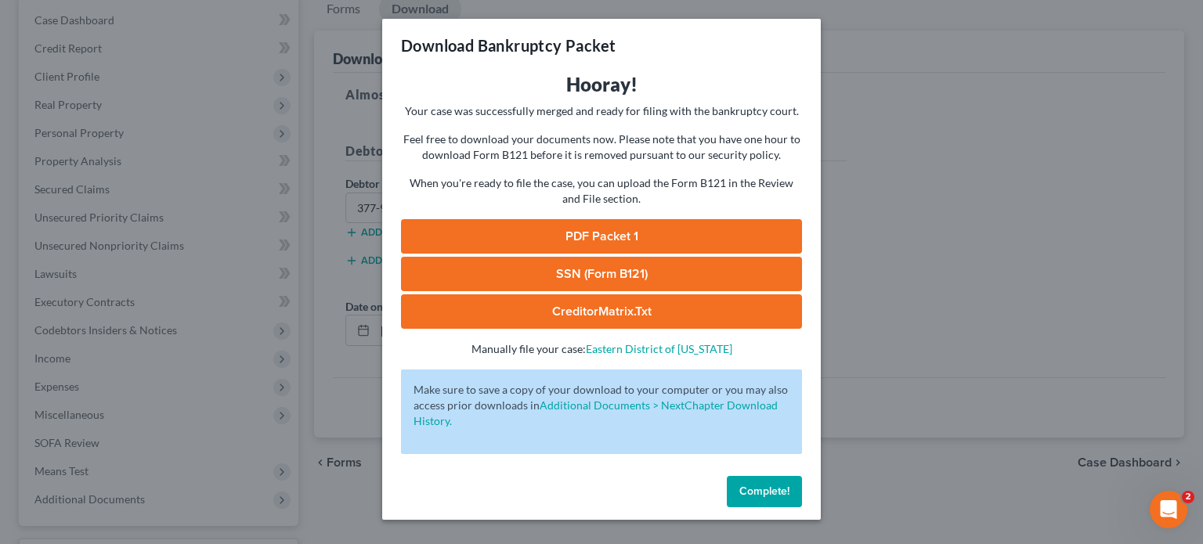
click at [637, 274] on link "SSN (Form B121)" at bounding box center [601, 274] width 401 height 34
click at [621, 234] on link "PDF Packet 1" at bounding box center [601, 236] width 401 height 34
click at [753, 495] on span "Complete!" at bounding box center [764, 491] width 50 height 13
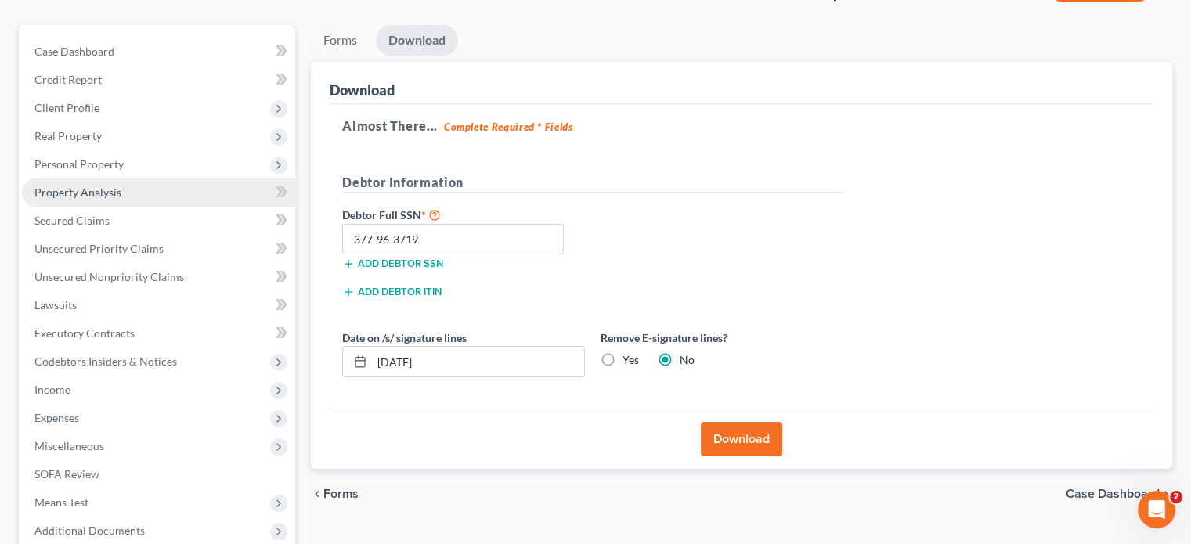
scroll to position [0, 0]
